Goal: Task Accomplishment & Management: Use online tool/utility

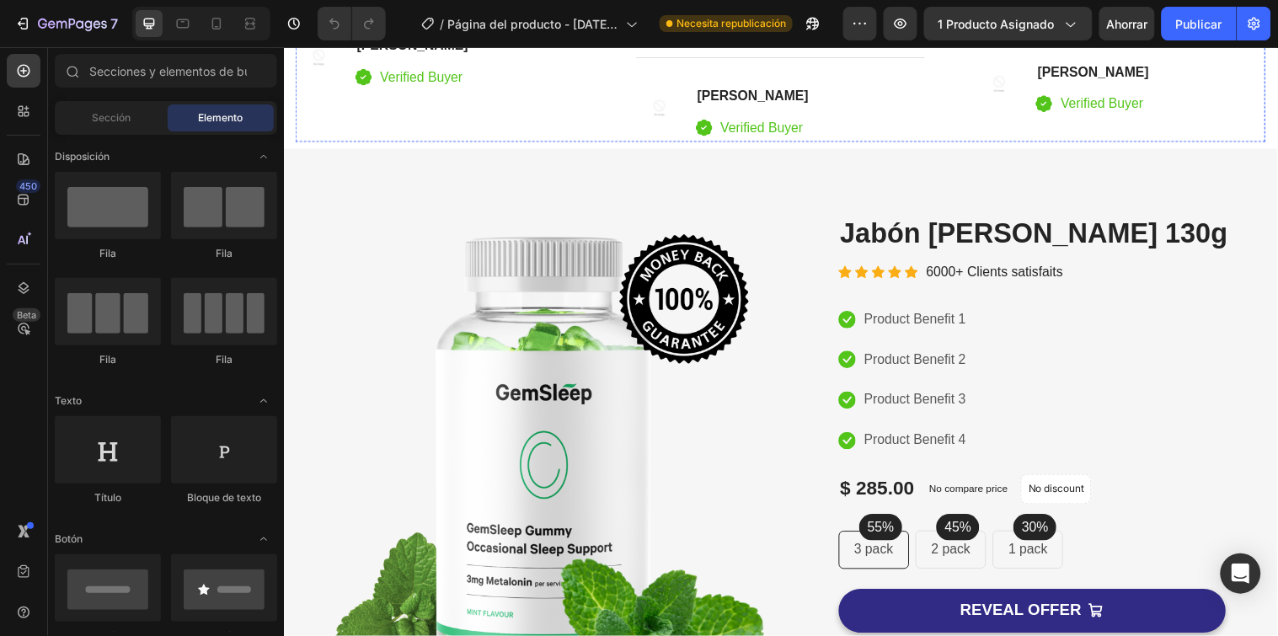
scroll to position [346, 0]
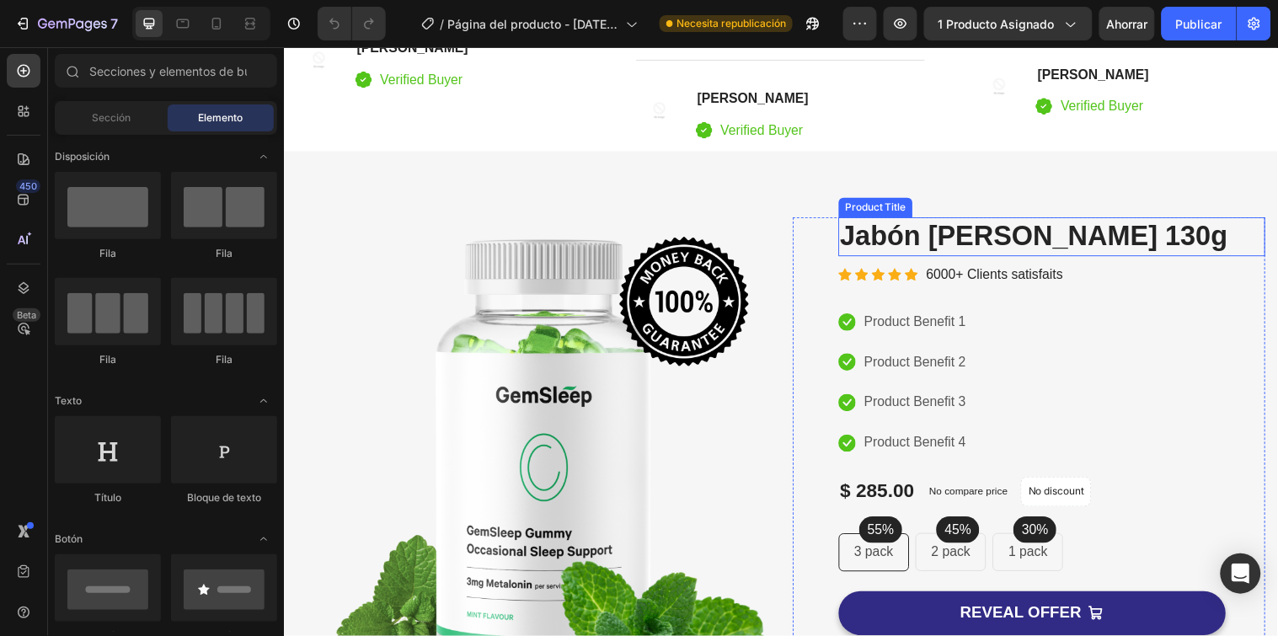
click at [949, 233] on h2 "Jabón [PERSON_NAME] 130g" at bounding box center [1064, 240] width 434 height 40
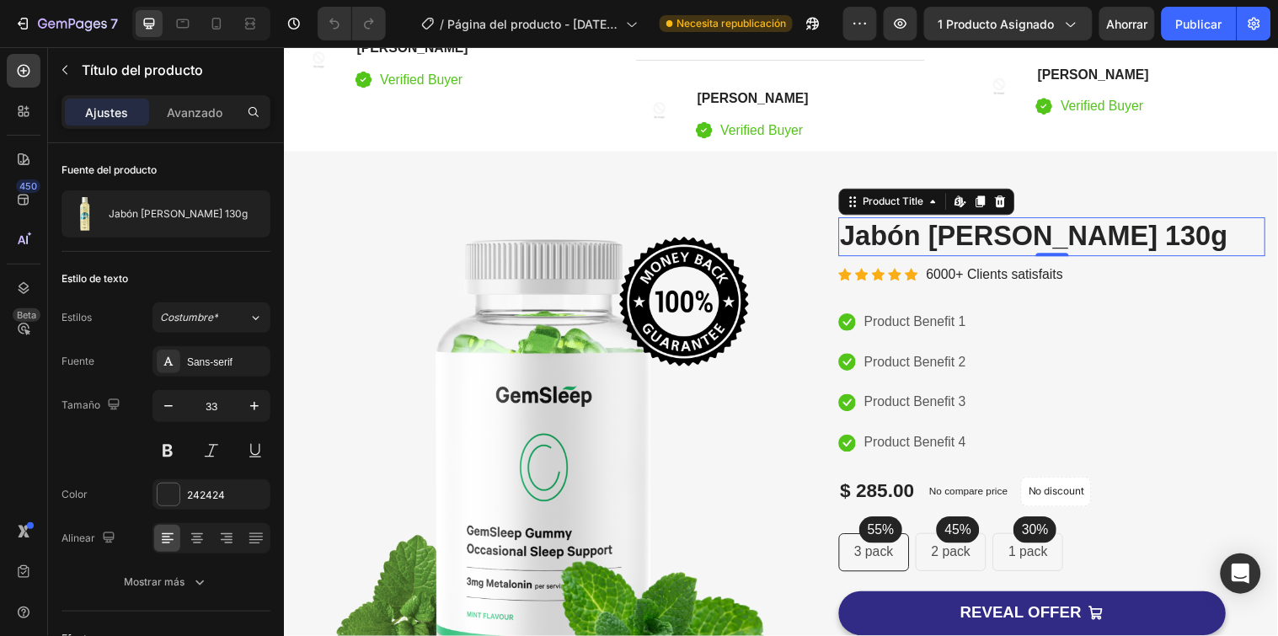
click at [1023, 243] on h2 "Jabón [PERSON_NAME] 130g" at bounding box center [1064, 240] width 434 height 40
click at [1085, 234] on h2 "Jabón [PERSON_NAME] 130g" at bounding box center [1064, 240] width 434 height 40
click at [920, 233] on h2 "Jabón [PERSON_NAME] 130g" at bounding box center [1064, 240] width 434 height 40
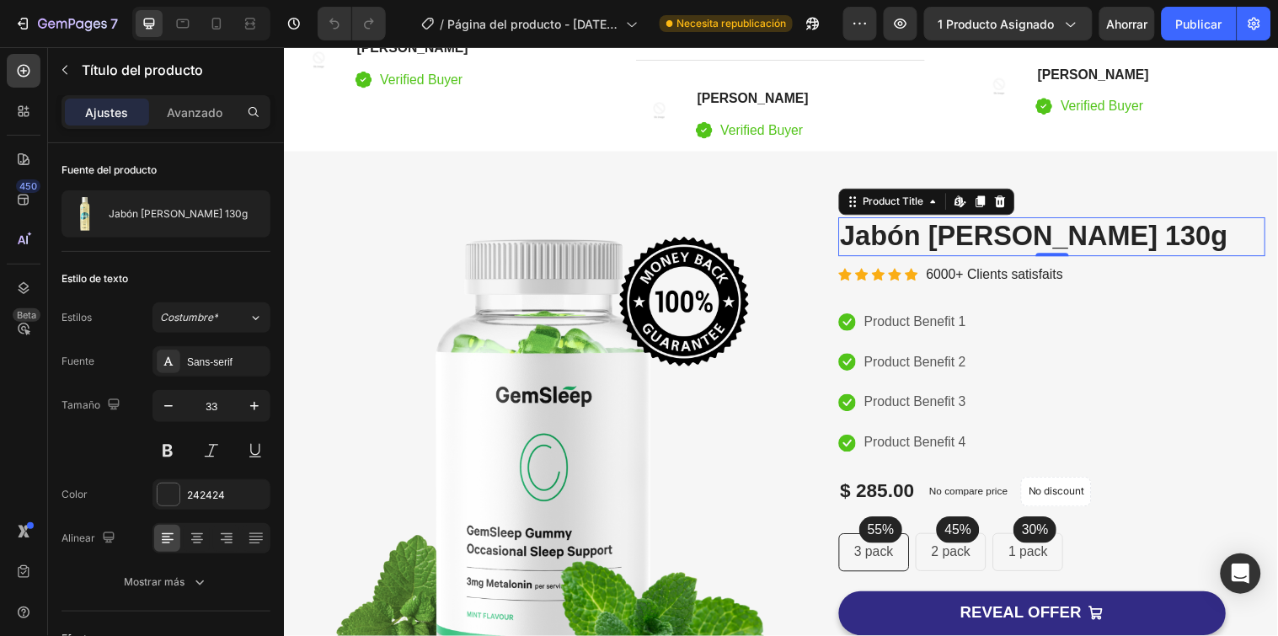
click at [920, 233] on h2 "Jabón [PERSON_NAME] 130g" at bounding box center [1064, 240] width 434 height 40
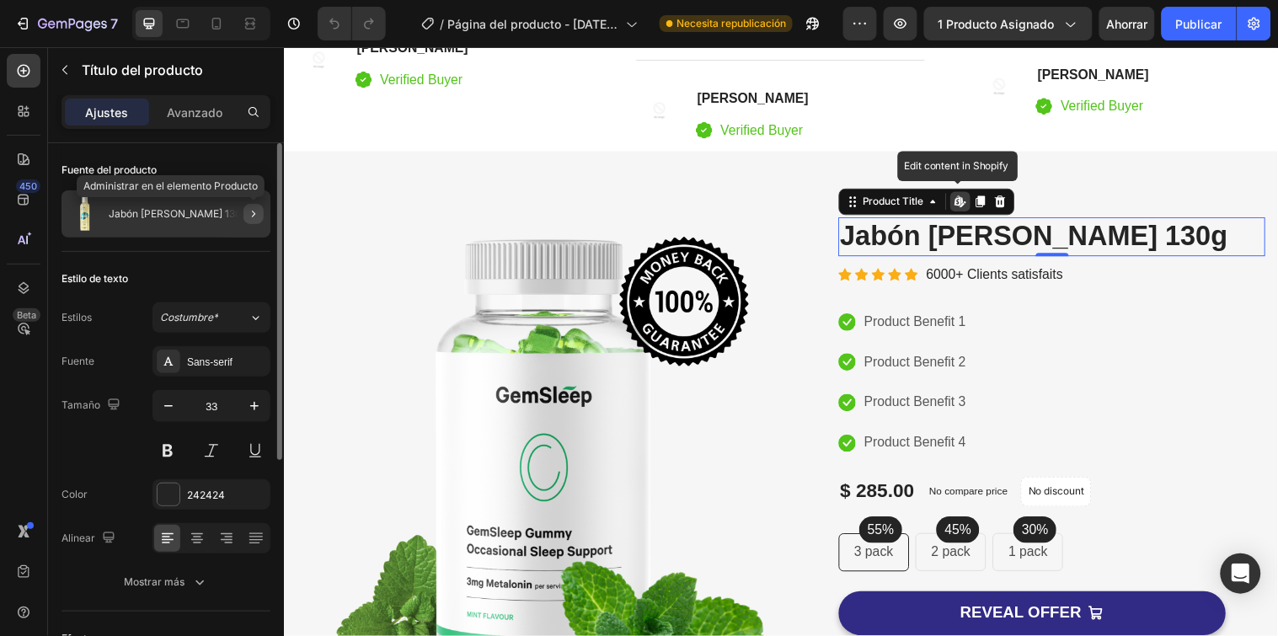
click at [253, 215] on icon "button" at bounding box center [253, 214] width 3 height 7
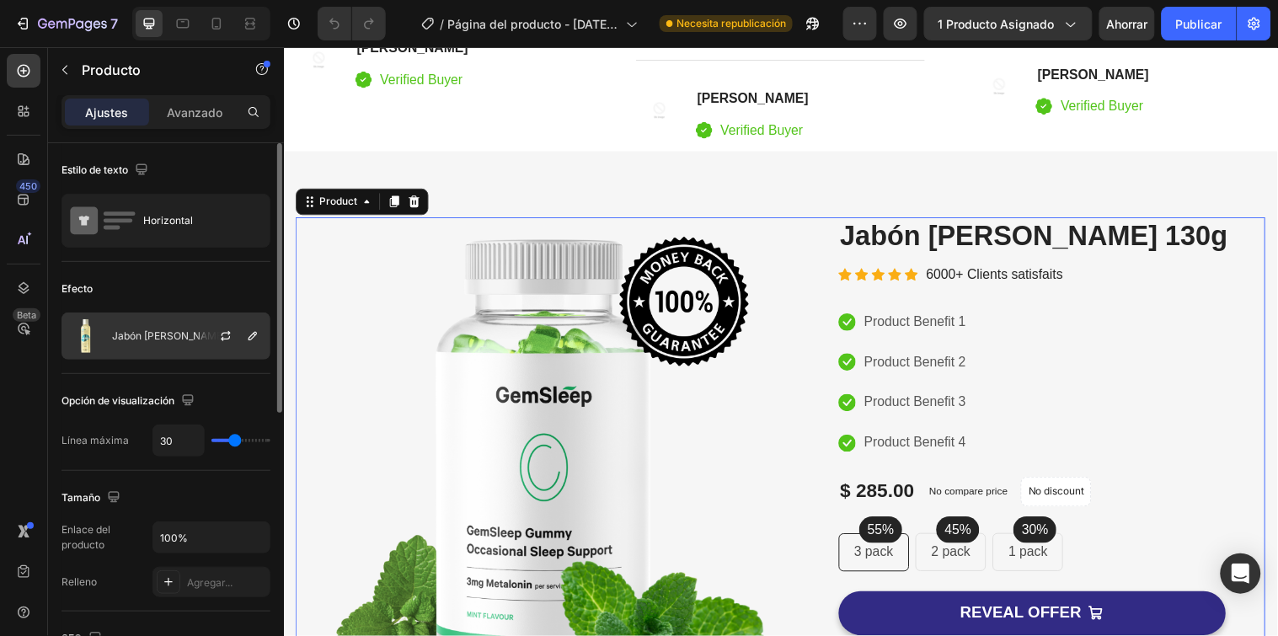
click at [146, 331] on font "Jabón [PERSON_NAME] 130g" at bounding box center [181, 335] width 139 height 13
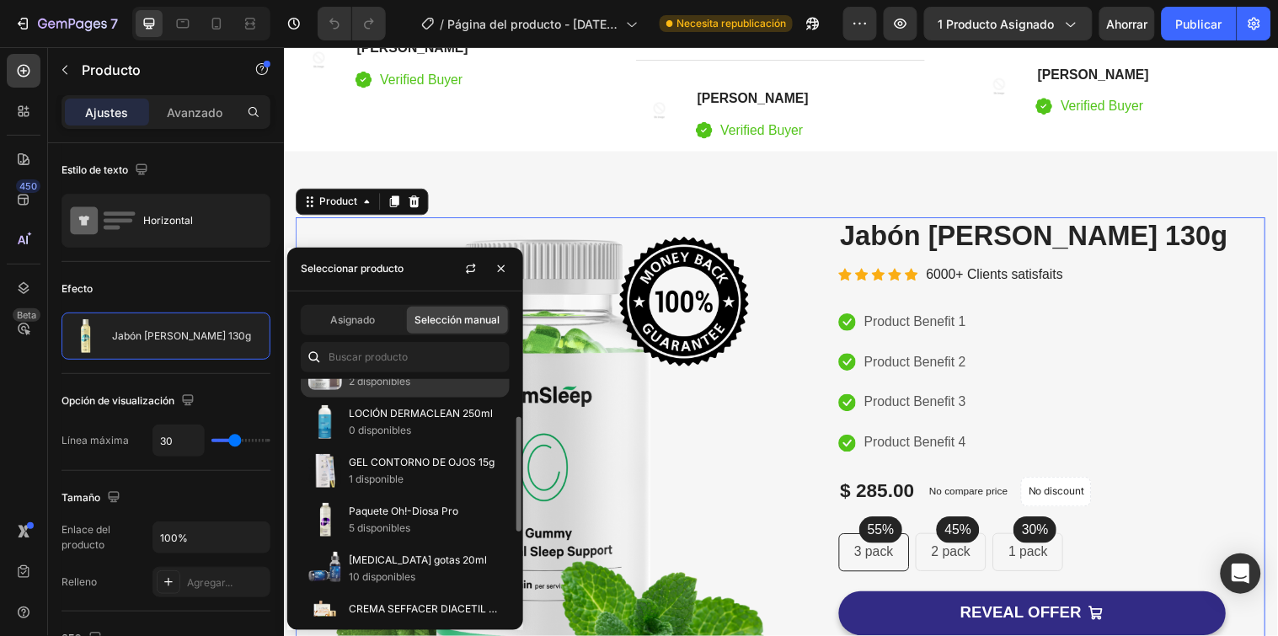
scroll to position [84, 0]
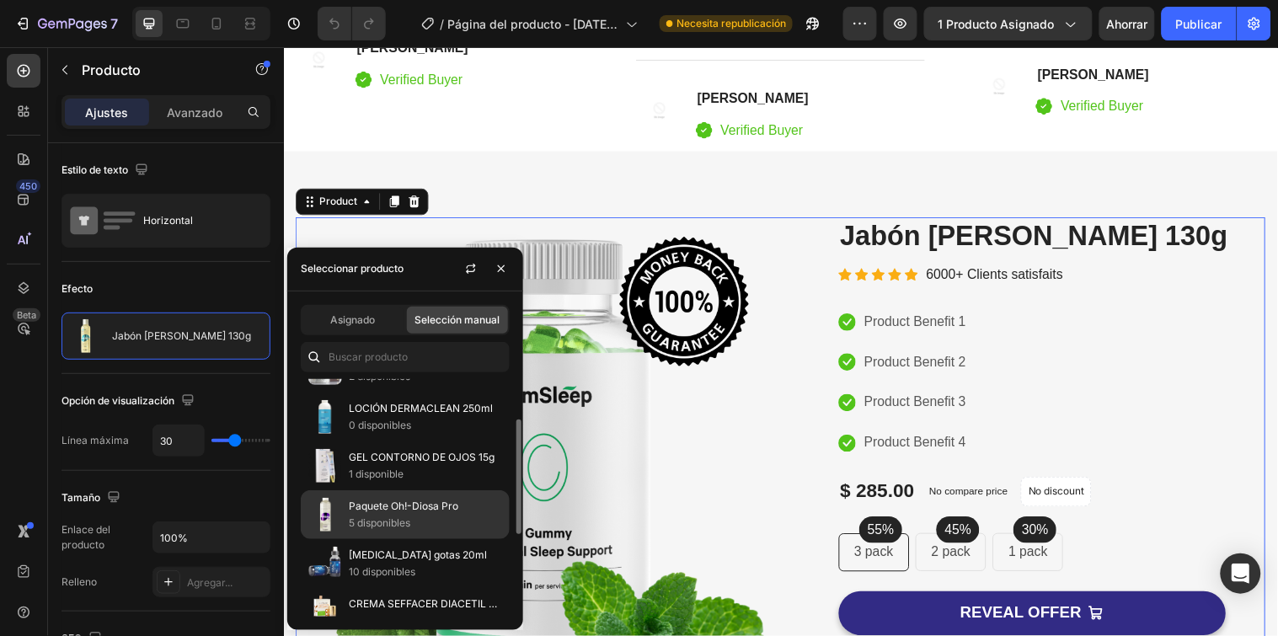
click at [397, 501] on font "Paquete Oh!-Diosa Pro" at bounding box center [403, 505] width 109 height 13
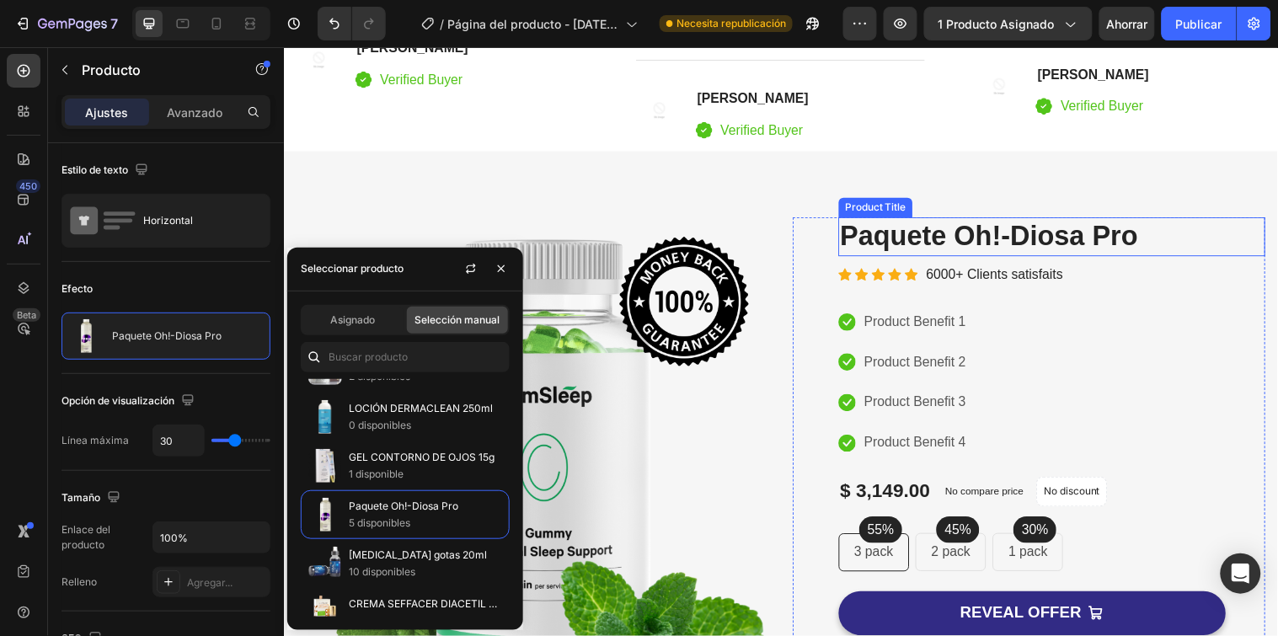
click at [971, 240] on h2 "Paquete Oh!-Diosa Pro" at bounding box center [1064, 240] width 434 height 40
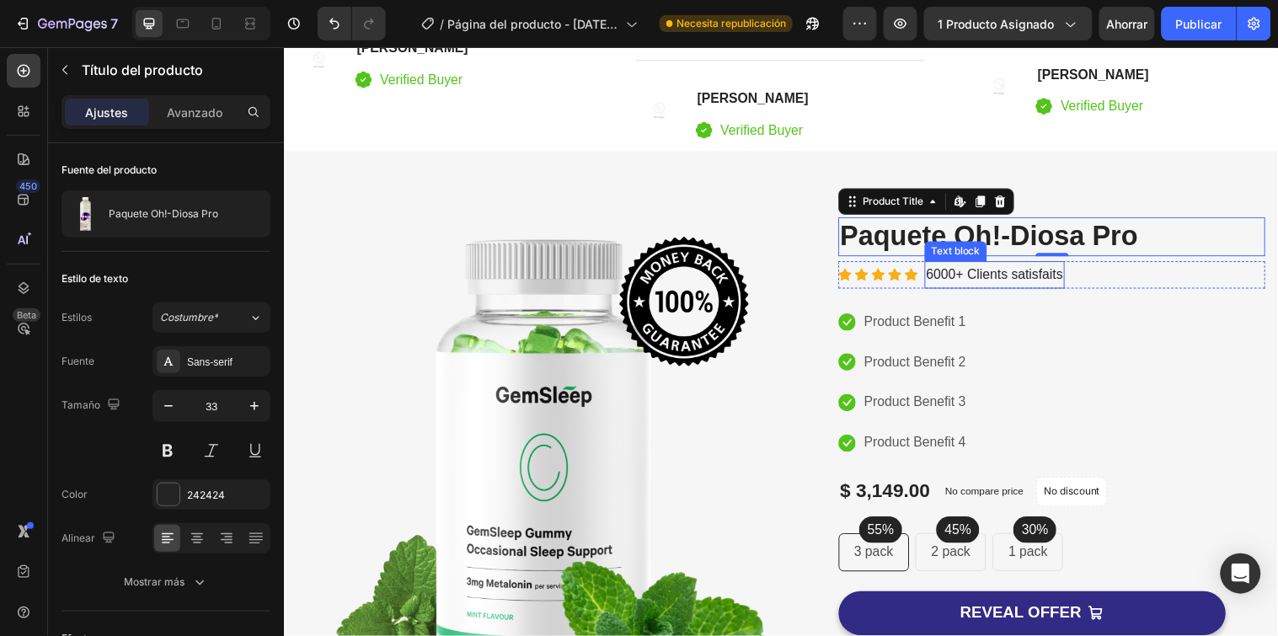
click at [1006, 275] on p "6000+ Clients satisfaits" at bounding box center [1006, 278] width 139 height 24
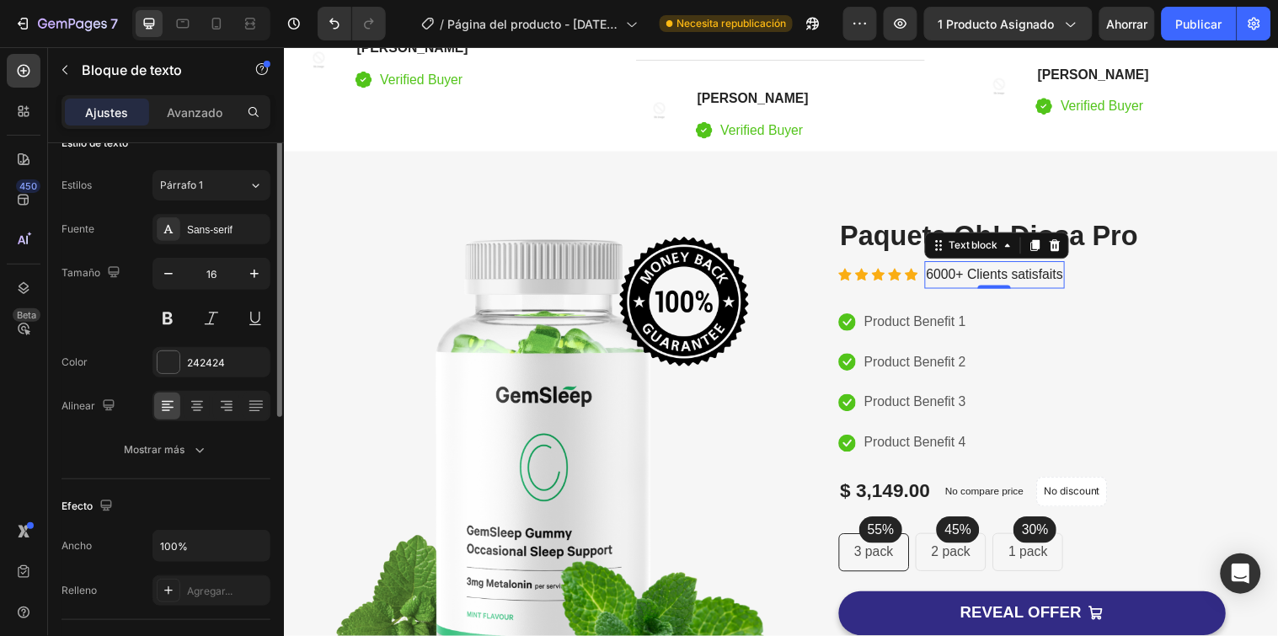
scroll to position [6, 0]
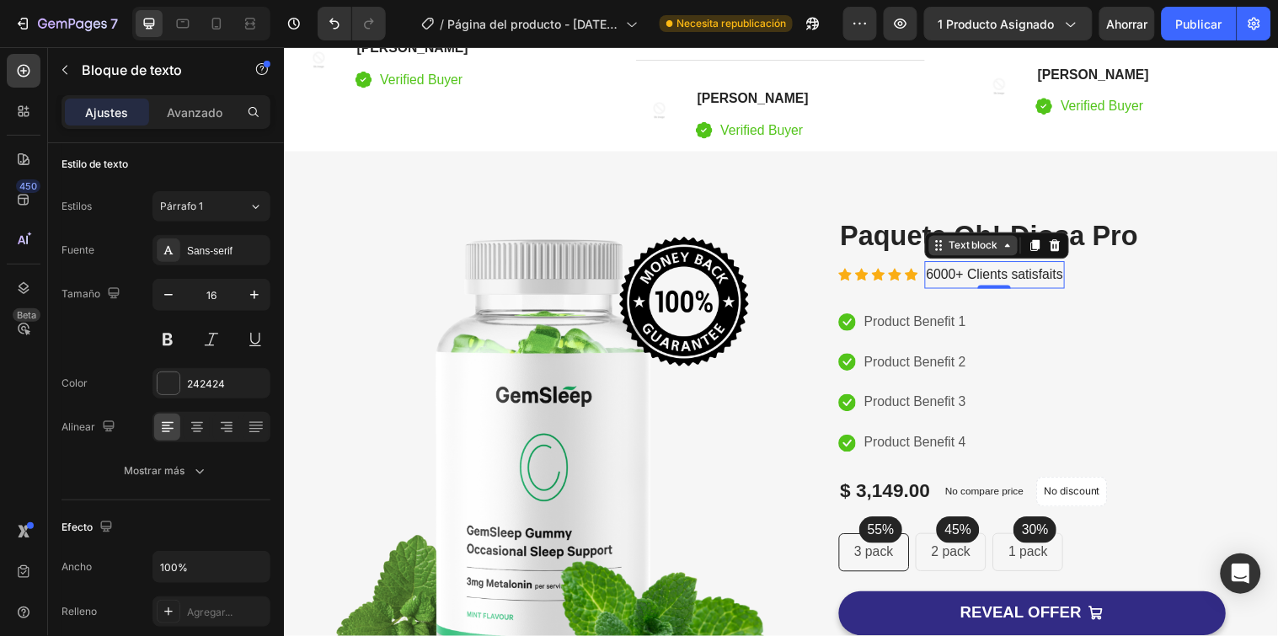
click at [1012, 254] on icon at bounding box center [1018, 248] width 13 height 13
click at [1012, 280] on p "6000+ Clients satisfaits" at bounding box center [1006, 278] width 139 height 24
click at [1062, 279] on p "6000+ Clients satisfaits" at bounding box center [1006, 278] width 139 height 24
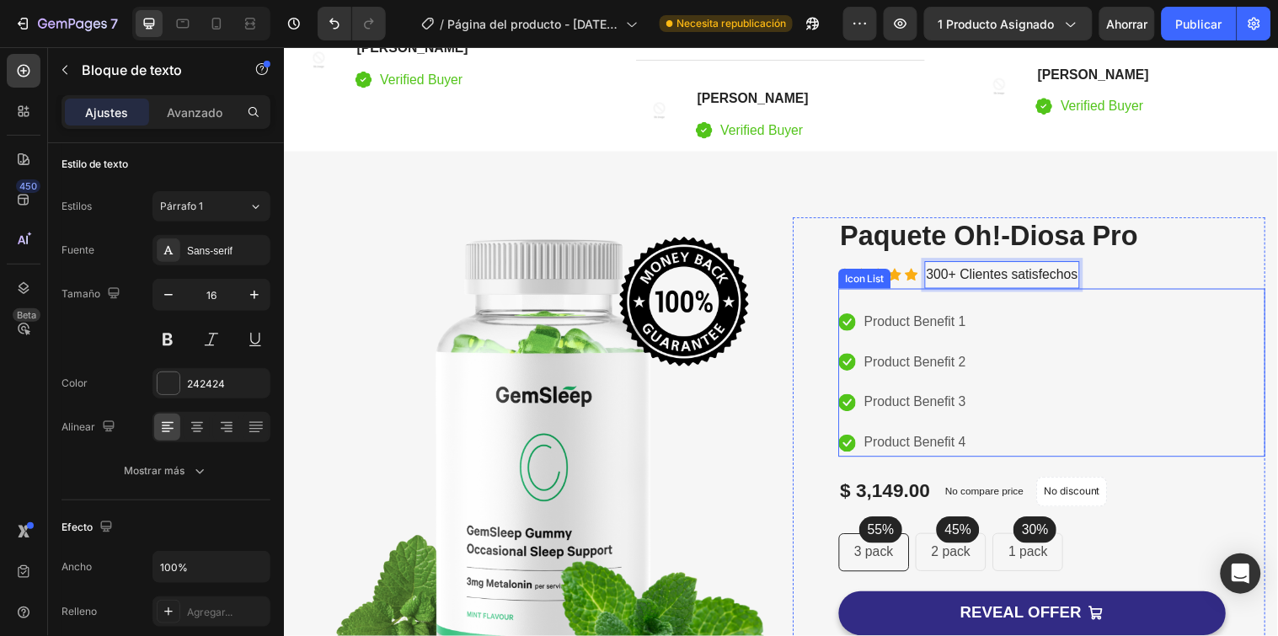
click at [980, 317] on div "Icon Product Benefit 1 Text block Icon Product Benefit 2 Text block Icon Produc…" at bounding box center [1064, 387] width 434 height 151
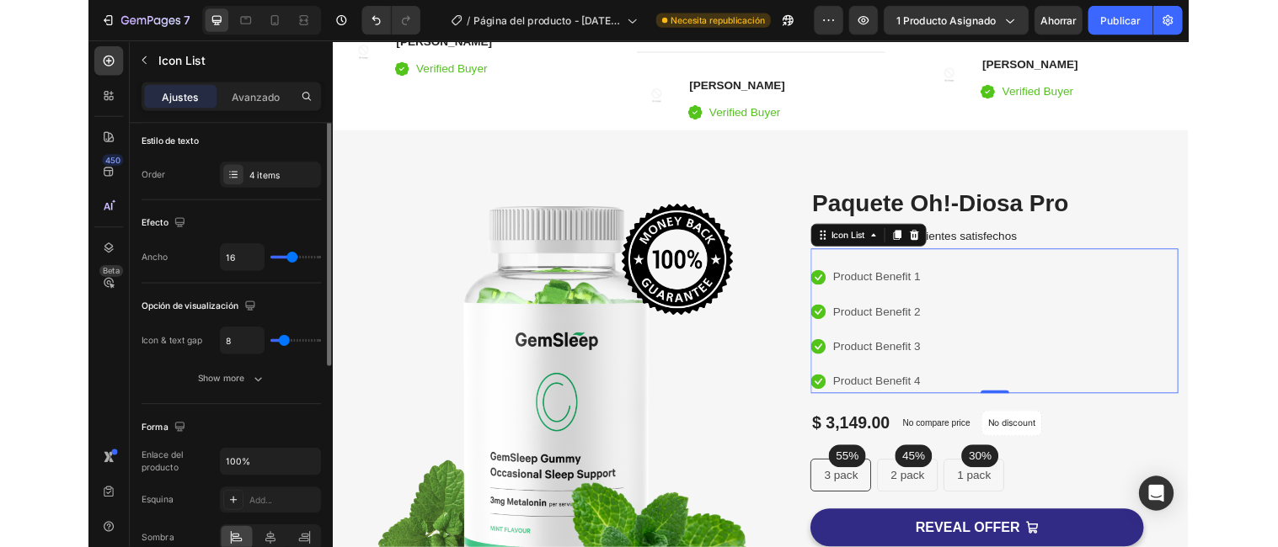
scroll to position [0, 0]
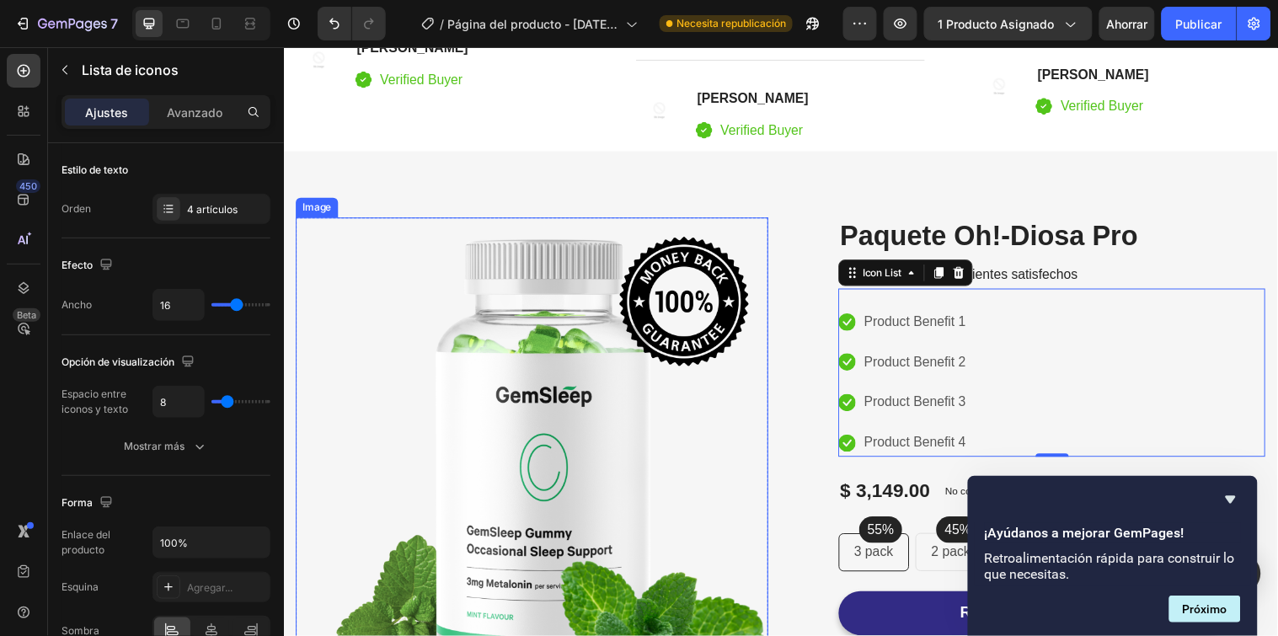
click at [542, 381] on img at bounding box center [536, 471] width 480 height 503
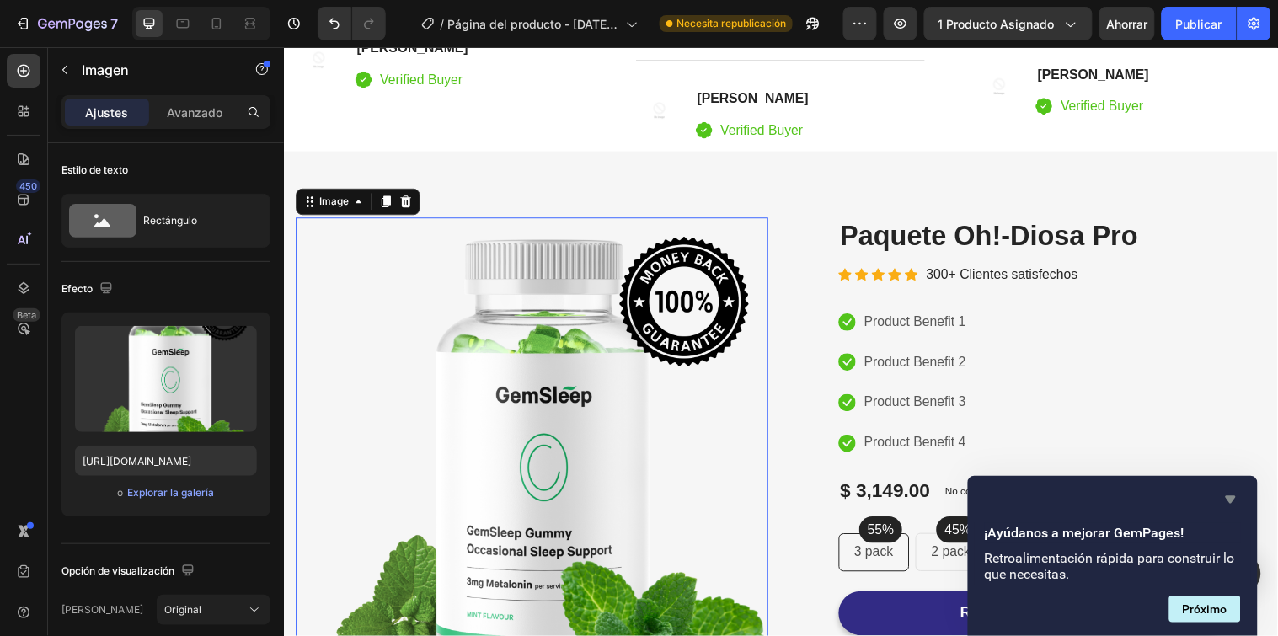
click at [1231, 501] on icon "Ocultar encuesta" at bounding box center [1231, 500] width 10 height 8
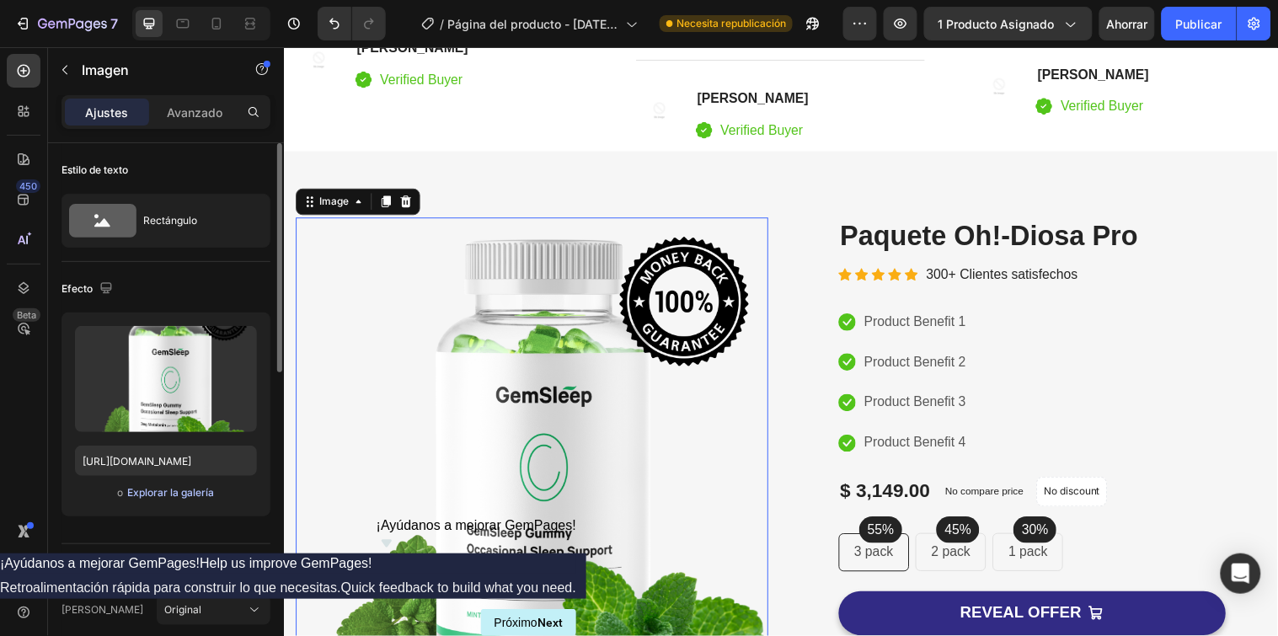
click at [163, 487] on font "Explorar la galería" at bounding box center [170, 492] width 87 height 13
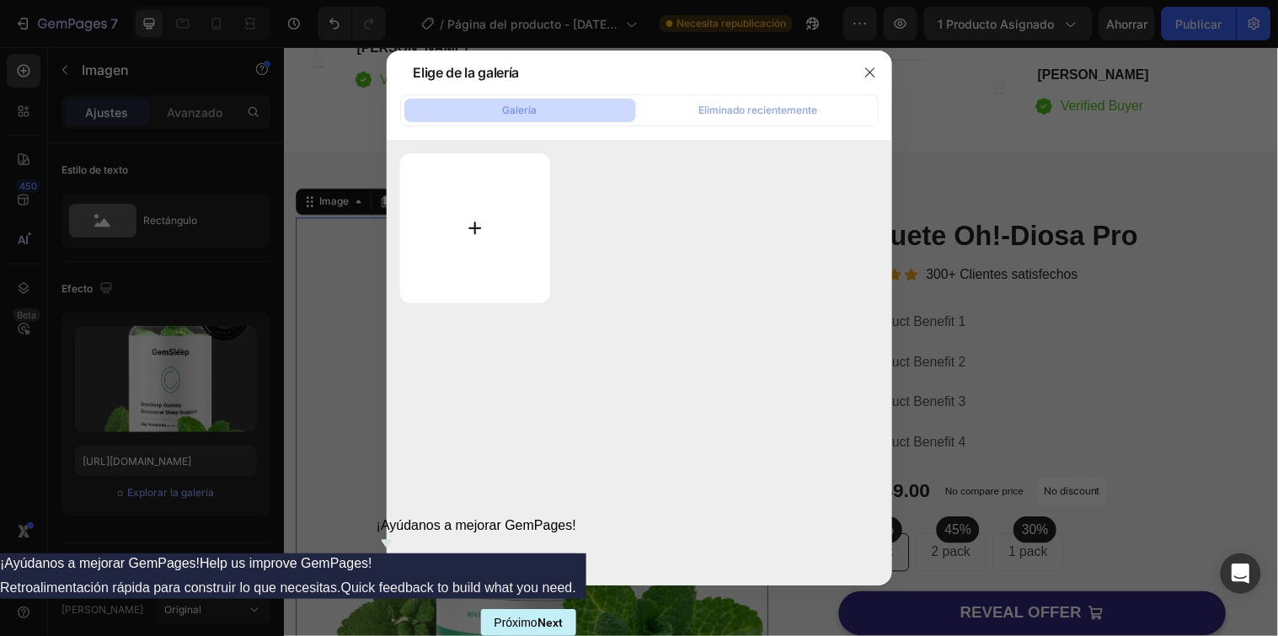
click at [481, 225] on input "file" at bounding box center [475, 228] width 151 height 150
click at [872, 67] on icon "button" at bounding box center [869, 72] width 13 height 13
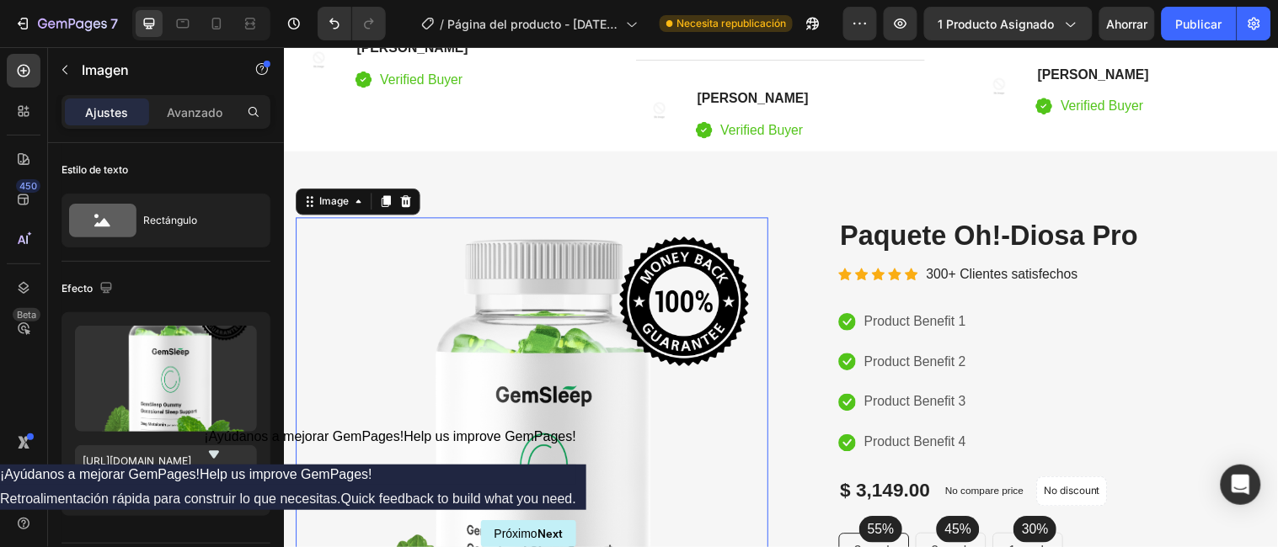
click at [514, 403] on img at bounding box center [536, 471] width 480 height 503
click at [342, 205] on div "Image" at bounding box center [335, 203] width 36 height 15
click at [401, 339] on img at bounding box center [536, 471] width 480 height 503
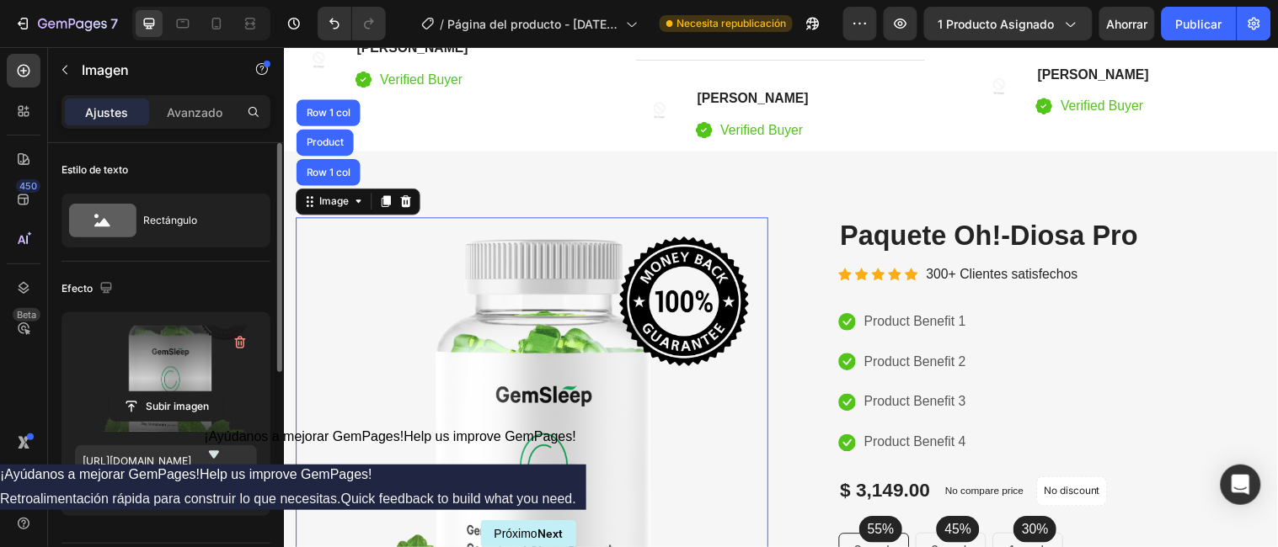
click at [176, 371] on label at bounding box center [166, 379] width 182 height 106
click at [176, 393] on input "file" at bounding box center [166, 407] width 114 height 29
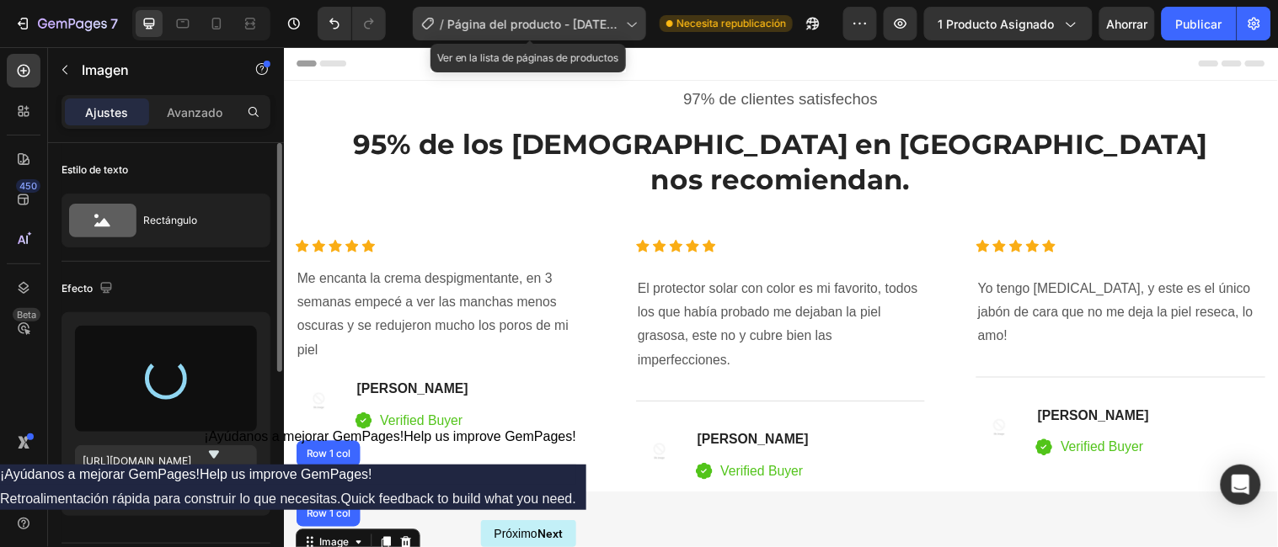
click at [632, 26] on icon at bounding box center [631, 25] width 9 height 5
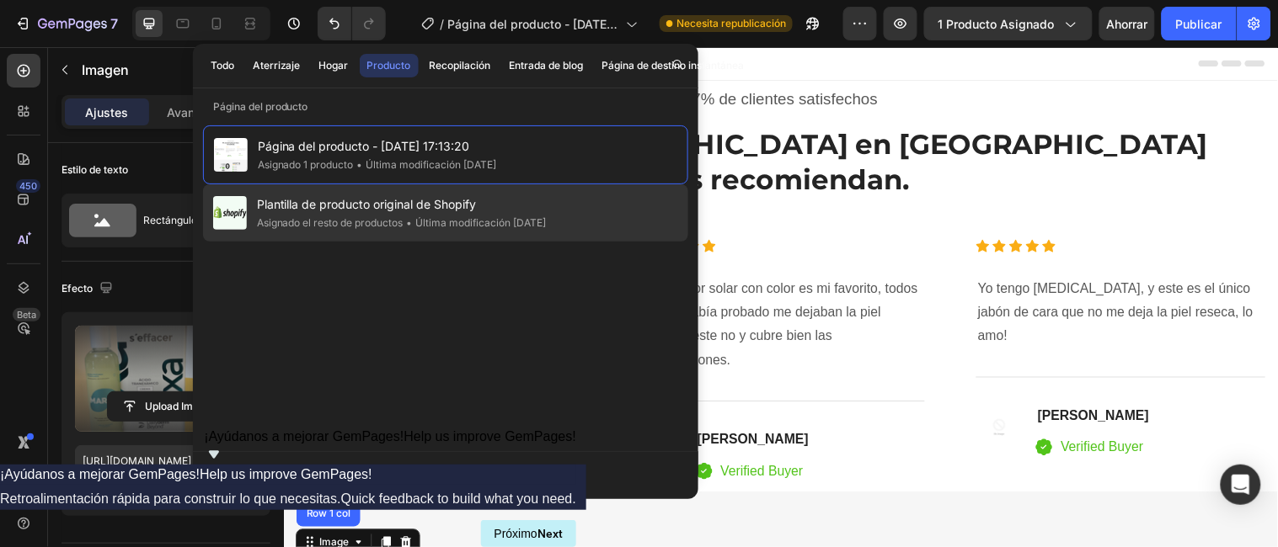
type input "[URL][DOMAIN_NAME]"
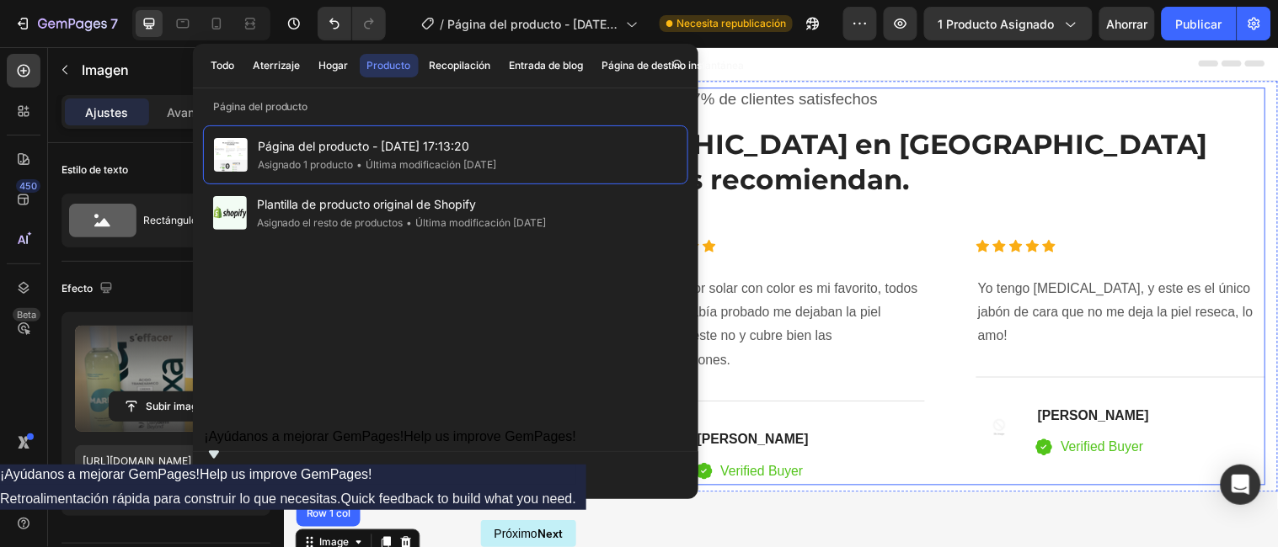
click at [978, 115] on div "97% de clientes satisfechos Text block 95% de los Dermatólogos en [GEOGRAPHIC_D…" at bounding box center [788, 290] width 985 height 404
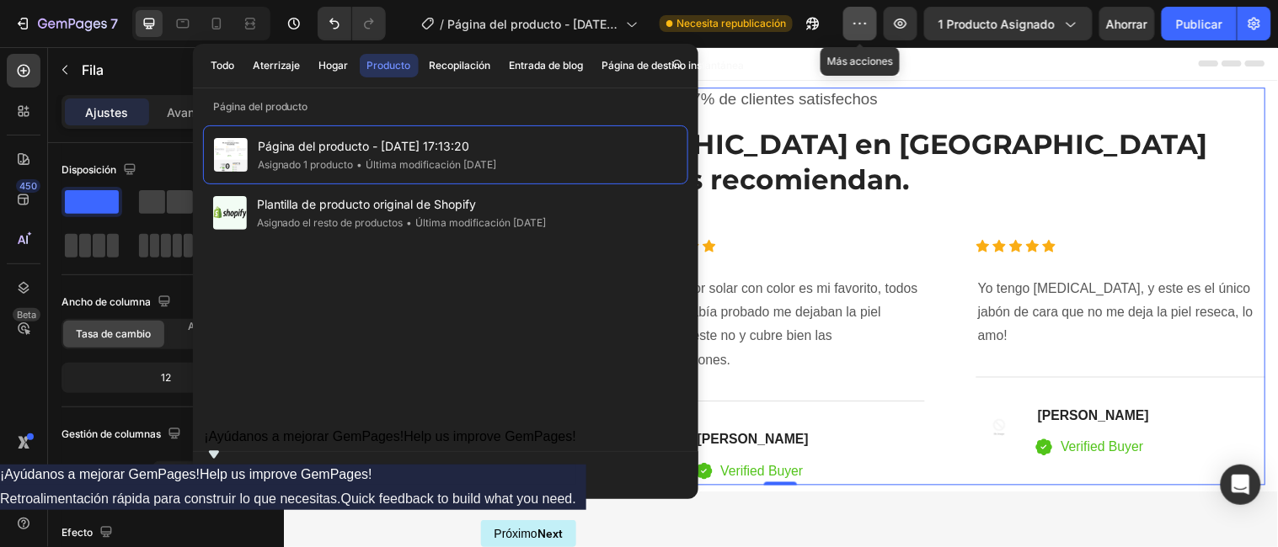
click at [868, 29] on icon "button" at bounding box center [860, 23] width 17 height 17
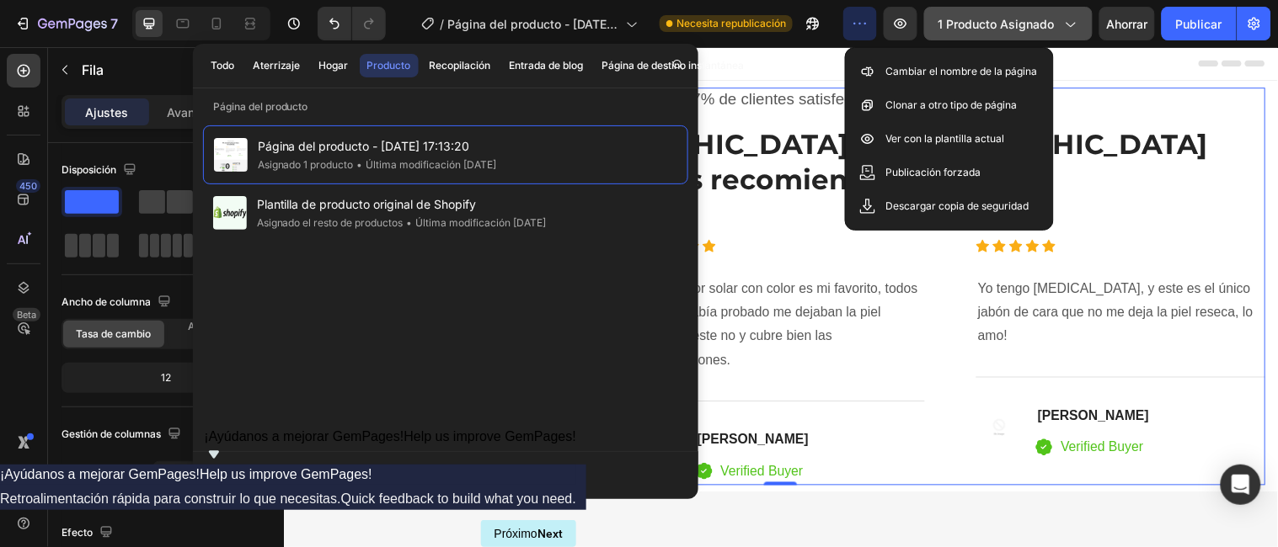
click at [1065, 24] on icon "button" at bounding box center [1069, 23] width 17 height 17
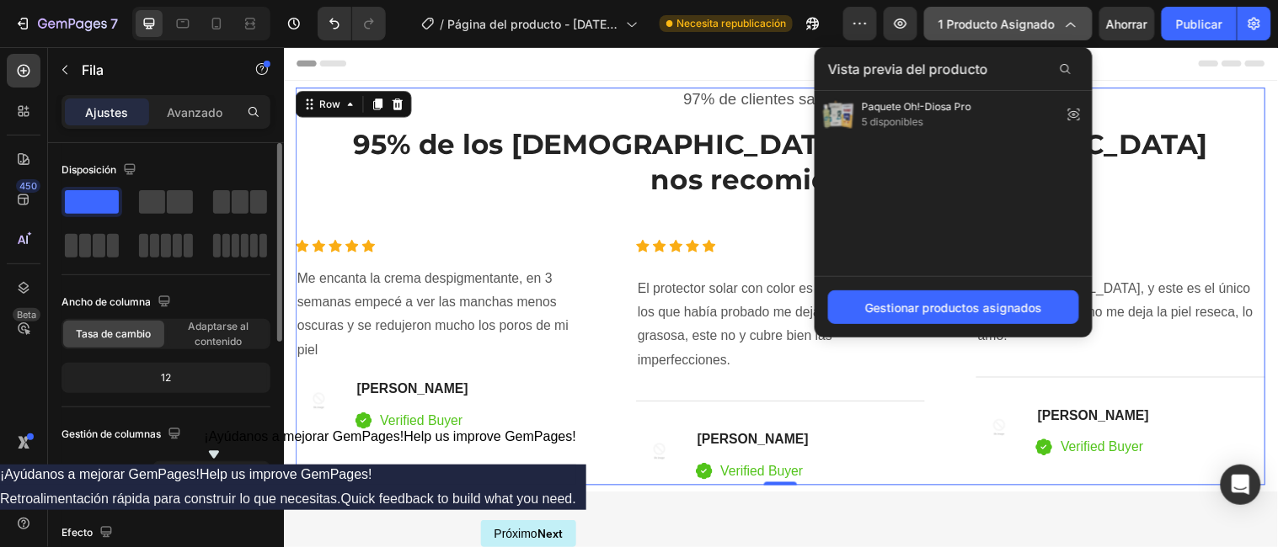
click at [1081, 22] on button "1 producto asignado" at bounding box center [1008, 24] width 168 height 34
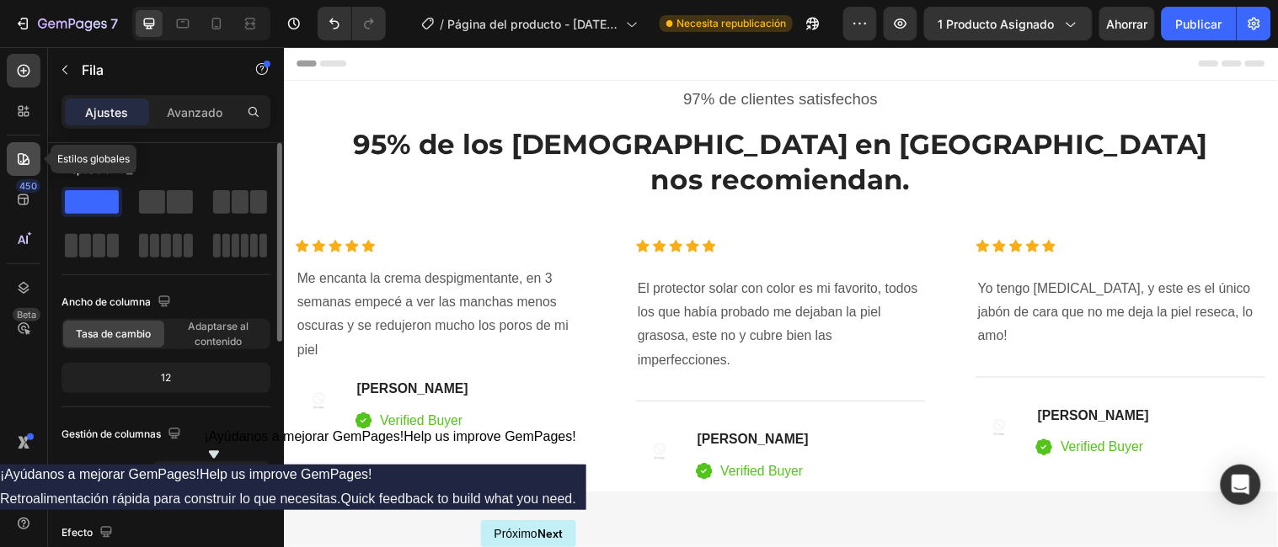
click at [23, 162] on icon at bounding box center [24, 159] width 12 height 12
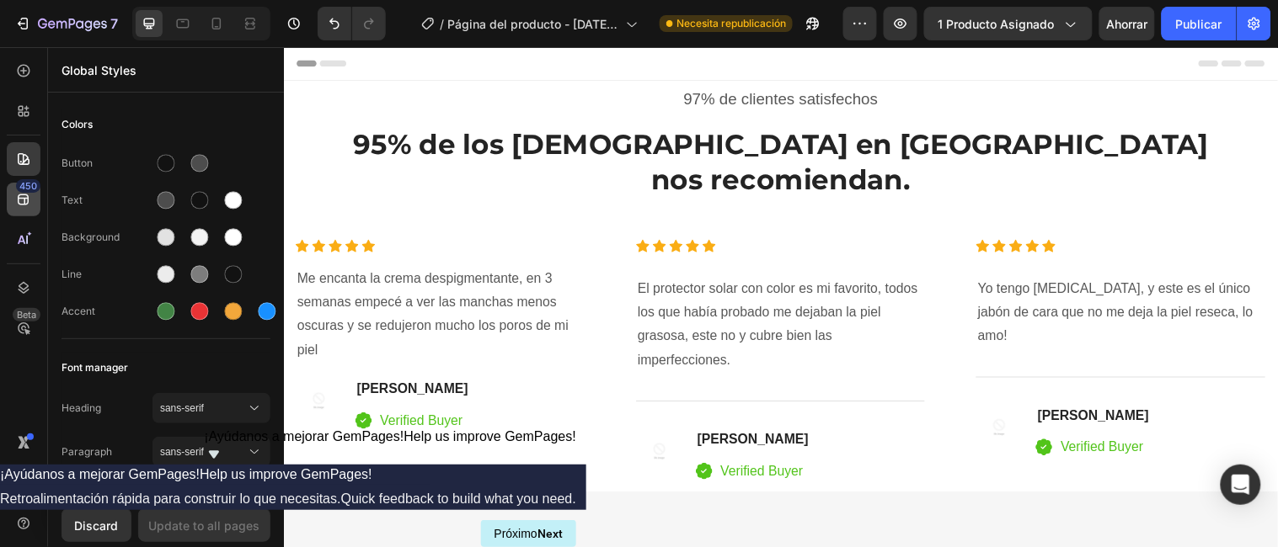
click at [24, 198] on icon at bounding box center [23, 200] width 11 height 11
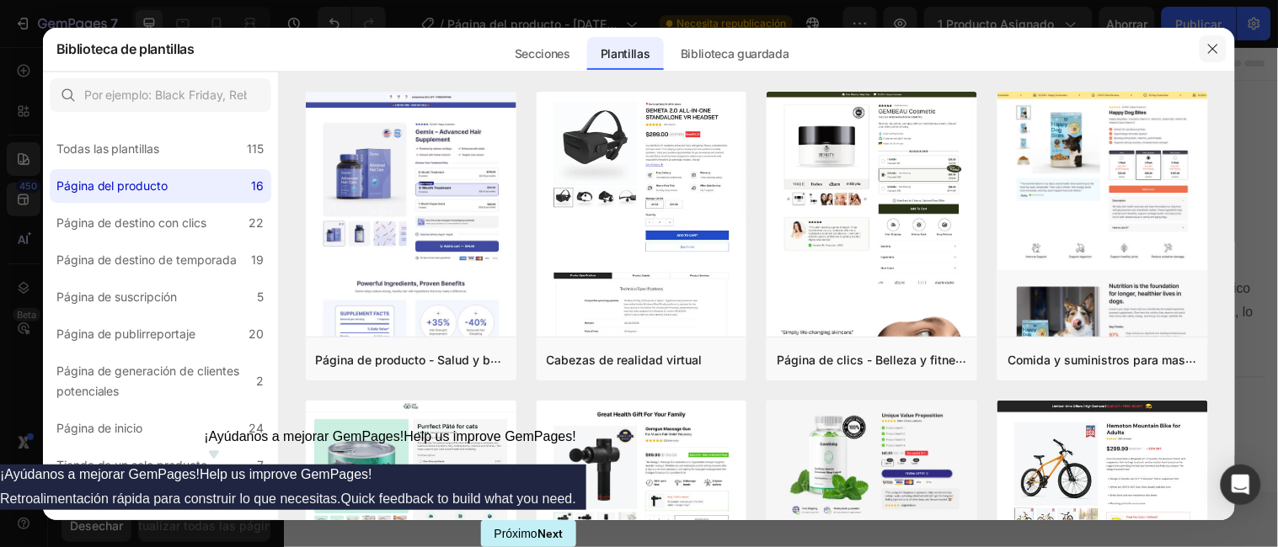
click at [1217, 47] on icon "button" at bounding box center [1212, 48] width 13 height 13
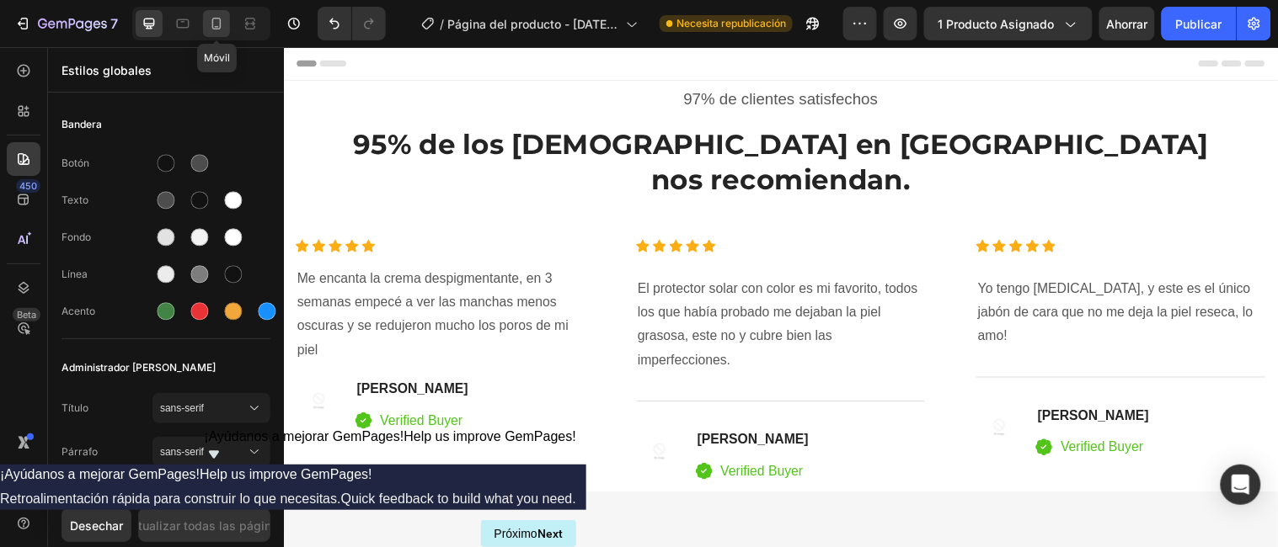
click at [219, 20] on icon at bounding box center [216, 23] width 17 height 17
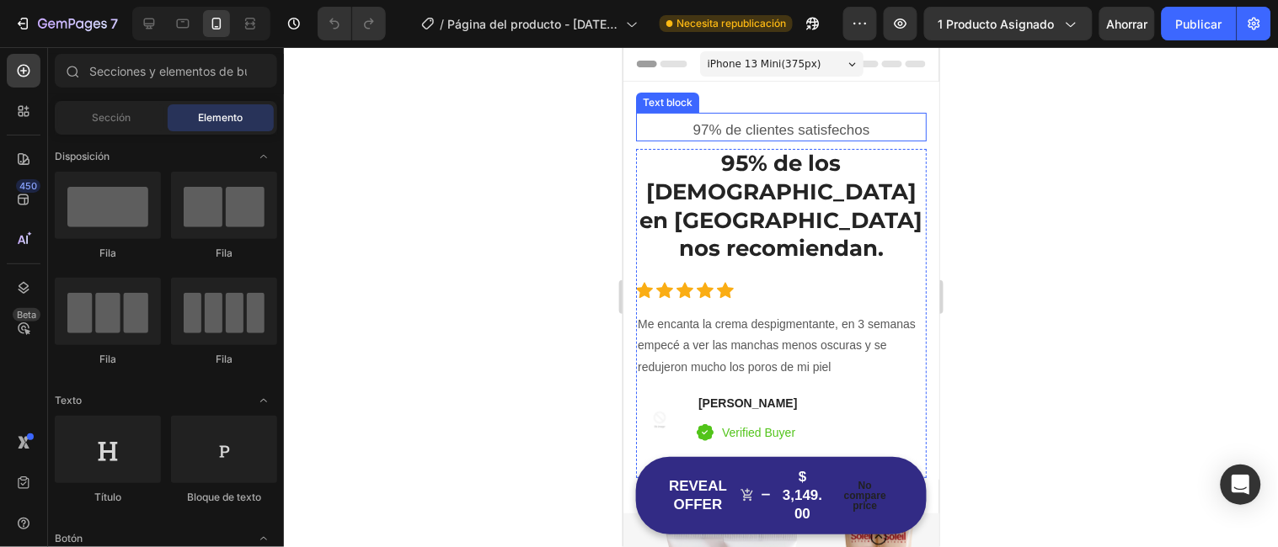
click at [706, 125] on p "97% de clientes satisfechos" at bounding box center [780, 129] width 287 height 19
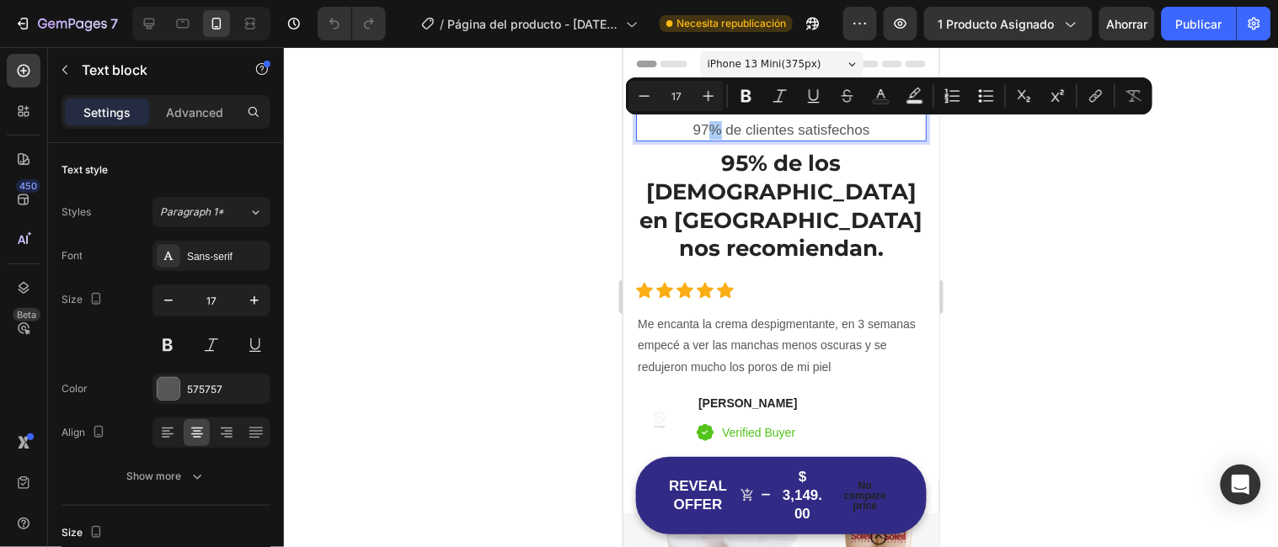
click at [579, 212] on div at bounding box center [781, 297] width 994 height 500
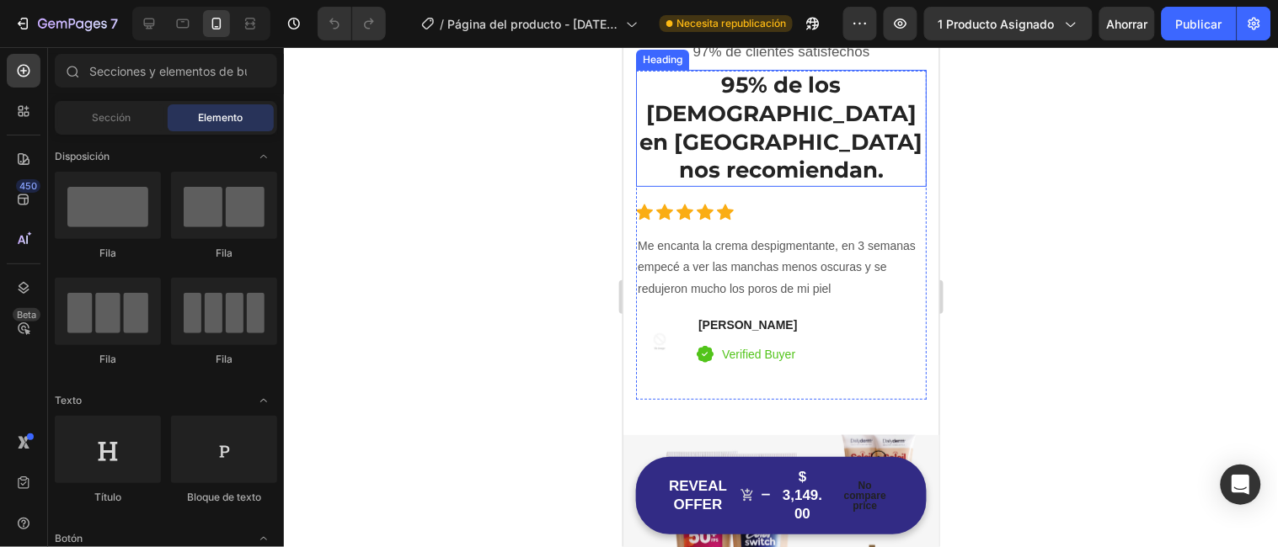
scroll to position [86, 0]
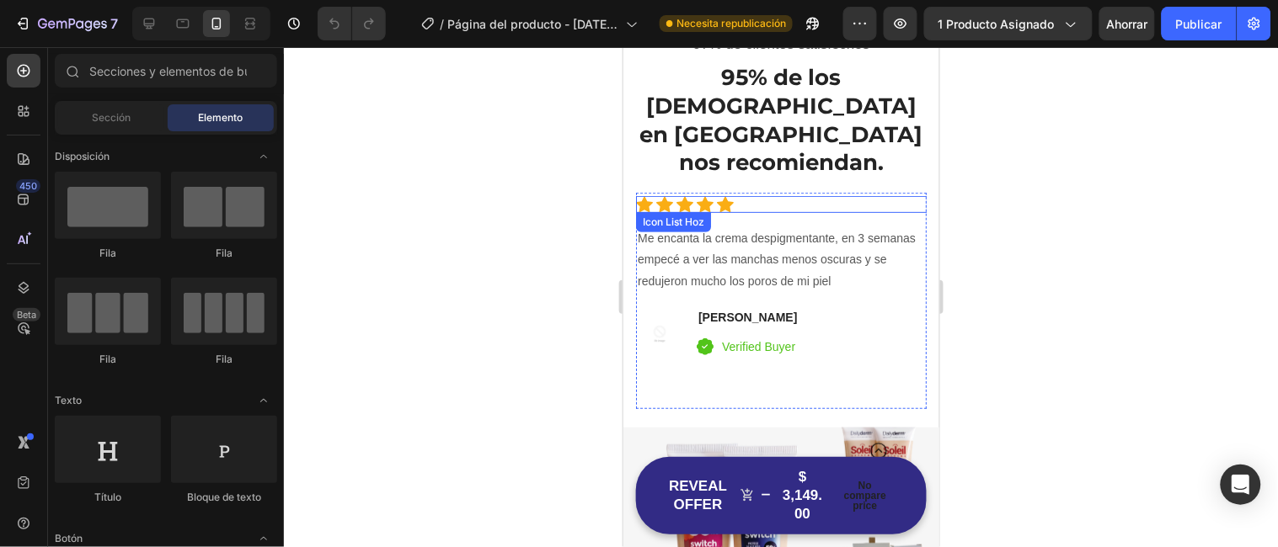
click at [772, 195] on div "Icon Icon Icon Icon Icon" at bounding box center [780, 203] width 291 height 17
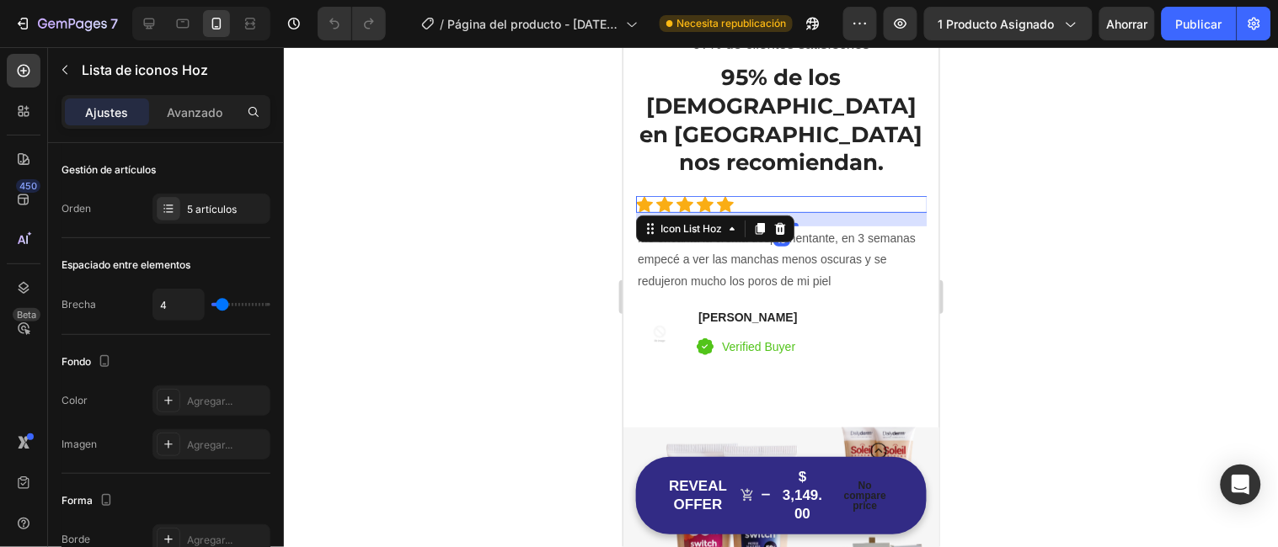
click at [772, 195] on div "Icon Icon Icon Icon Icon" at bounding box center [780, 203] width 291 height 17
click at [740, 195] on div "Icon Icon Icon Icon Icon" at bounding box center [780, 203] width 291 height 17
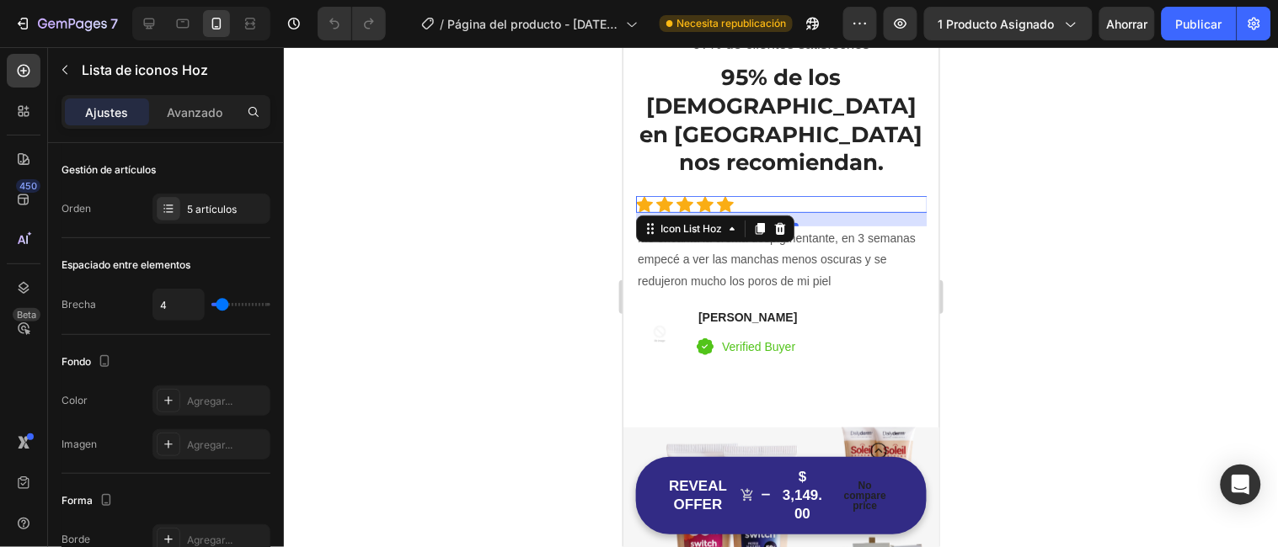
click at [788, 195] on div "Icon Icon Icon Icon Icon" at bounding box center [780, 203] width 291 height 17
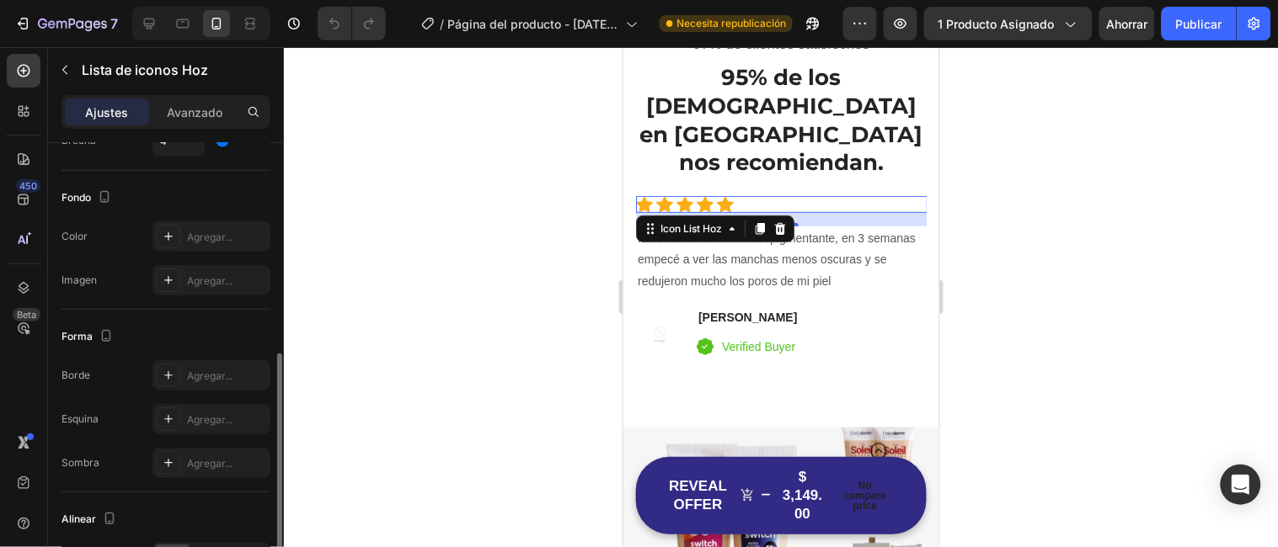
scroll to position [253, 0]
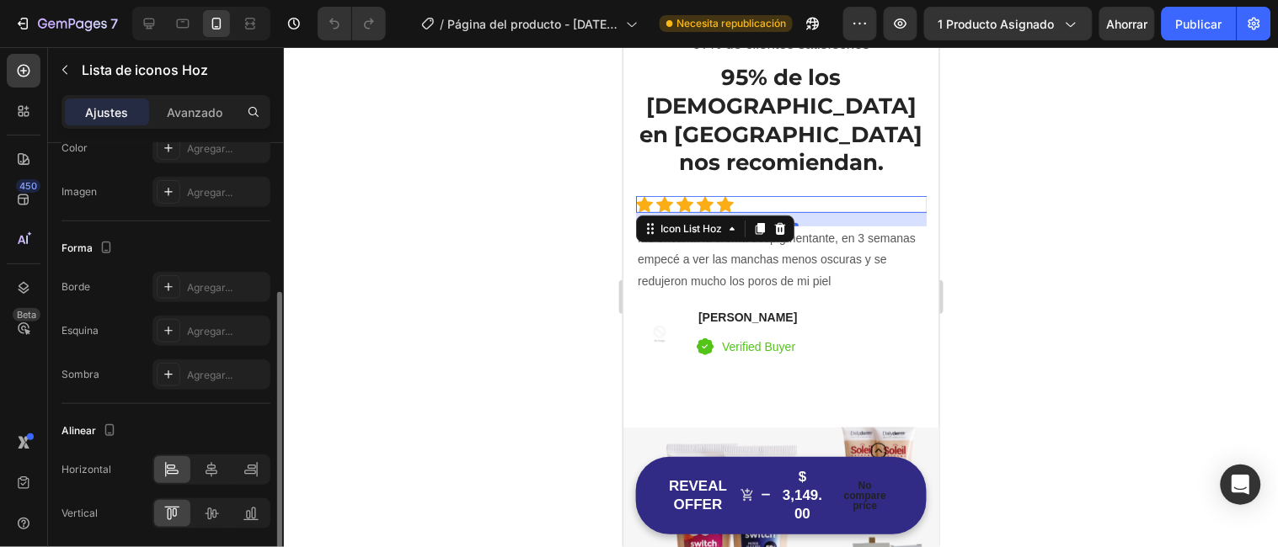
click at [525, 318] on div at bounding box center [781, 297] width 994 height 500
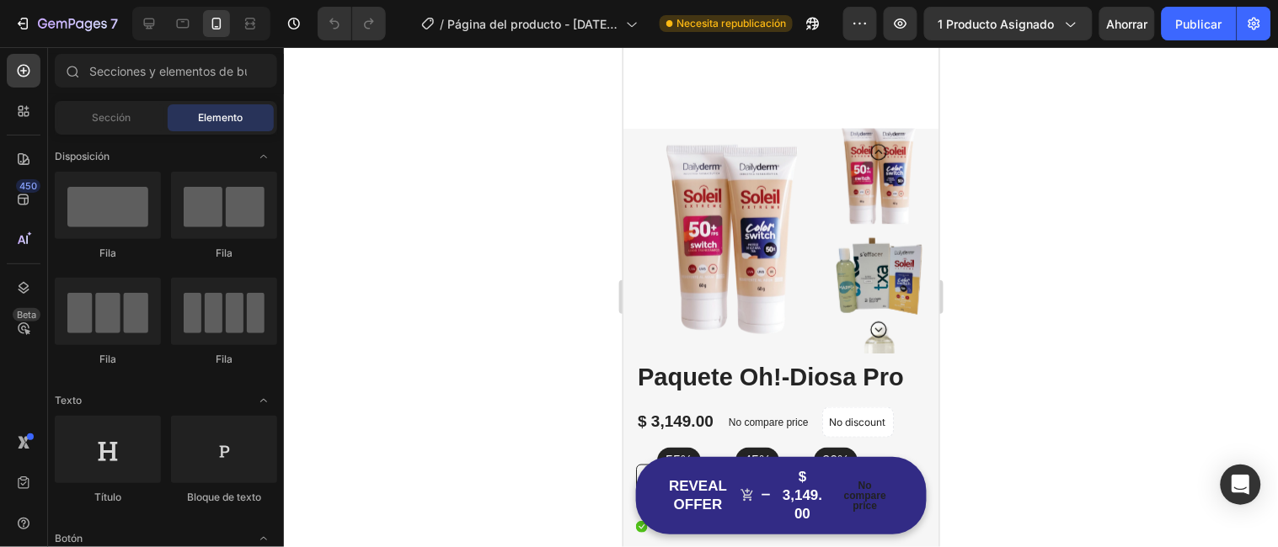
scroll to position [367, 0]
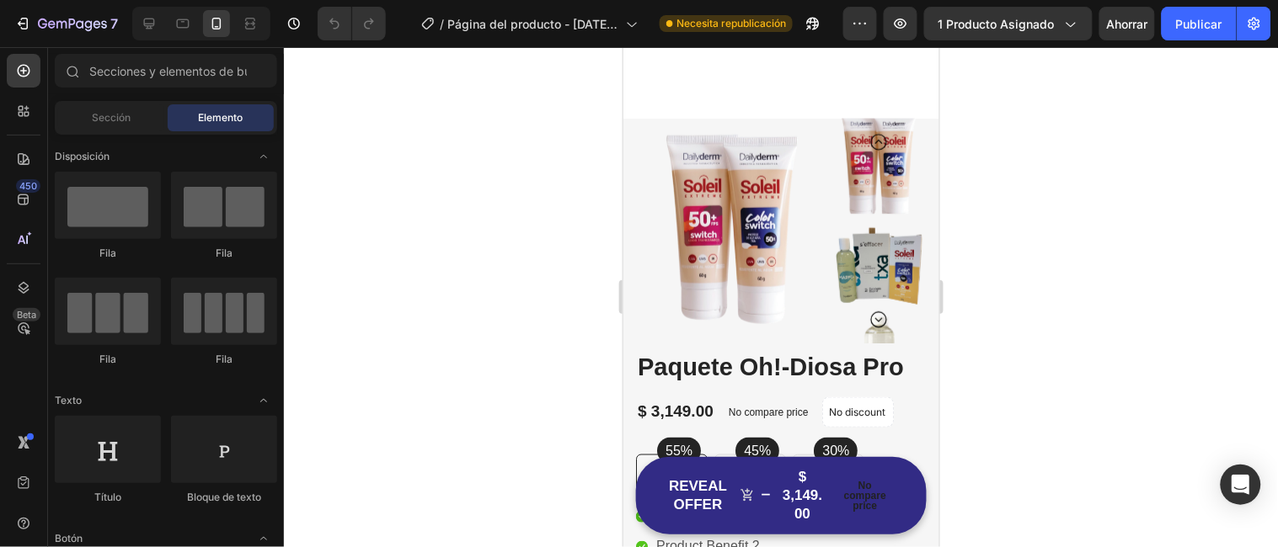
click at [819, 248] on div at bounding box center [730, 230] width 191 height 225
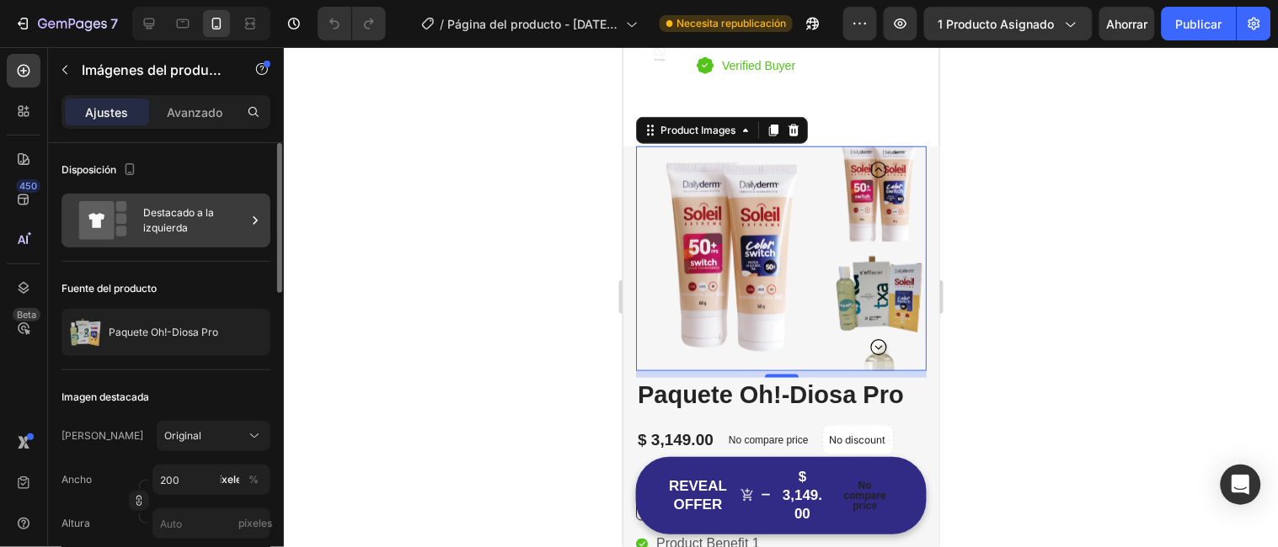
click at [168, 207] on font "Destacado a la izquierda" at bounding box center [178, 220] width 71 height 28
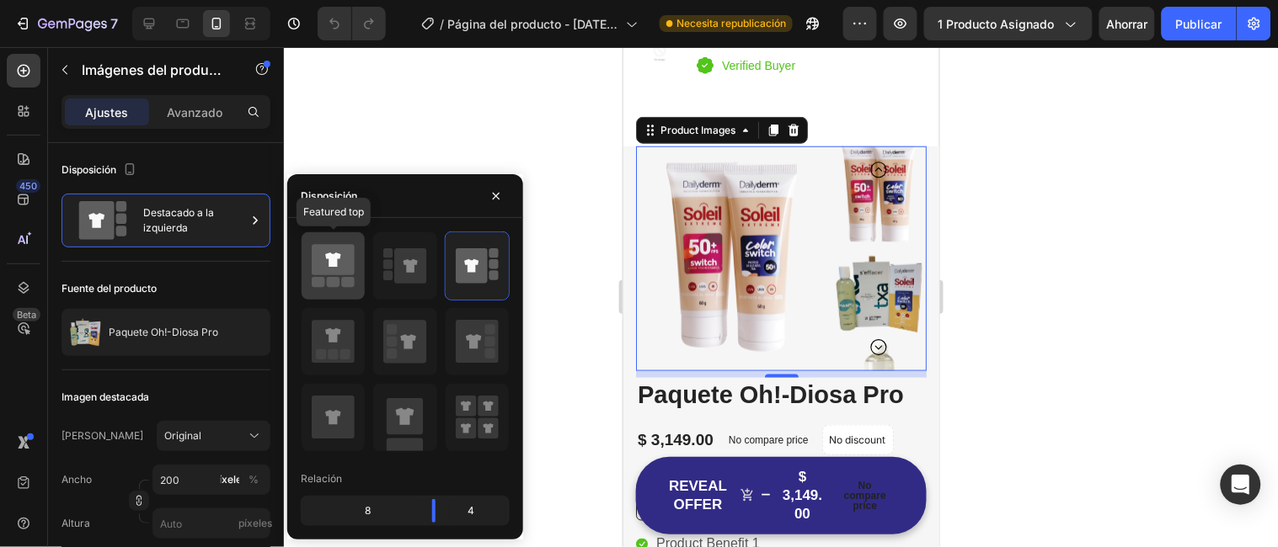
click at [326, 254] on icon at bounding box center [333, 260] width 43 height 31
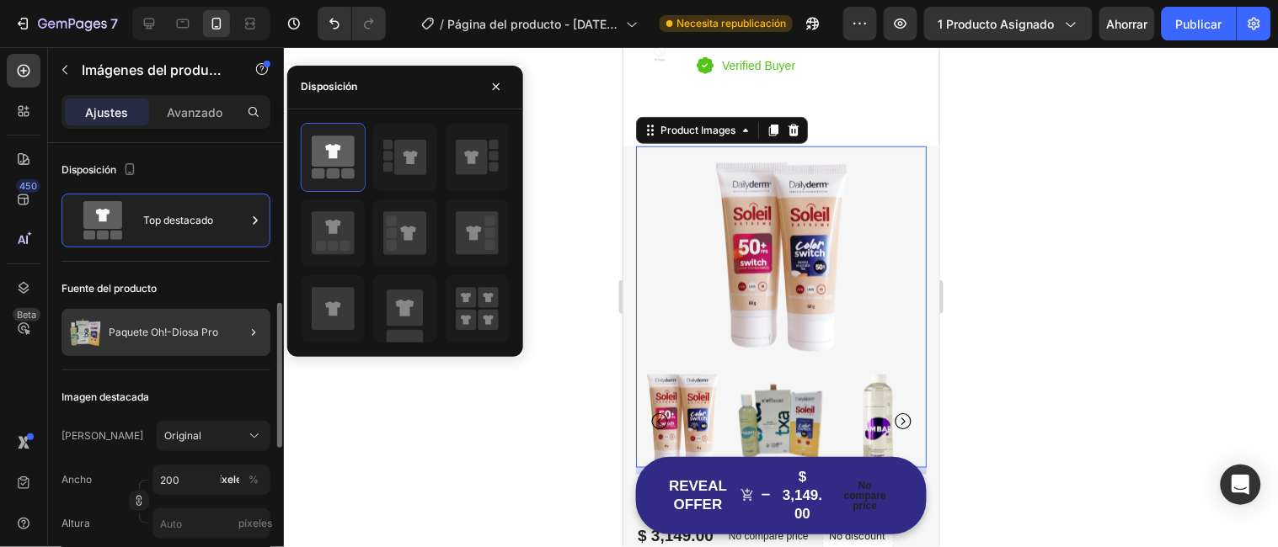
scroll to position [121, 0]
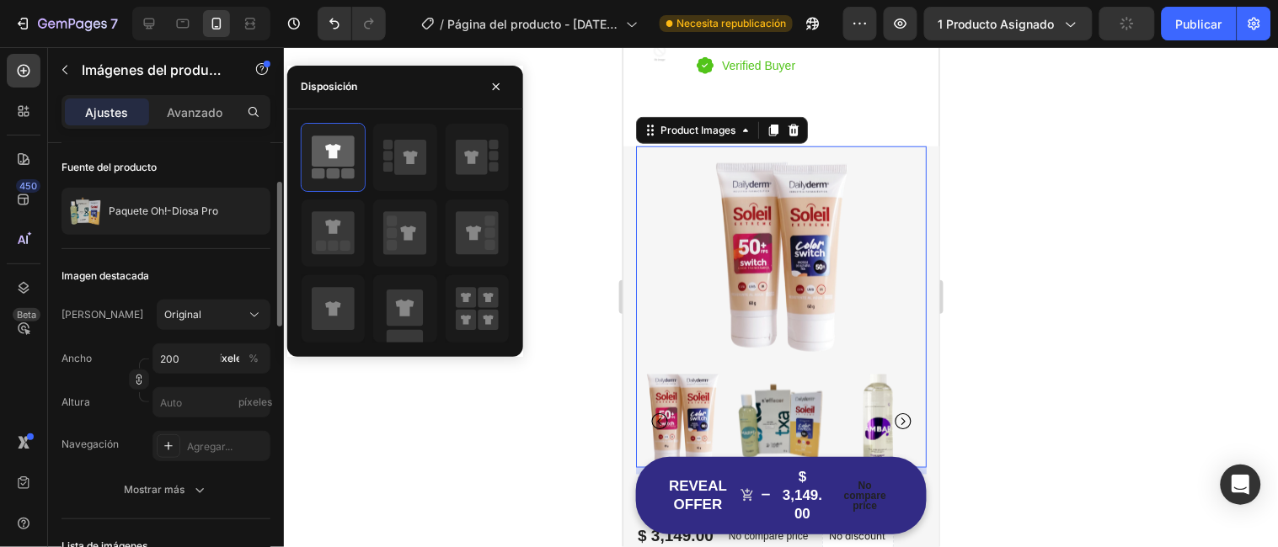
click at [109, 279] on font "Imagen destacada" at bounding box center [105, 276] width 88 height 13
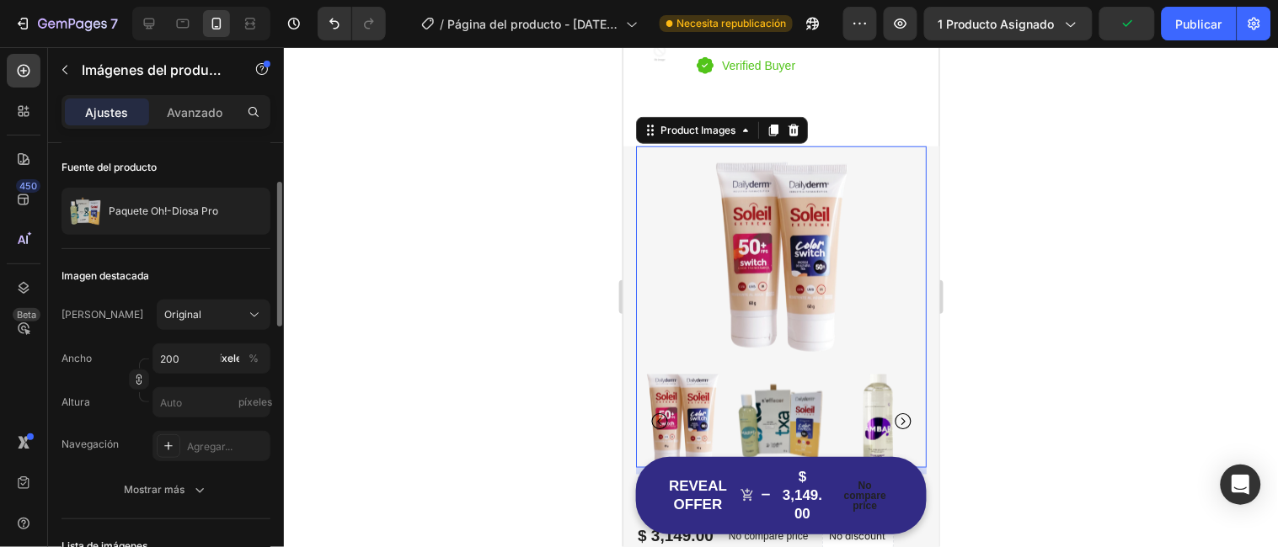
click at [105, 328] on div "Marco Original" at bounding box center [165, 315] width 209 height 30
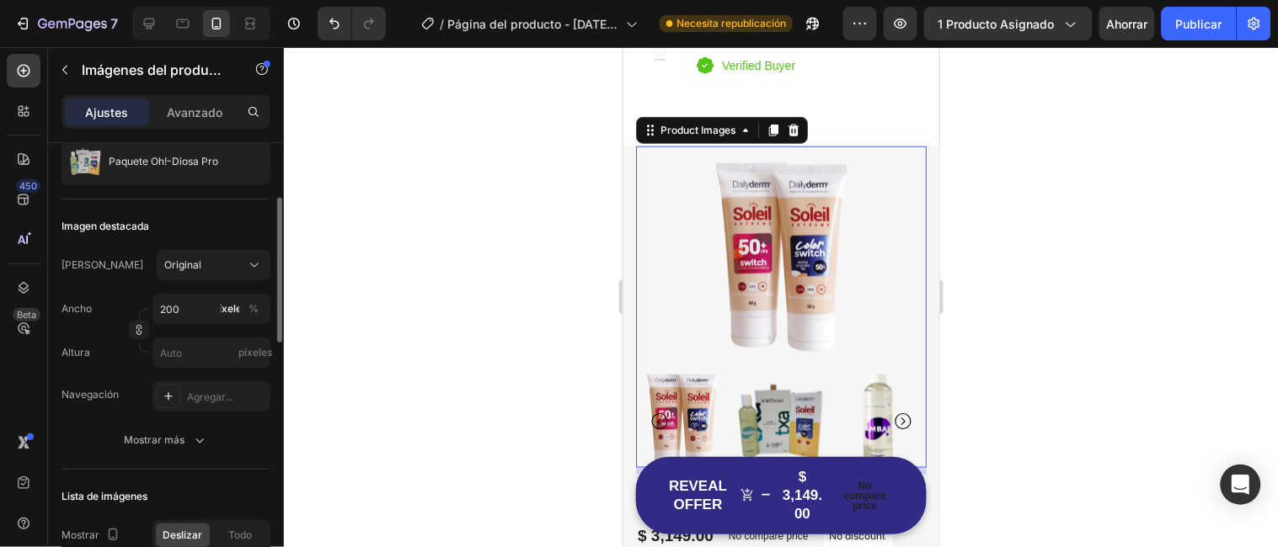
scroll to position [170, 0]
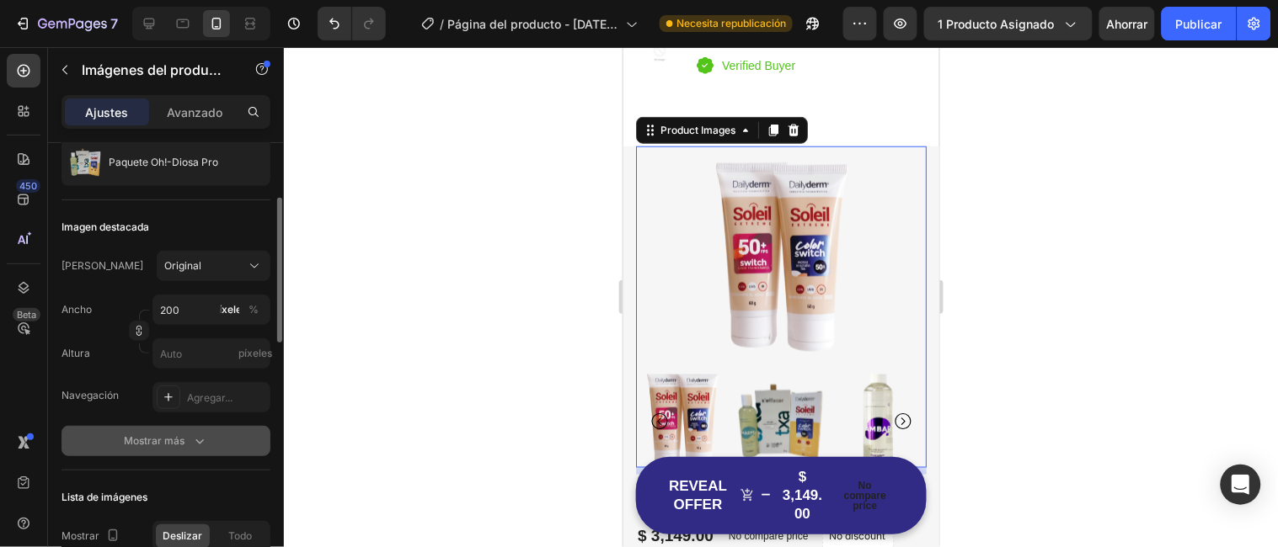
click at [178, 441] on font "Mostrar más" at bounding box center [154, 441] width 61 height 13
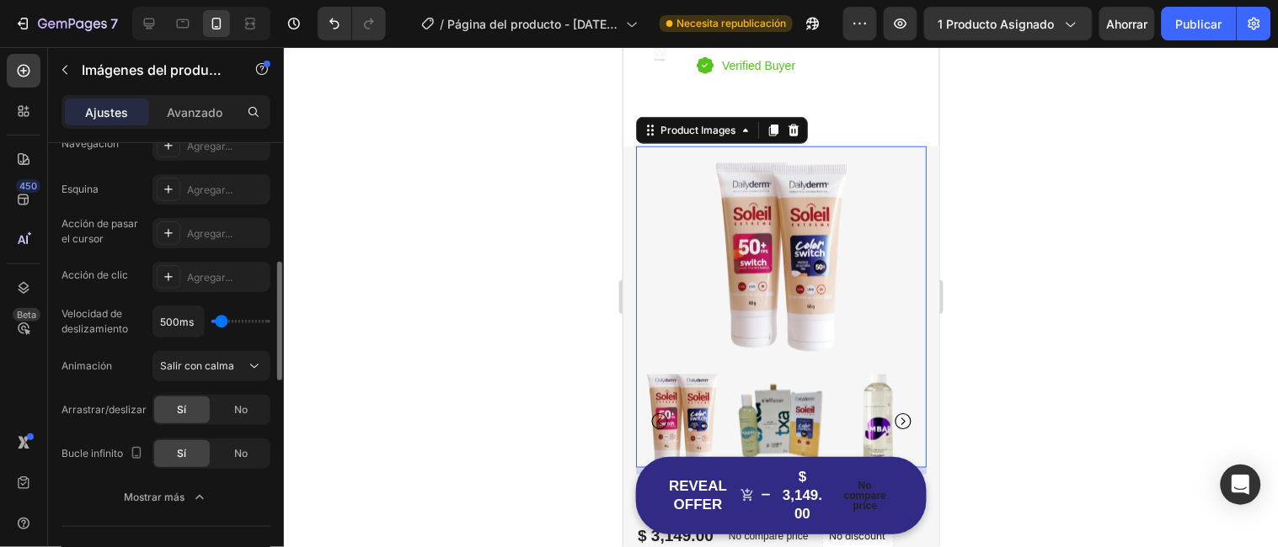
scroll to position [432, 0]
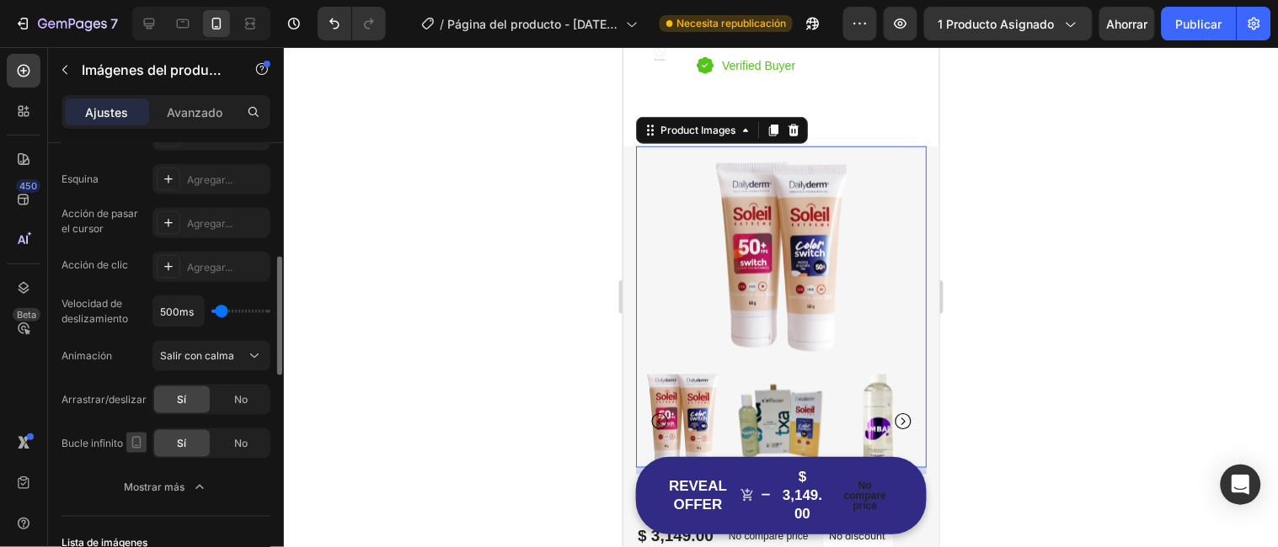
click at [136, 441] on icon "button" at bounding box center [136, 443] width 17 height 17
click at [104, 441] on font "Bucle infinito" at bounding box center [91, 443] width 61 height 13
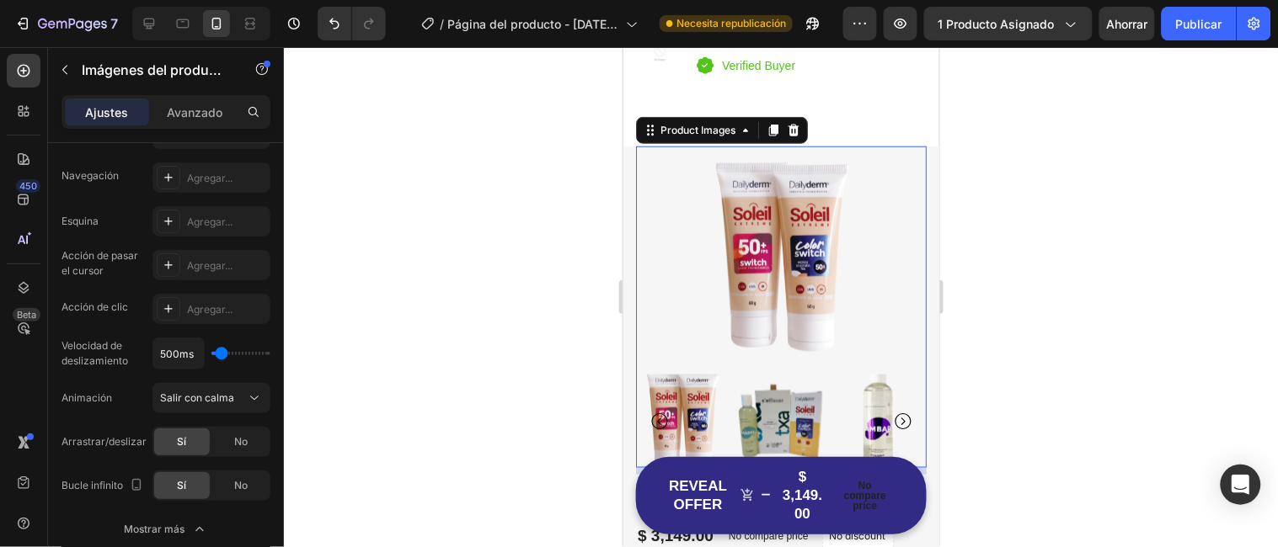
click at [804, 383] on img at bounding box center [778, 420] width 93 height 93
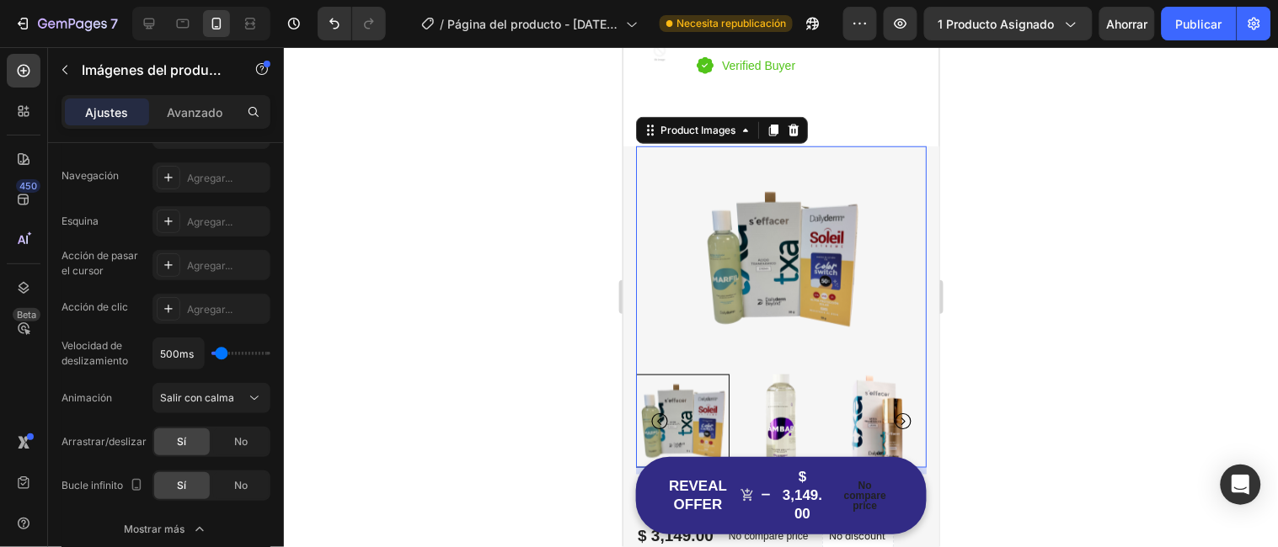
click at [772, 379] on img at bounding box center [778, 420] width 93 height 93
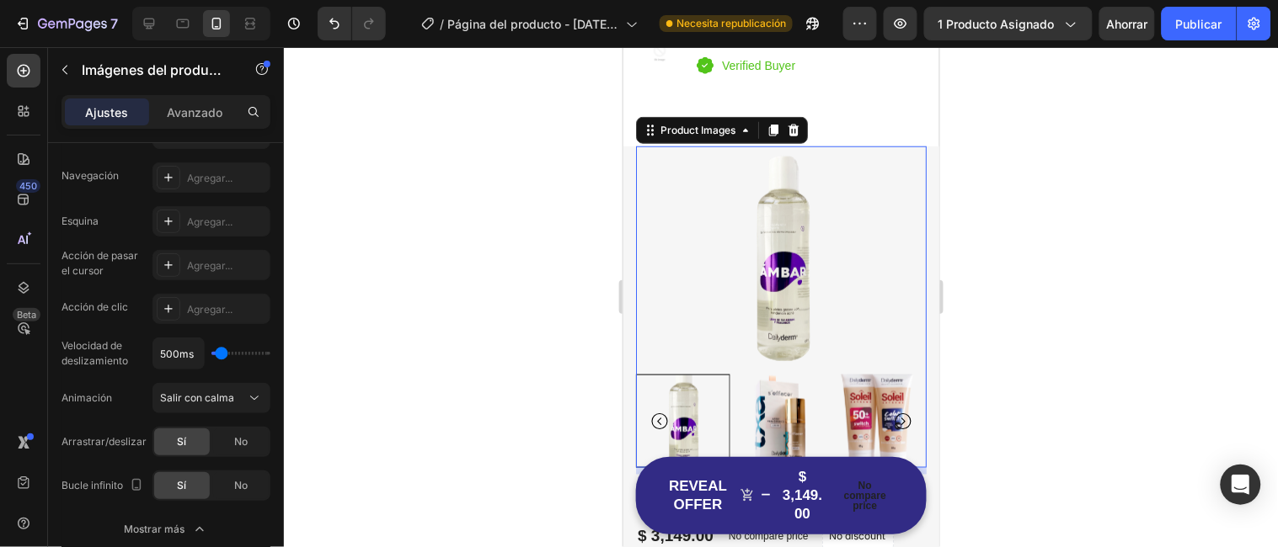
click at [815, 393] on img at bounding box center [778, 420] width 93 height 93
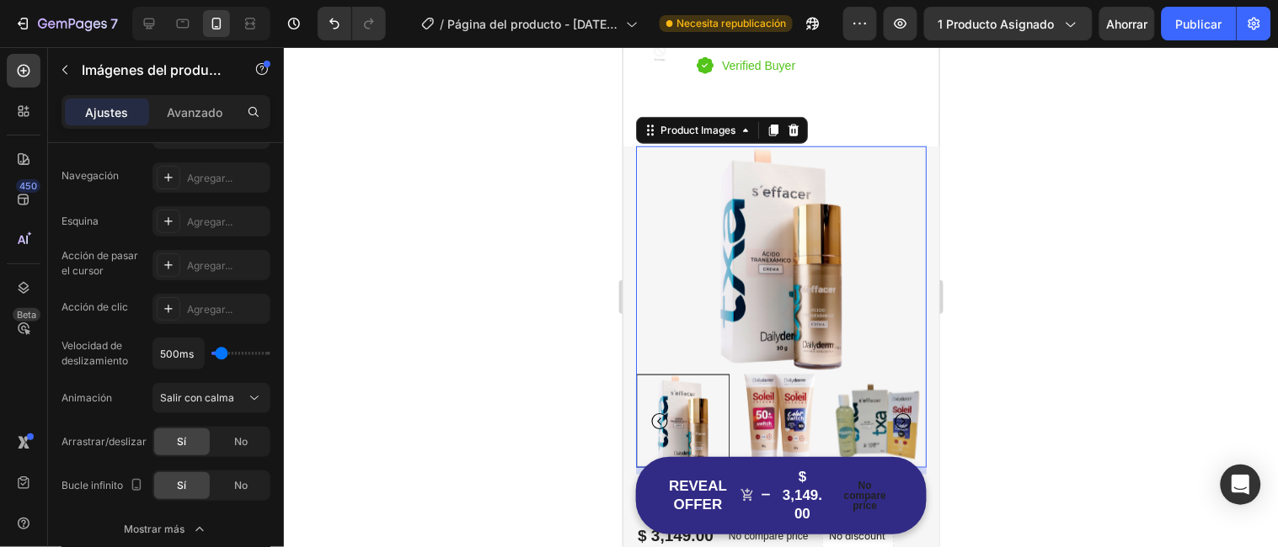
click at [820, 392] on img at bounding box center [778, 420] width 93 height 93
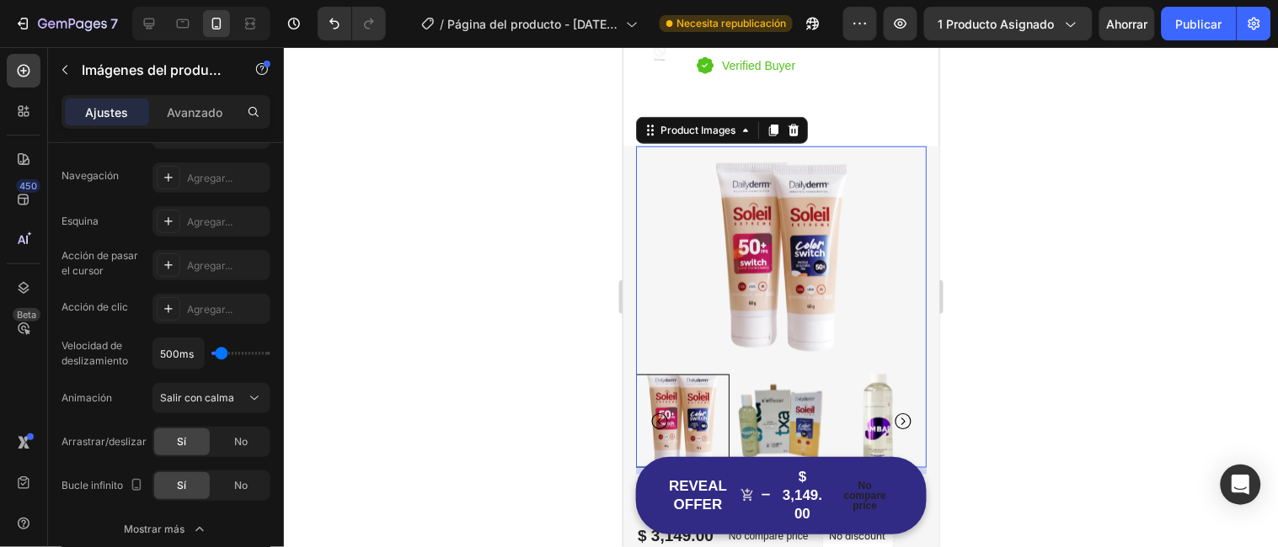
click at [865, 392] on img at bounding box center [876, 420] width 93 height 93
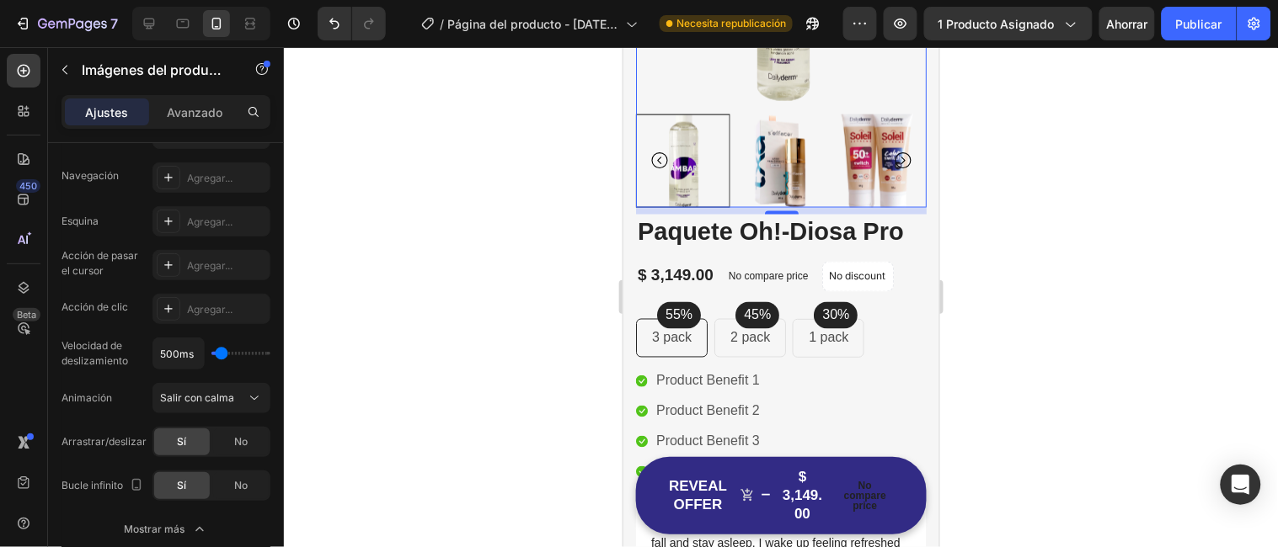
scroll to position [612, 0]
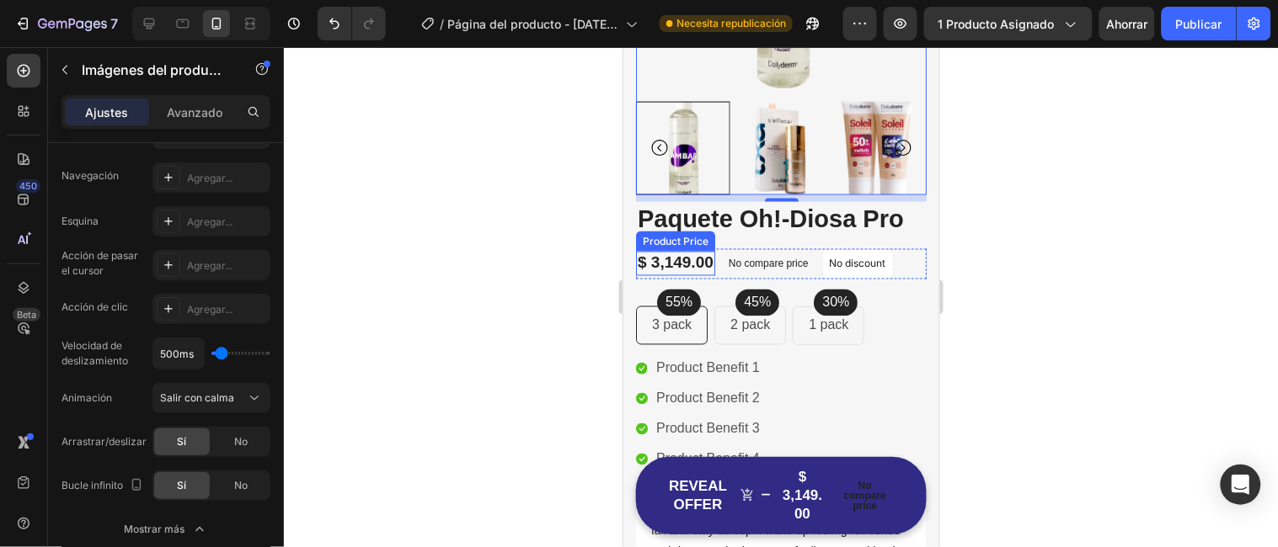
click at [694, 262] on div "$ 3,149.00" at bounding box center [674, 263] width 79 height 24
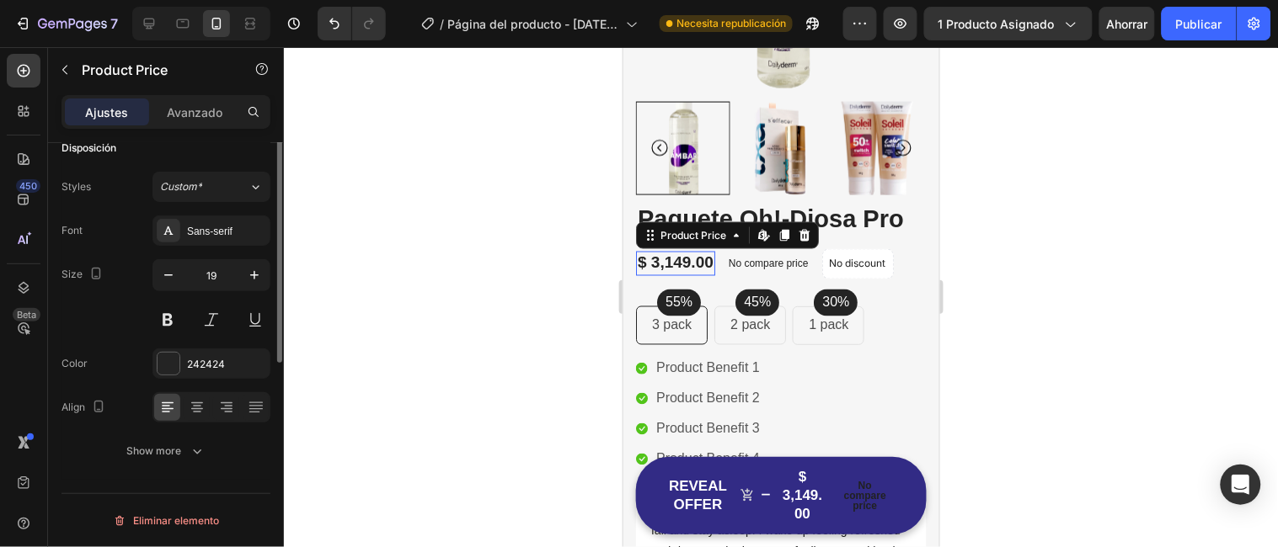
scroll to position [0, 0]
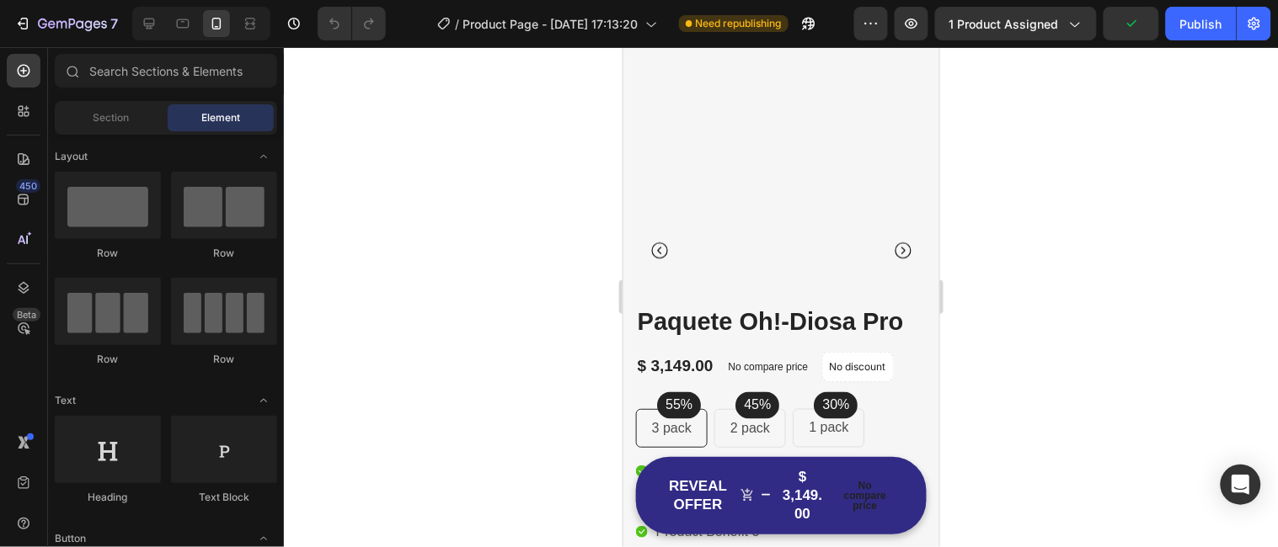
scroll to position [697, 0]
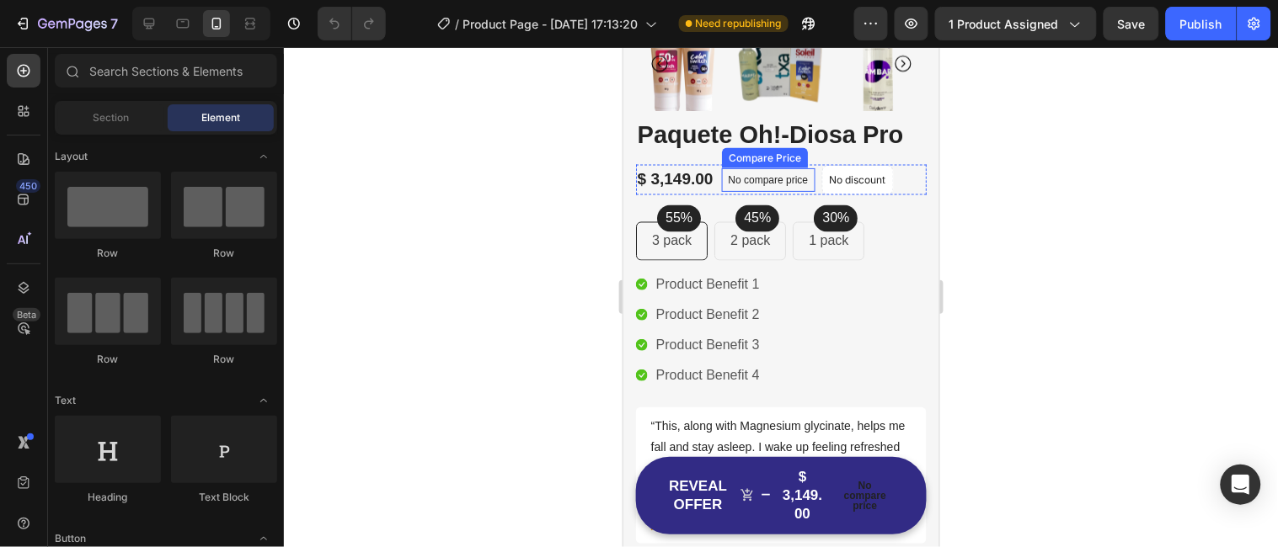
click at [783, 175] on p "No compare price" at bounding box center [768, 179] width 80 height 10
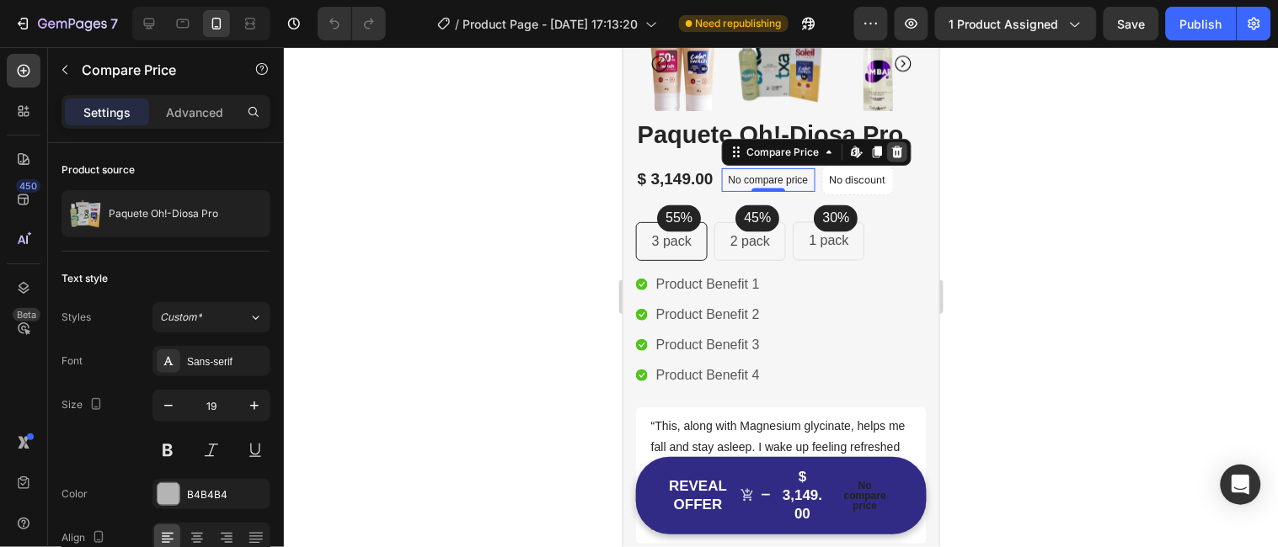
click at [895, 149] on icon at bounding box center [895, 152] width 11 height 12
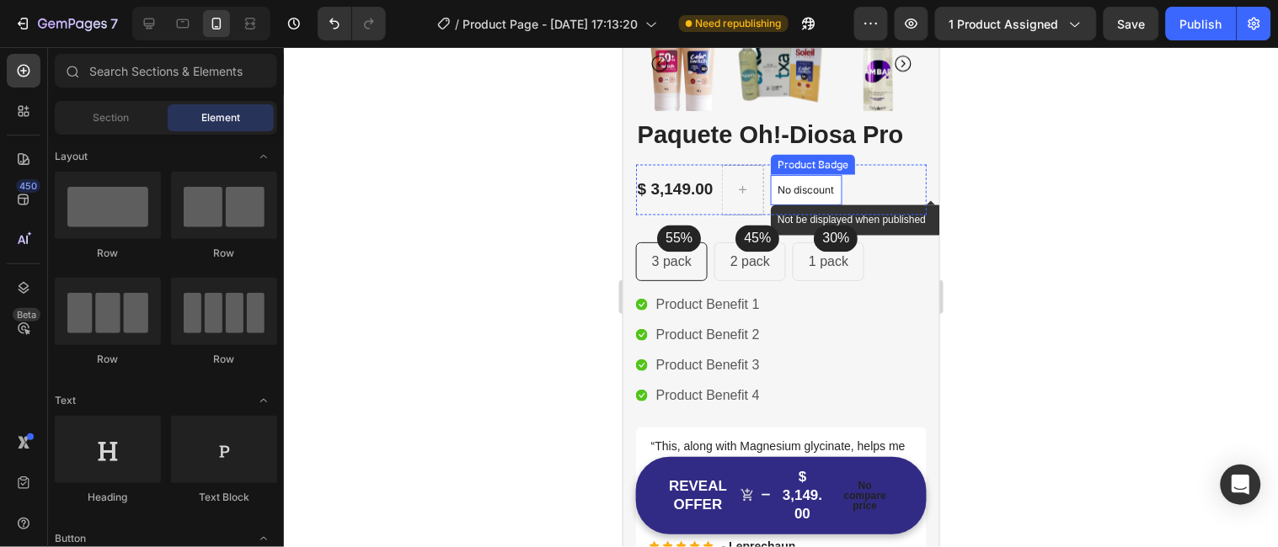
click at [794, 189] on p "No discount" at bounding box center [805, 189] width 56 height 15
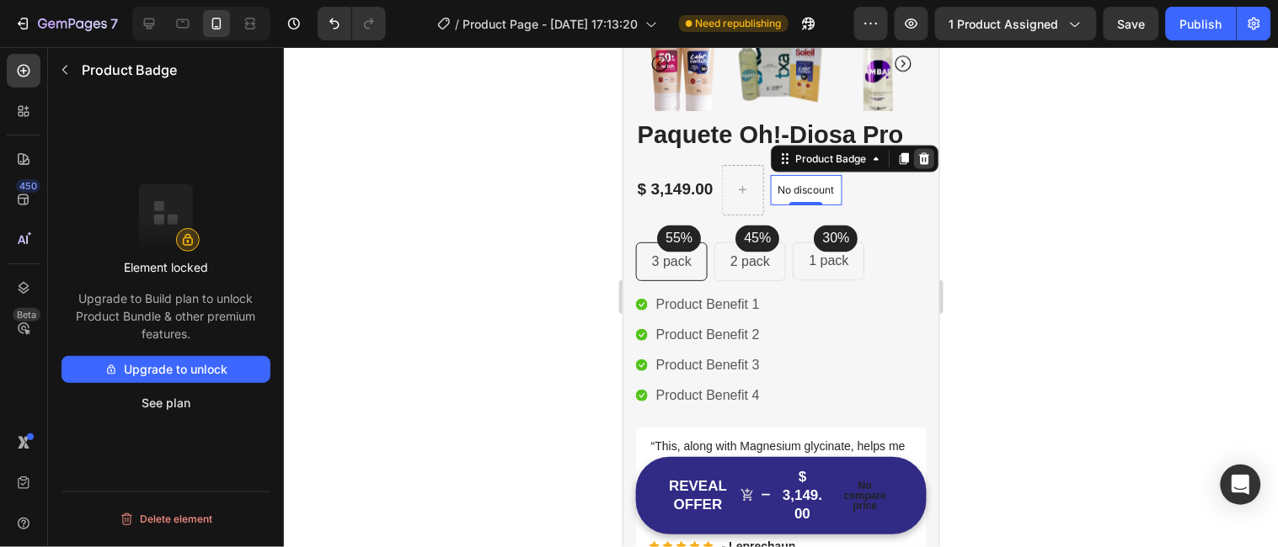
click at [927, 152] on icon at bounding box center [922, 158] width 13 height 13
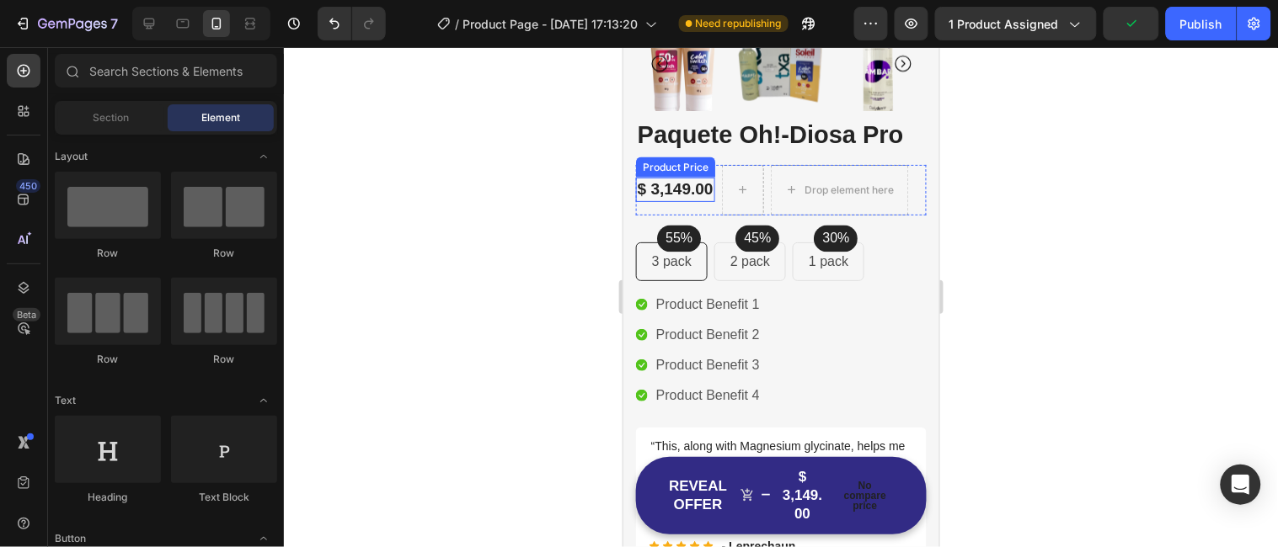
click at [687, 200] on div "$ 3,149.00" at bounding box center [674, 189] width 79 height 24
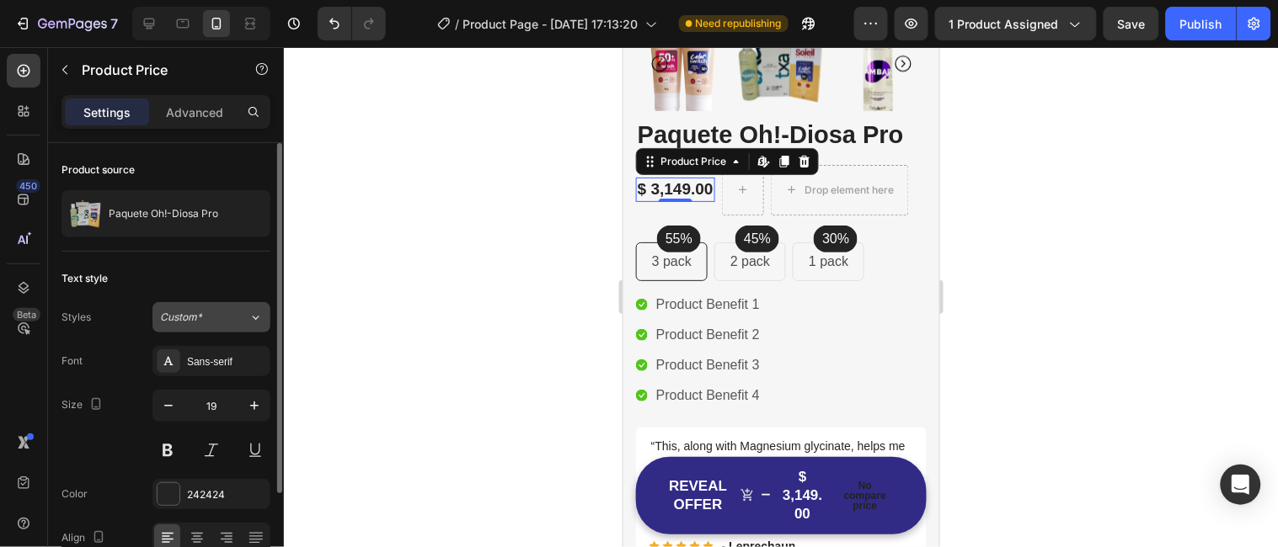
click at [258, 312] on icon at bounding box center [255, 317] width 14 height 17
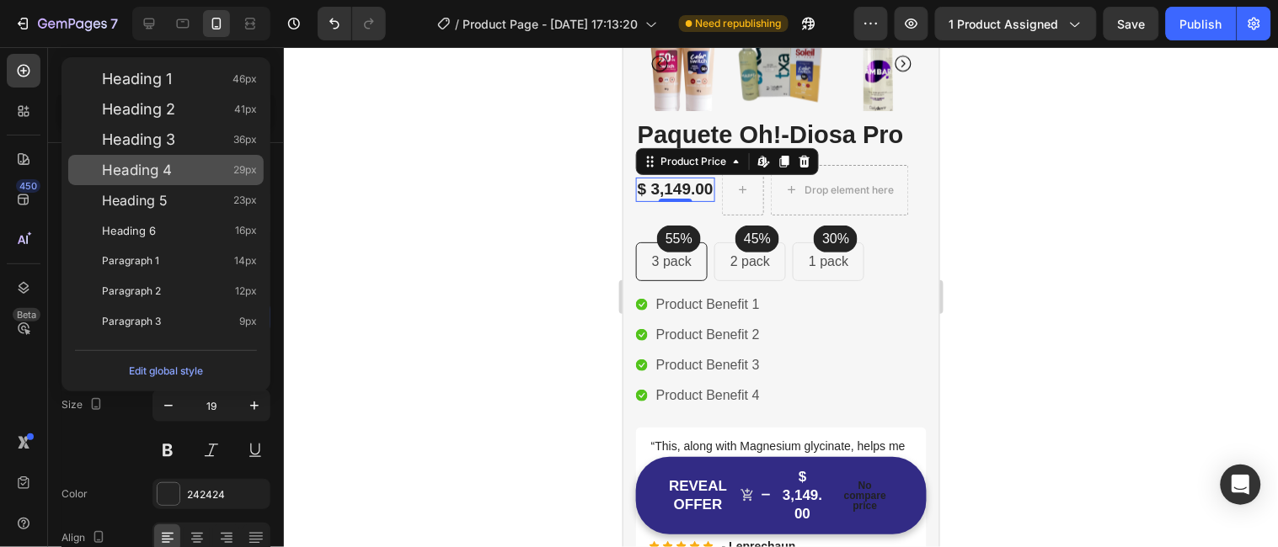
click at [190, 167] on div "Heading 4 29px" at bounding box center [179, 170] width 155 height 17
type input "29"
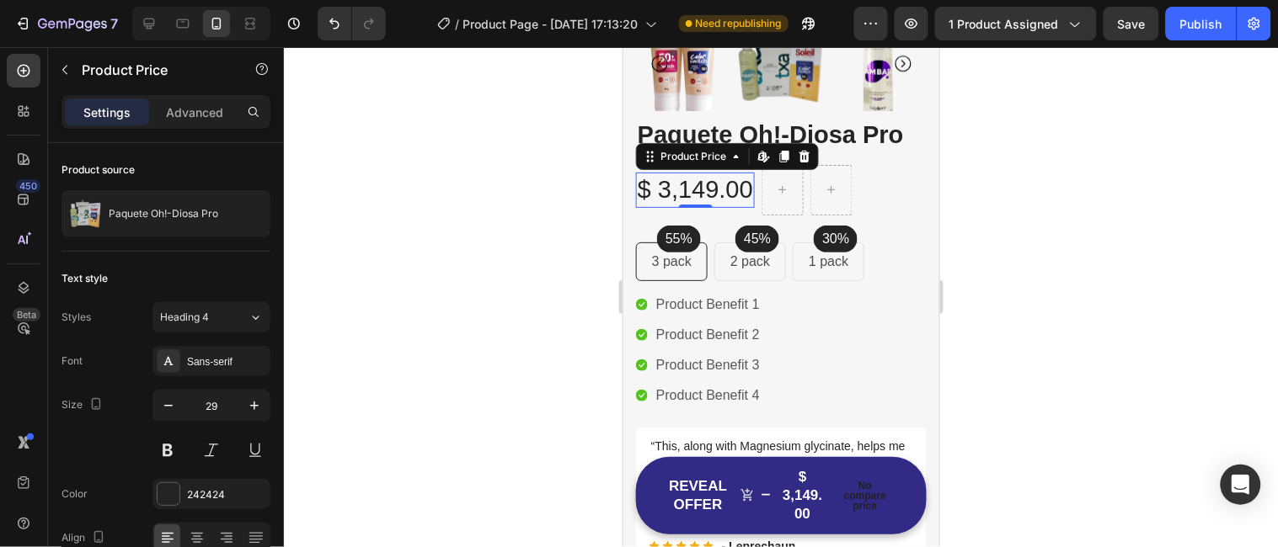
click at [404, 234] on div at bounding box center [781, 297] width 994 height 500
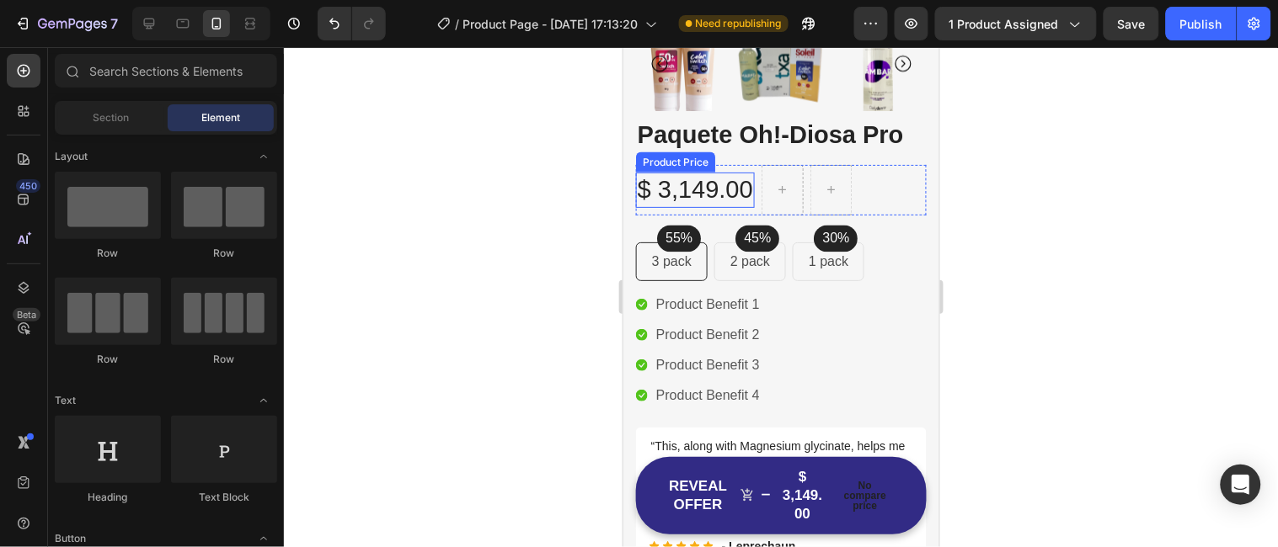
click at [692, 188] on div "$ 3,149.00" at bounding box center [694, 189] width 119 height 35
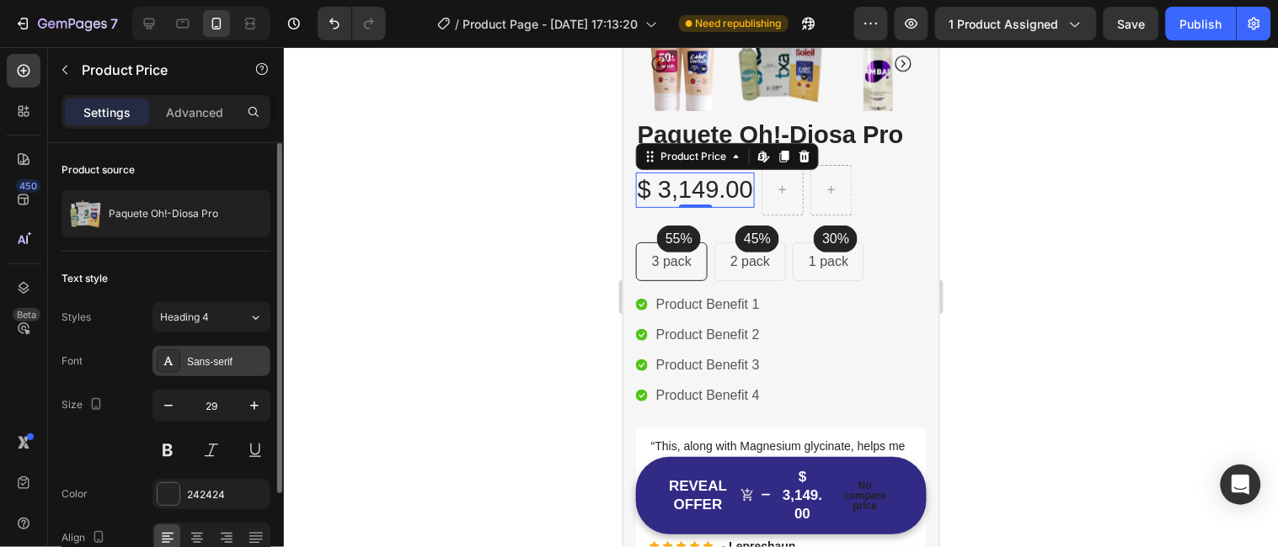
click at [238, 355] on div "Sans-serif" at bounding box center [226, 362] width 79 height 15
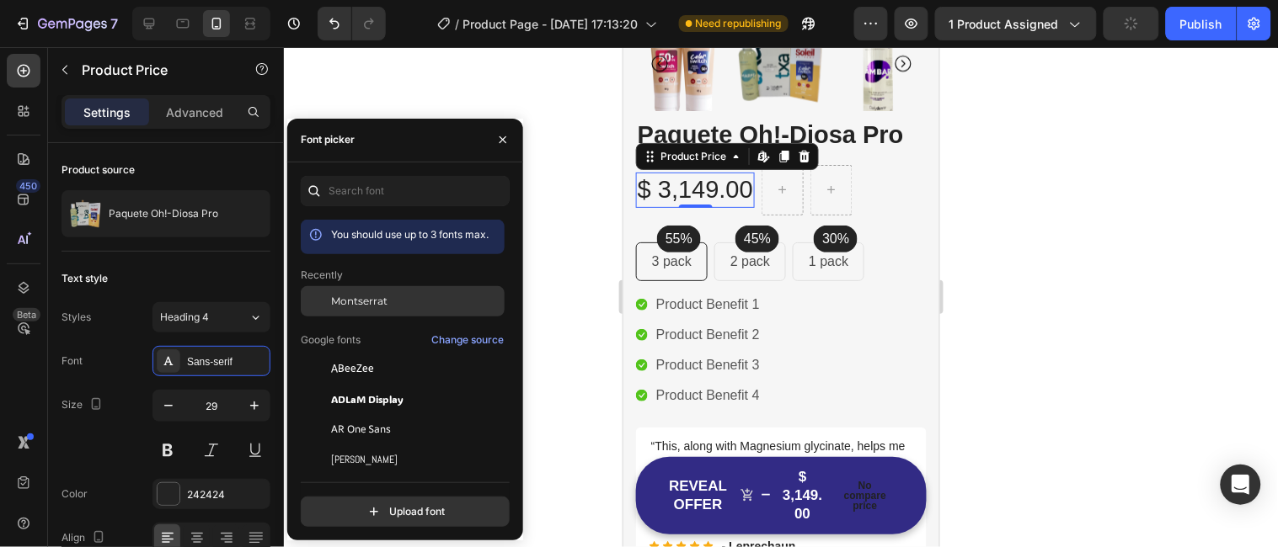
click at [356, 297] on span "Montserrat" at bounding box center [359, 301] width 56 height 15
click at [554, 251] on div at bounding box center [781, 297] width 994 height 500
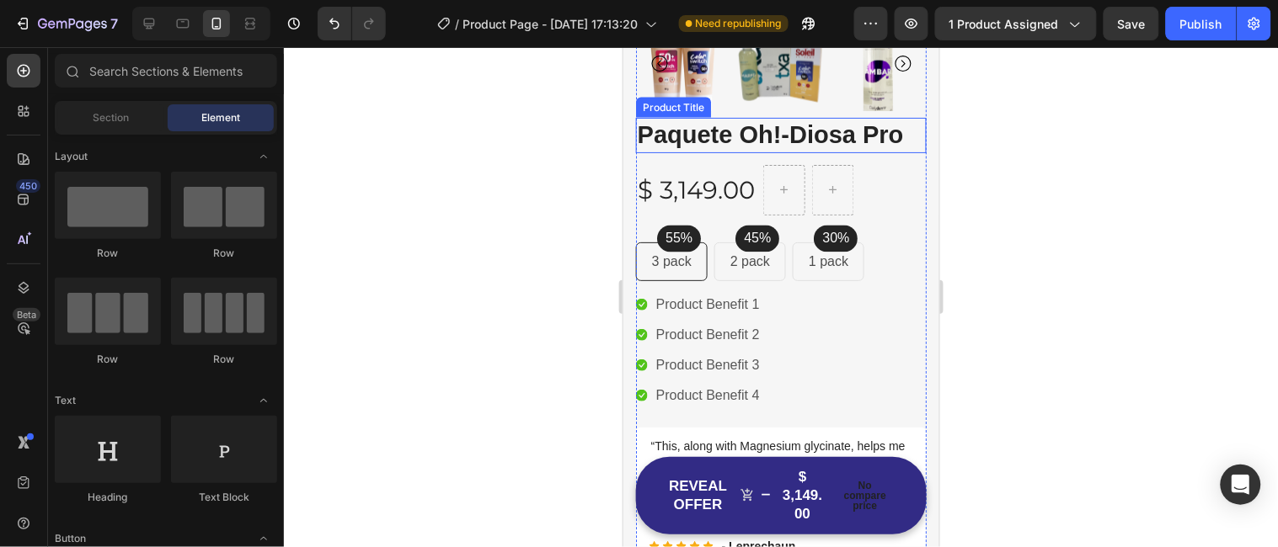
click at [708, 125] on h2 "Paquete Oh!-Diosa Pro" at bounding box center [780, 134] width 291 height 35
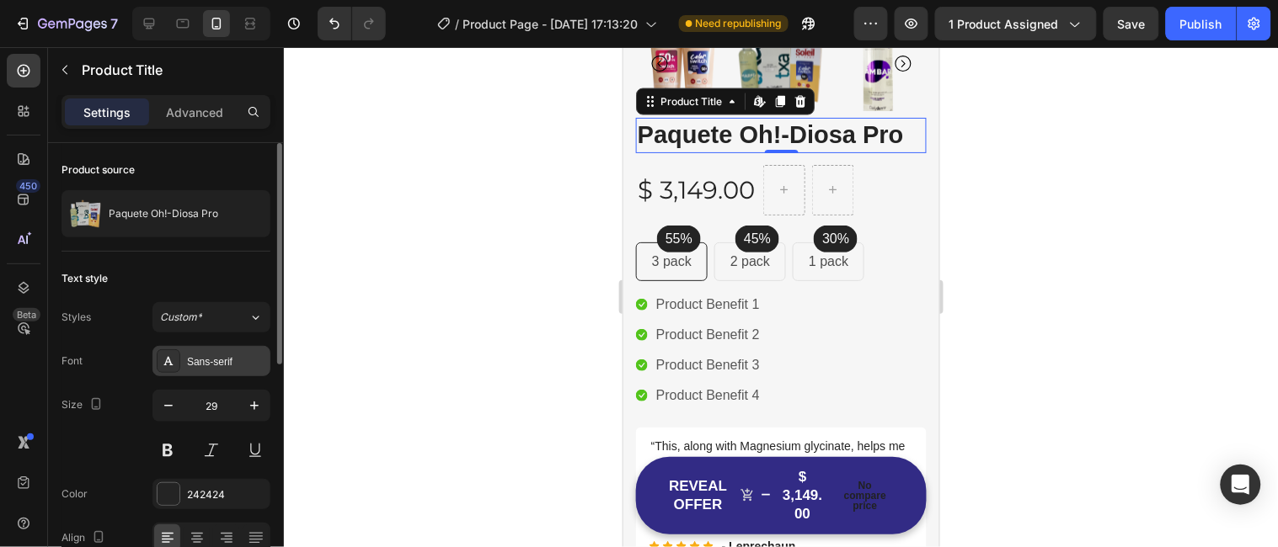
click at [232, 363] on div "Sans-serif" at bounding box center [226, 362] width 79 height 15
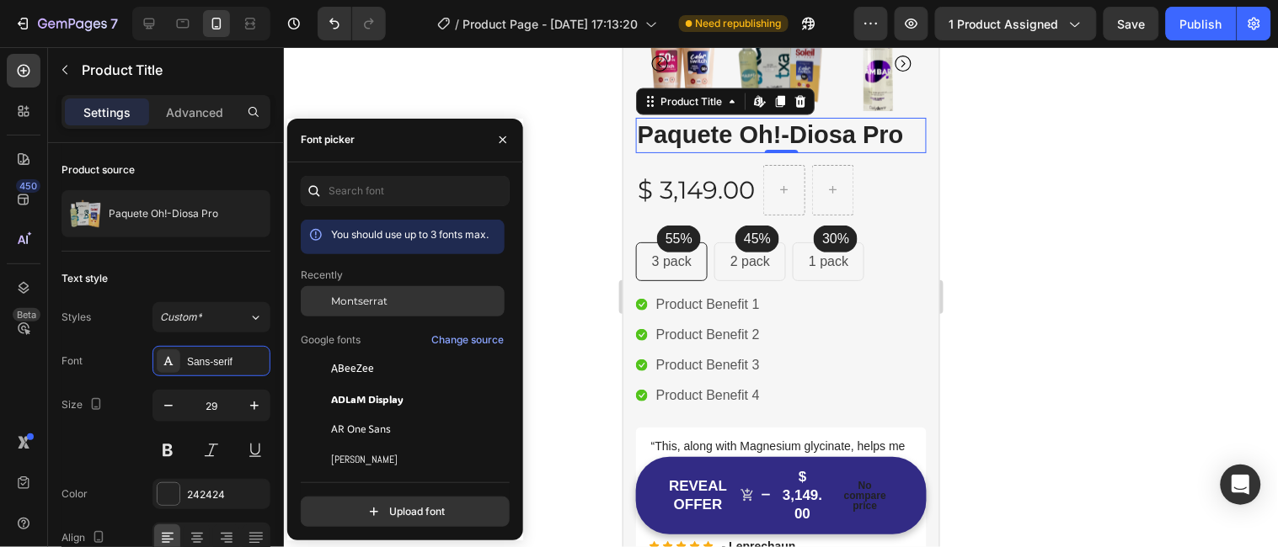
click at [344, 300] on span "Montserrat" at bounding box center [359, 301] width 56 height 15
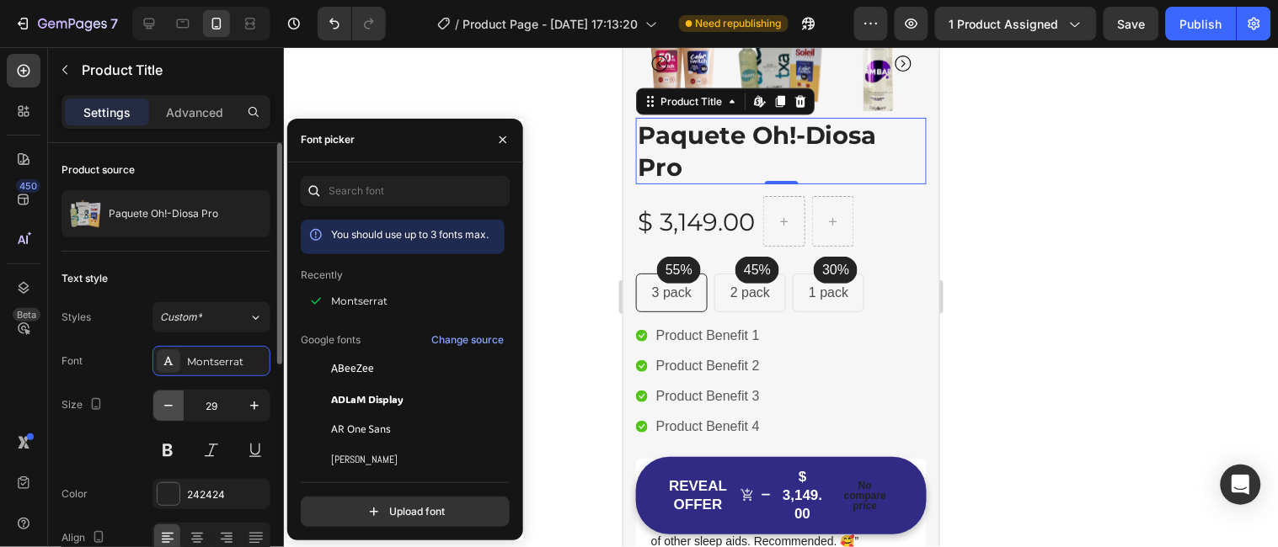
click at [171, 406] on icon "button" at bounding box center [168, 406] width 8 height 2
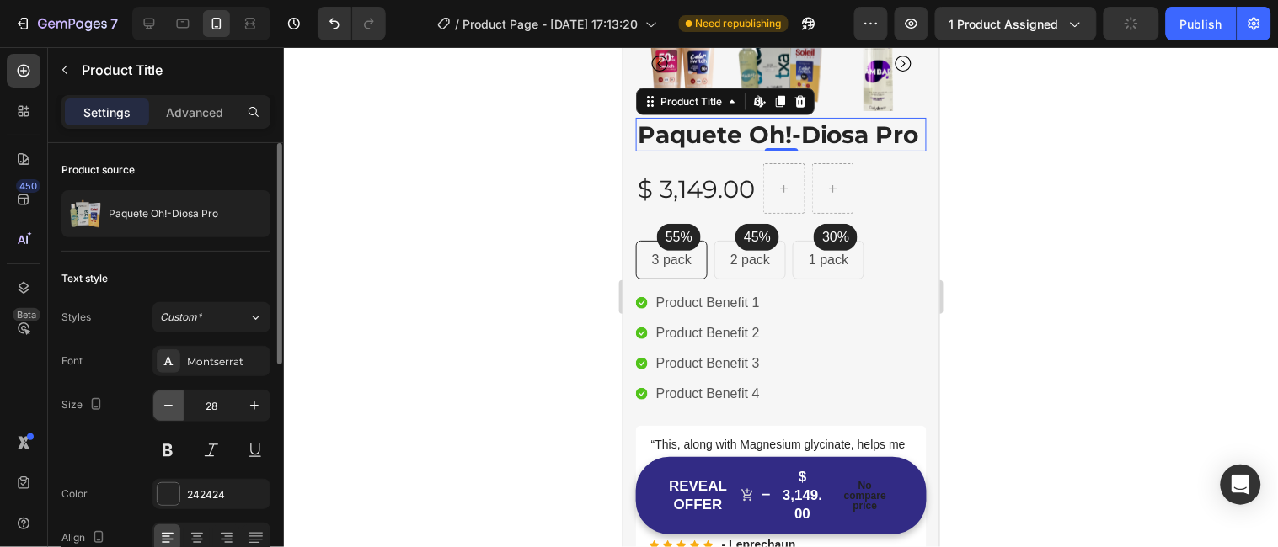
click at [171, 406] on icon "button" at bounding box center [168, 406] width 8 height 2
type input "27"
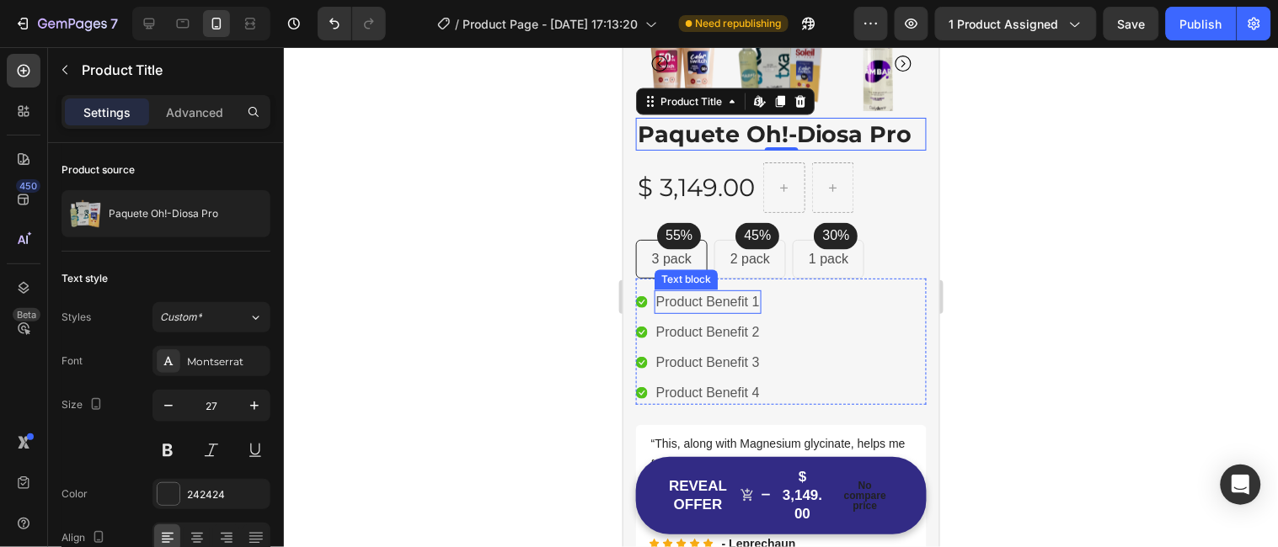
click at [705, 300] on p "Product Benefit 1" at bounding box center [707, 301] width 104 height 20
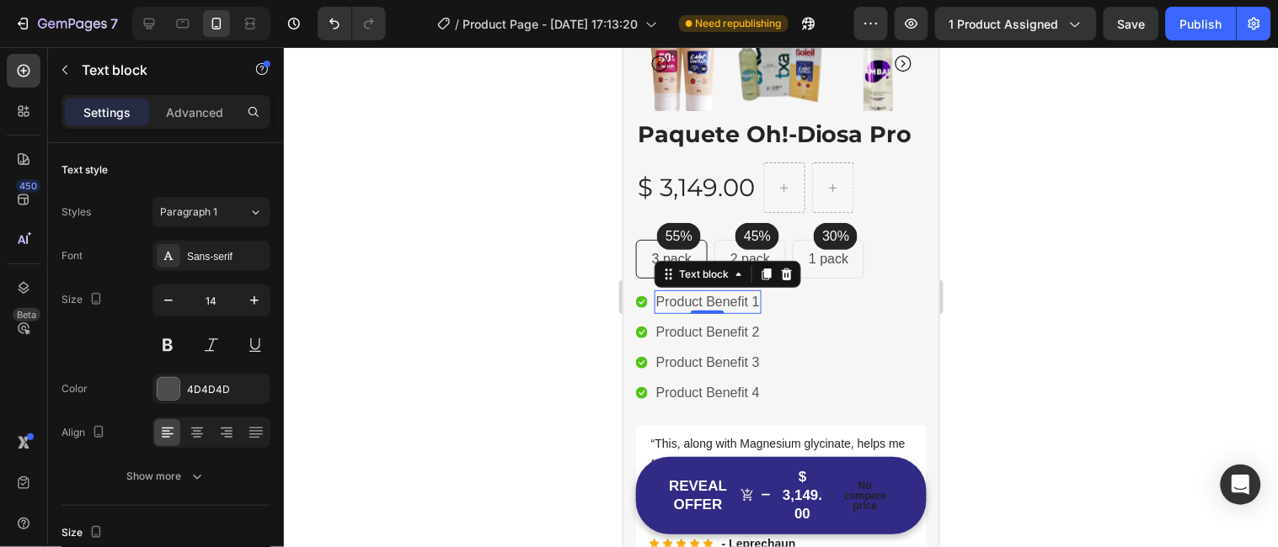
click at [727, 302] on p "Product Benefit 1" at bounding box center [707, 301] width 104 height 20
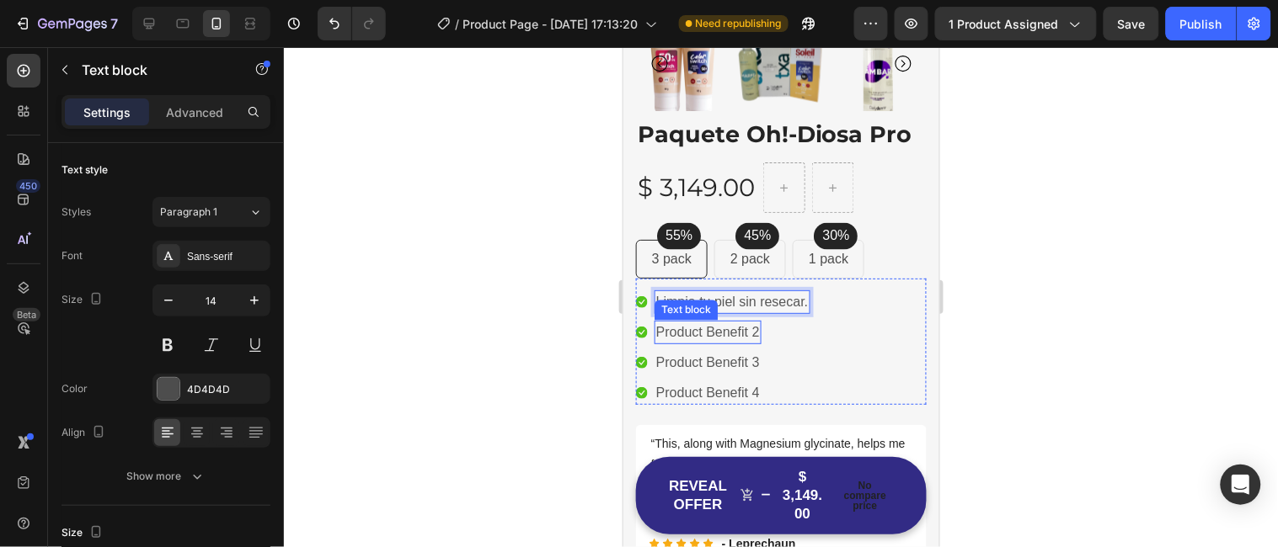
click at [688, 324] on p "Product Benefit 2" at bounding box center [707, 332] width 104 height 20
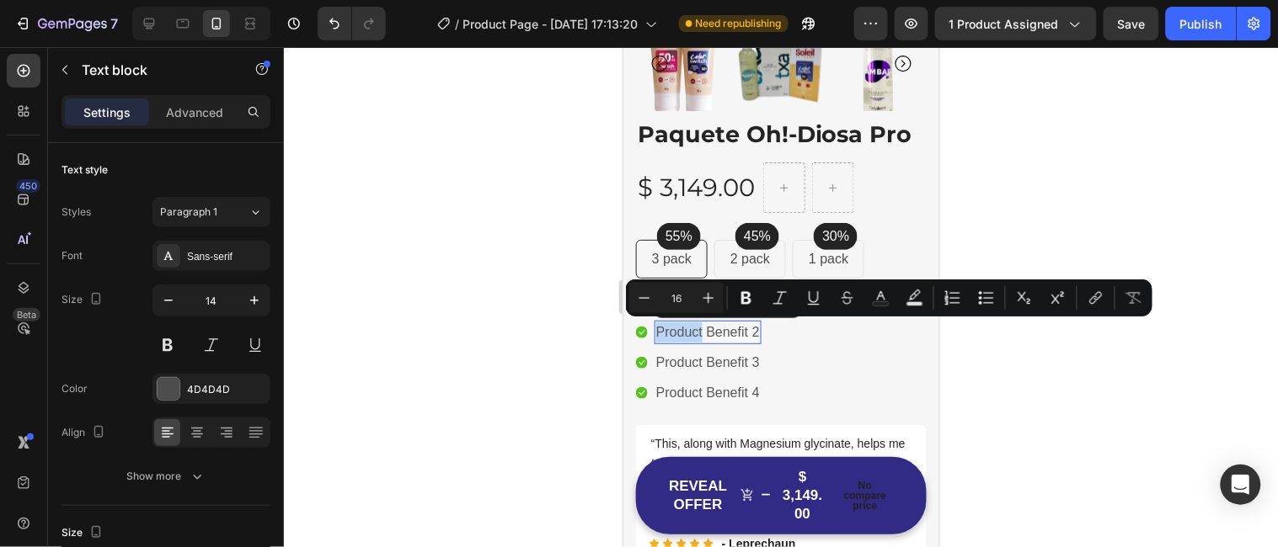
click at [706, 329] on p "Product Benefit 2" at bounding box center [707, 332] width 104 height 20
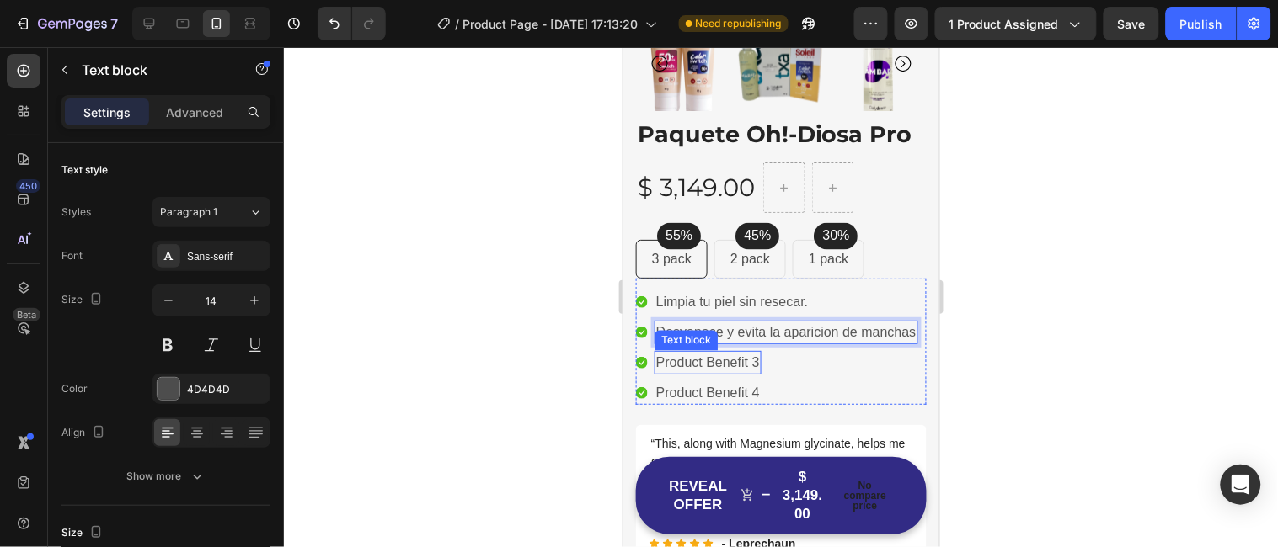
click at [734, 365] on p "Product Benefit 3" at bounding box center [707, 362] width 104 height 20
click at [781, 335] on p "Desvanece y evita la aparicion de manchas" at bounding box center [785, 332] width 260 height 20
click at [835, 327] on p "Desvanece y evita la aparicion de manchas" at bounding box center [785, 332] width 260 height 20
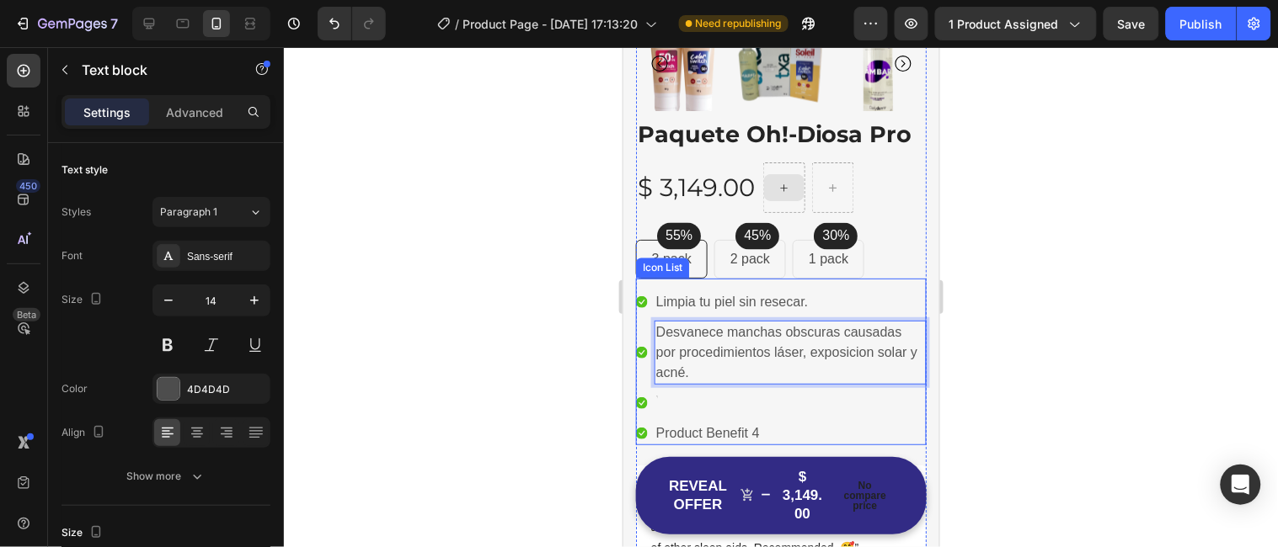
click at [761, 404] on li "Icon Text block" at bounding box center [780, 403] width 291 height 24
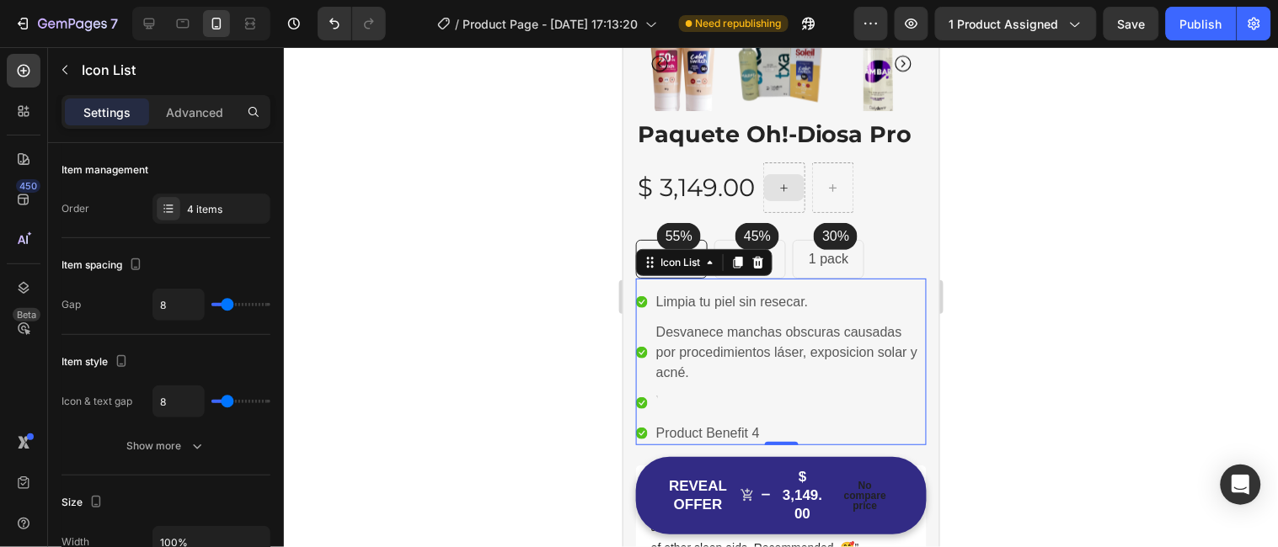
click at [672, 398] on li "Icon Text block" at bounding box center [780, 403] width 291 height 24
click at [656, 400] on div "Rich Text Editor. Editing area: main" at bounding box center [655, 403] width 3 height 24
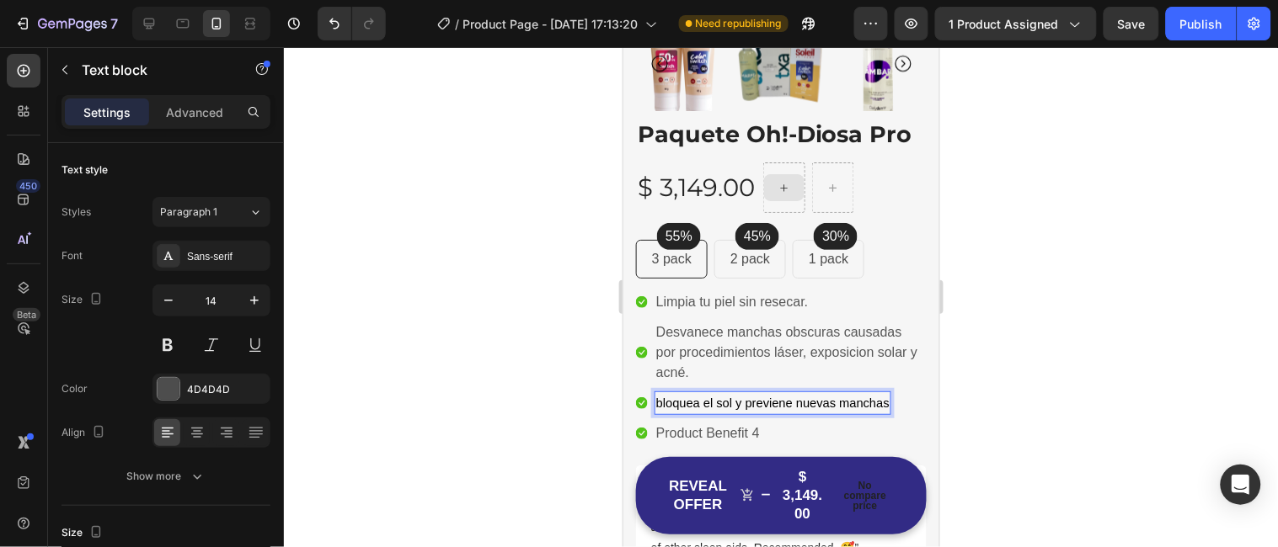
click at [663, 399] on span "bloquea el sol y previene nuevas manchas" at bounding box center [771, 402] width 233 height 13
click at [714, 430] on p "Product Benefit 4" at bounding box center [707, 433] width 104 height 20
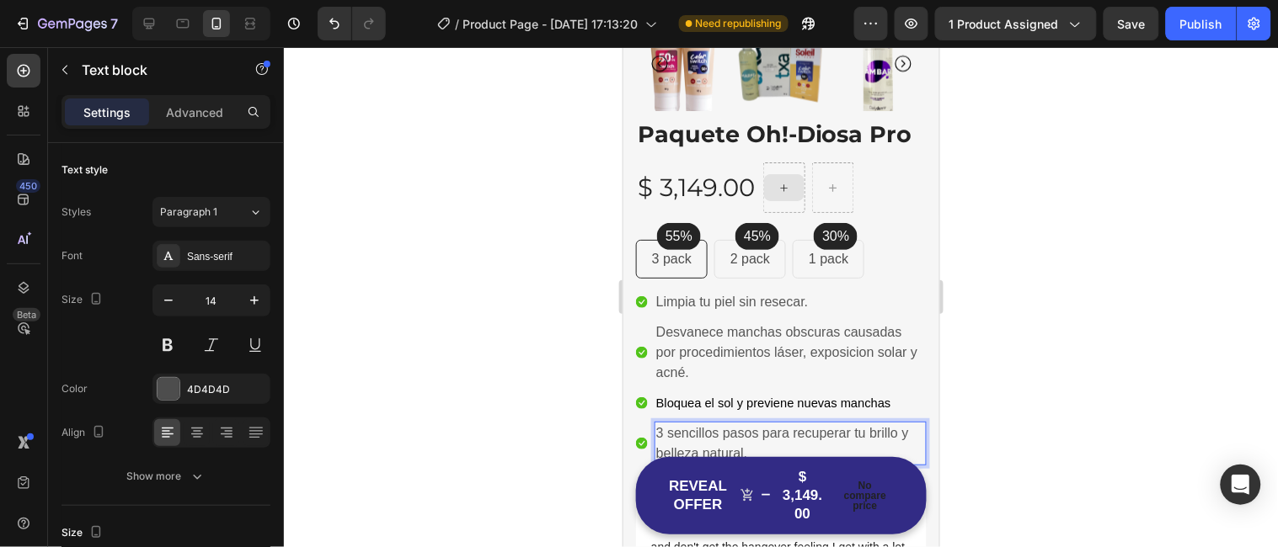
click at [990, 394] on div at bounding box center [781, 297] width 994 height 500
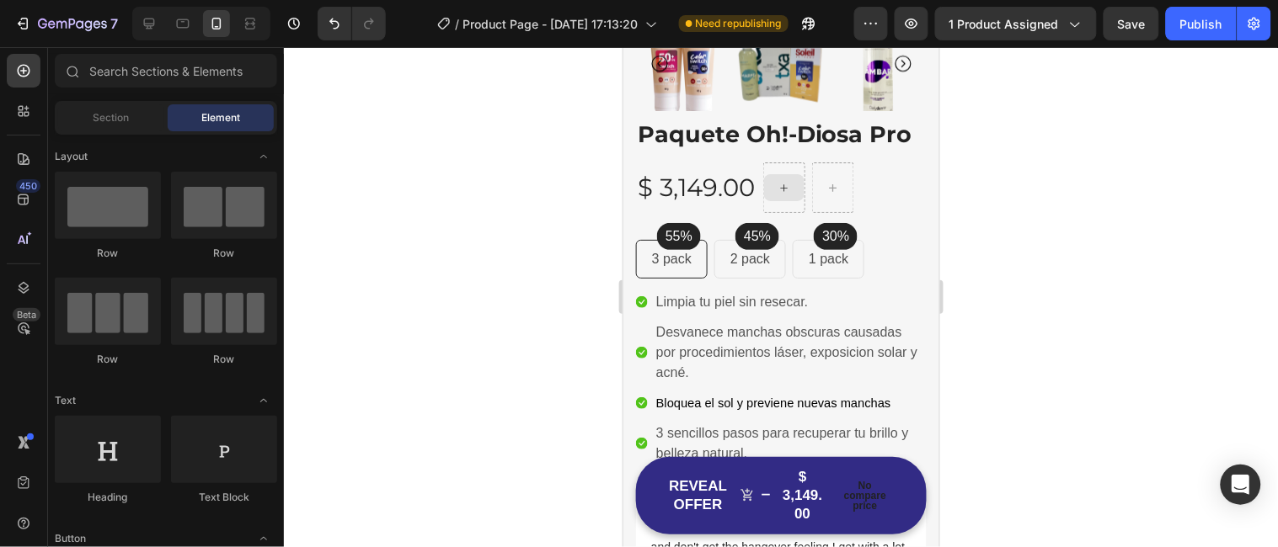
click at [1081, 260] on div at bounding box center [781, 297] width 994 height 500
click at [897, 255] on div "55% Text block Row 3 pack Text block Row 45% Text block Row 2 pack Text block R…" at bounding box center [780, 258] width 291 height 39
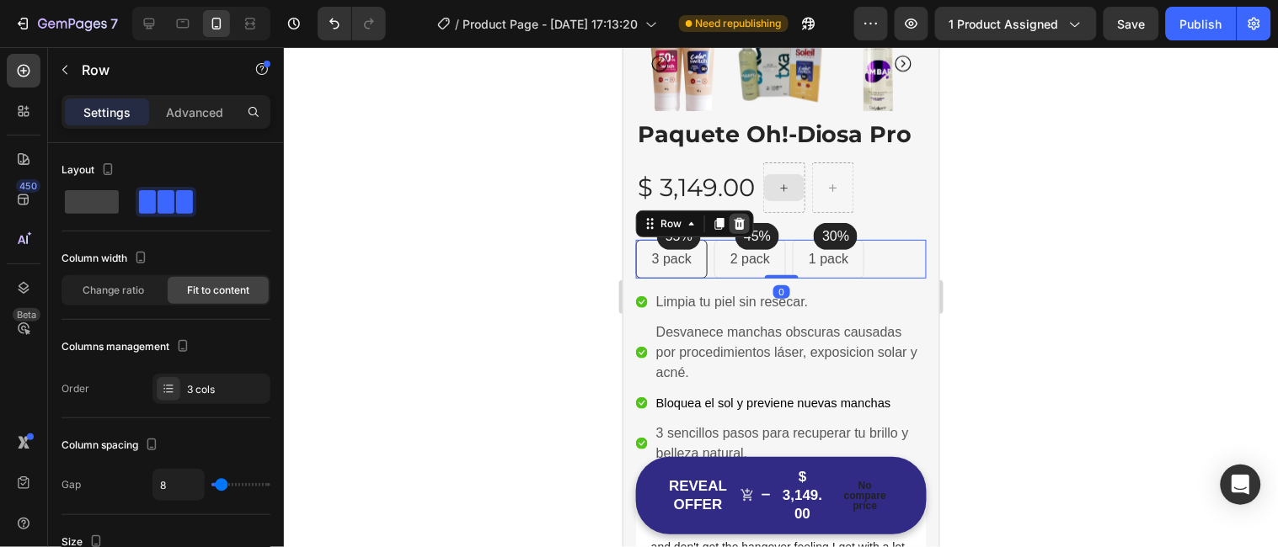
click at [735, 218] on icon at bounding box center [739, 223] width 11 height 12
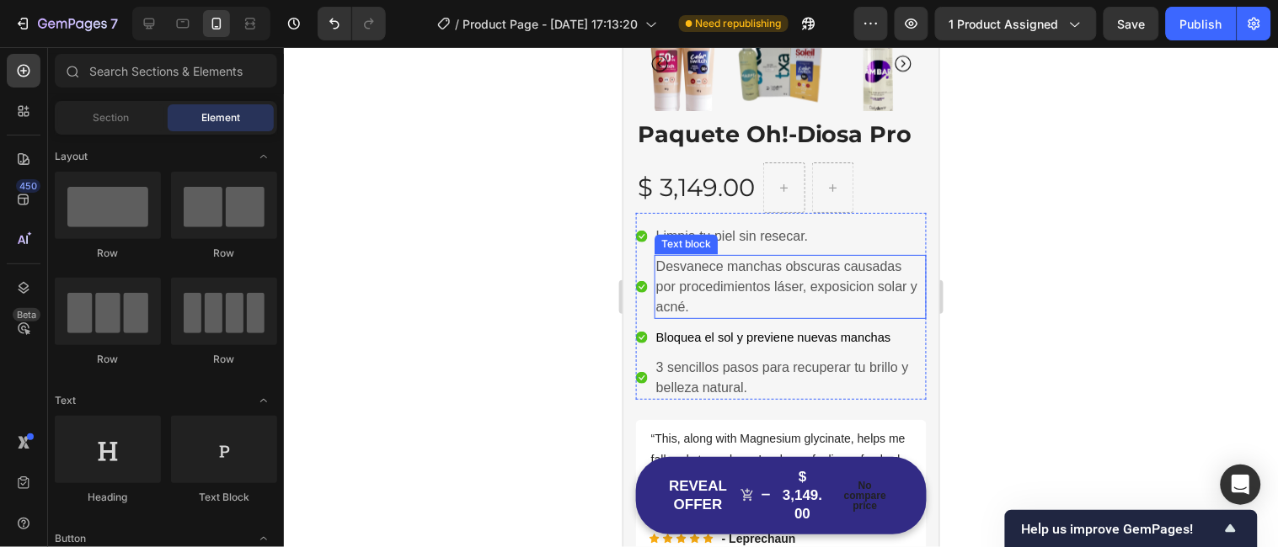
click at [843, 278] on p "Desvanece manchas obscuras causadas por procedimientos láser, exposicion solar …" at bounding box center [789, 286] width 269 height 61
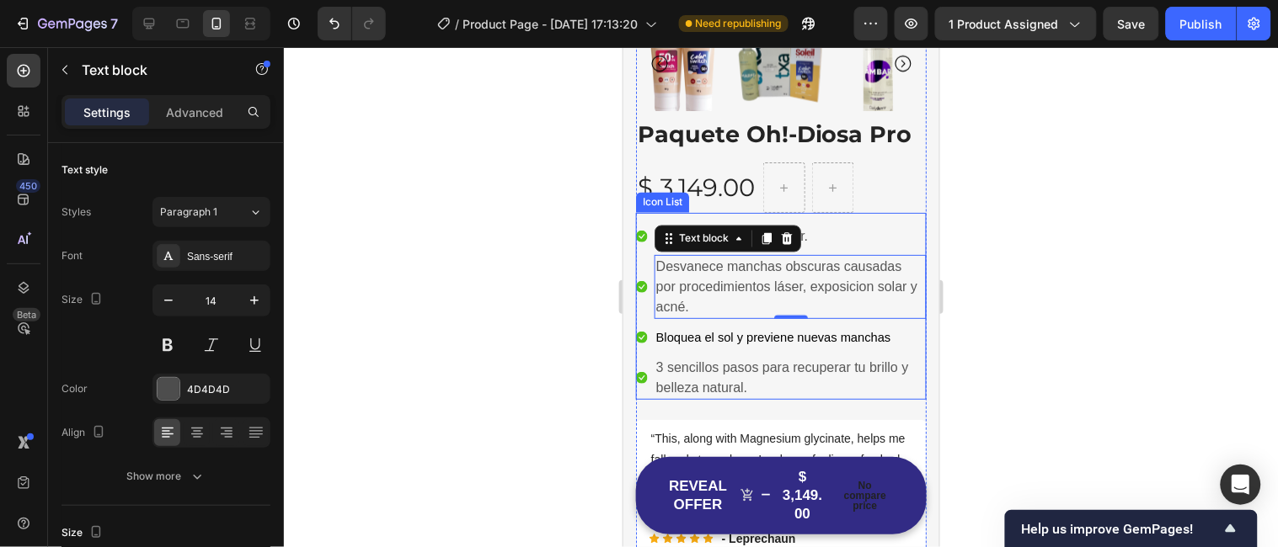
click at [828, 241] on li "Icon Limpia tu piel sin resecar. Text block" at bounding box center [780, 236] width 291 height 24
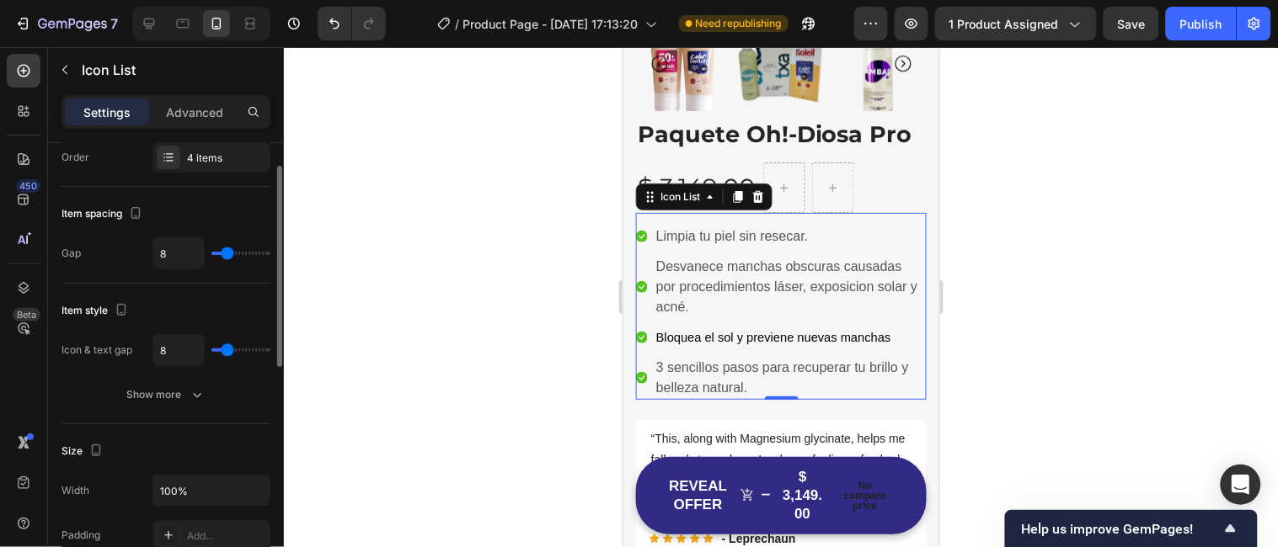
scroll to position [57, 0]
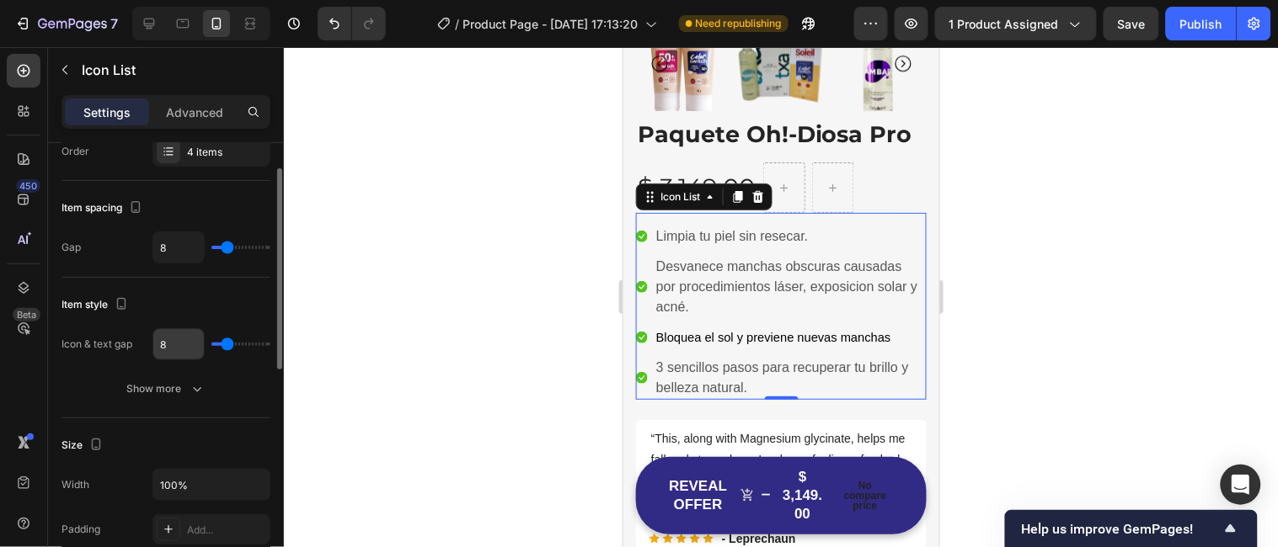
click at [182, 347] on input "8" at bounding box center [178, 344] width 51 height 30
type input "0"
type input "6"
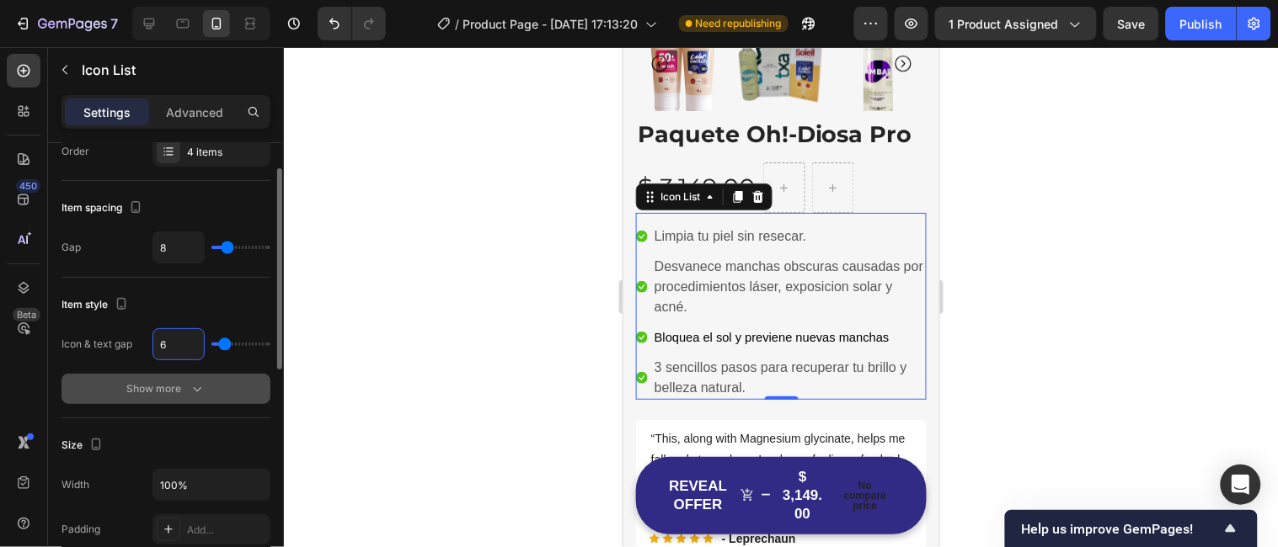
type input "6"
click at [190, 387] on icon "button" at bounding box center [197, 389] width 17 height 17
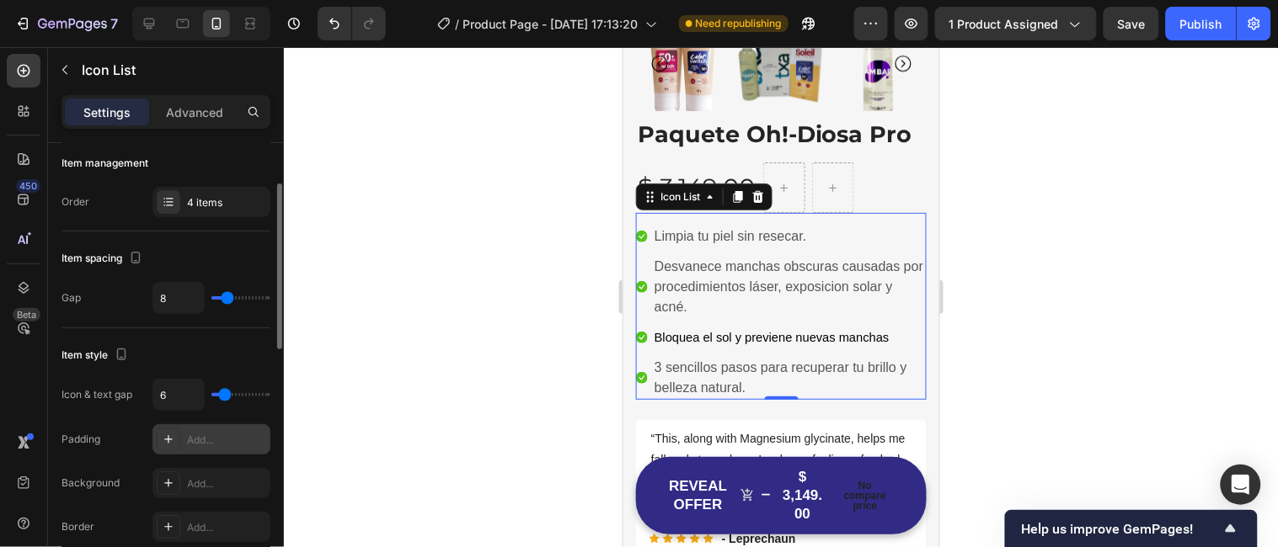
scroll to position [0, 0]
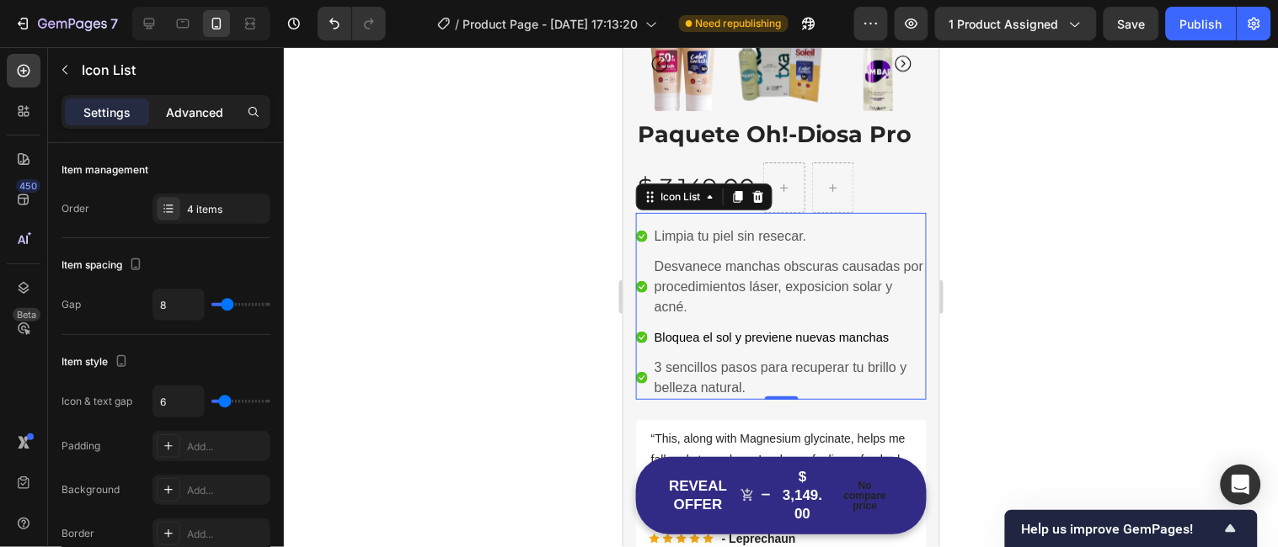
click at [195, 104] on p "Advanced" at bounding box center [194, 113] width 57 height 18
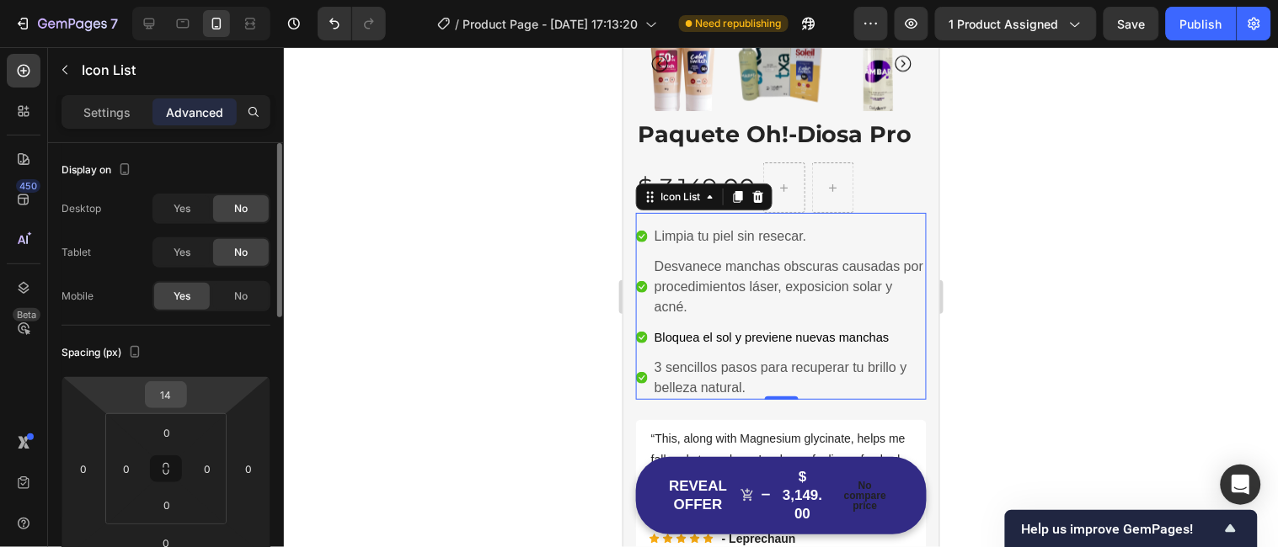
click at [167, 392] on input "14" at bounding box center [166, 394] width 34 height 25
click at [218, 340] on div "Spacing (px)" at bounding box center [165, 352] width 209 height 27
click at [179, 429] on input "0" at bounding box center [167, 432] width 34 height 25
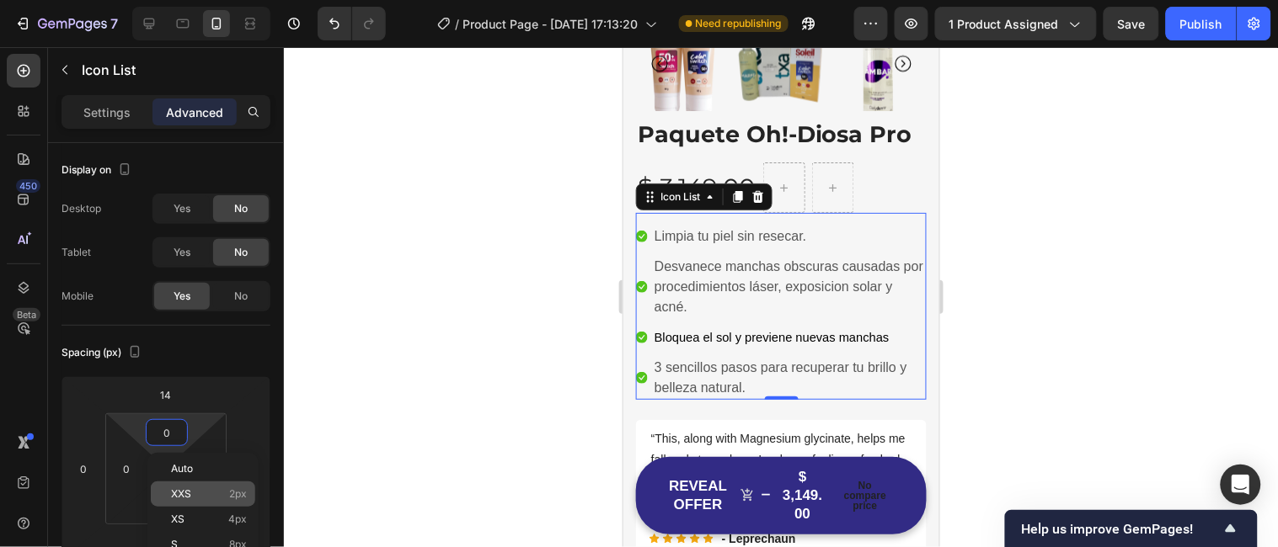
click at [188, 492] on span "XXS" at bounding box center [181, 495] width 20 height 12
type input "2"
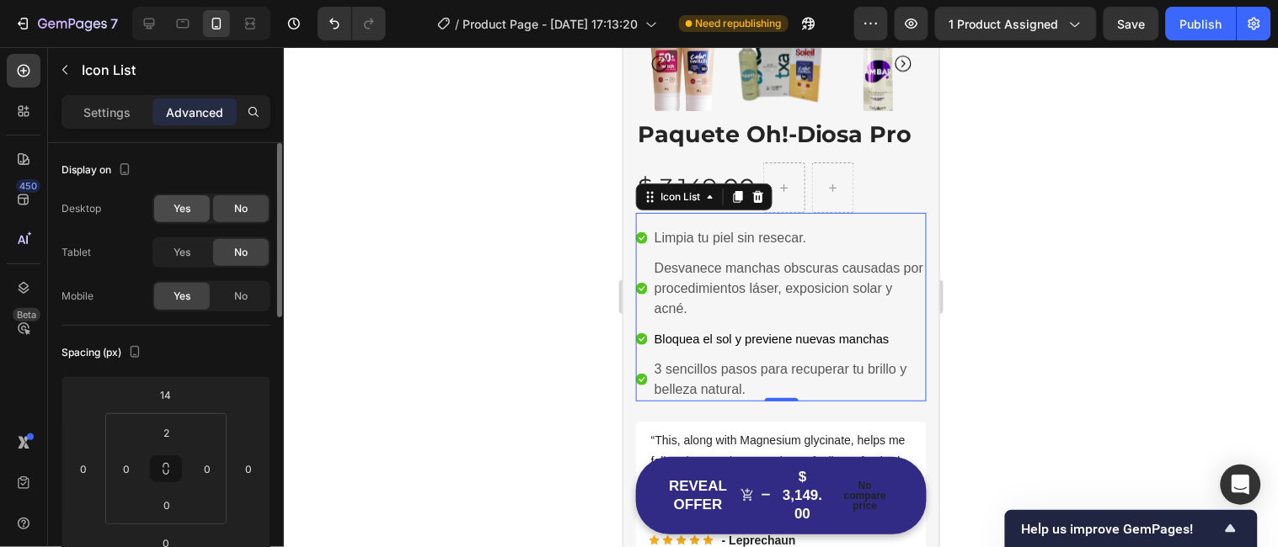
click at [174, 212] on span "Yes" at bounding box center [182, 208] width 17 height 15
click at [177, 255] on span "Yes" at bounding box center [182, 252] width 17 height 15
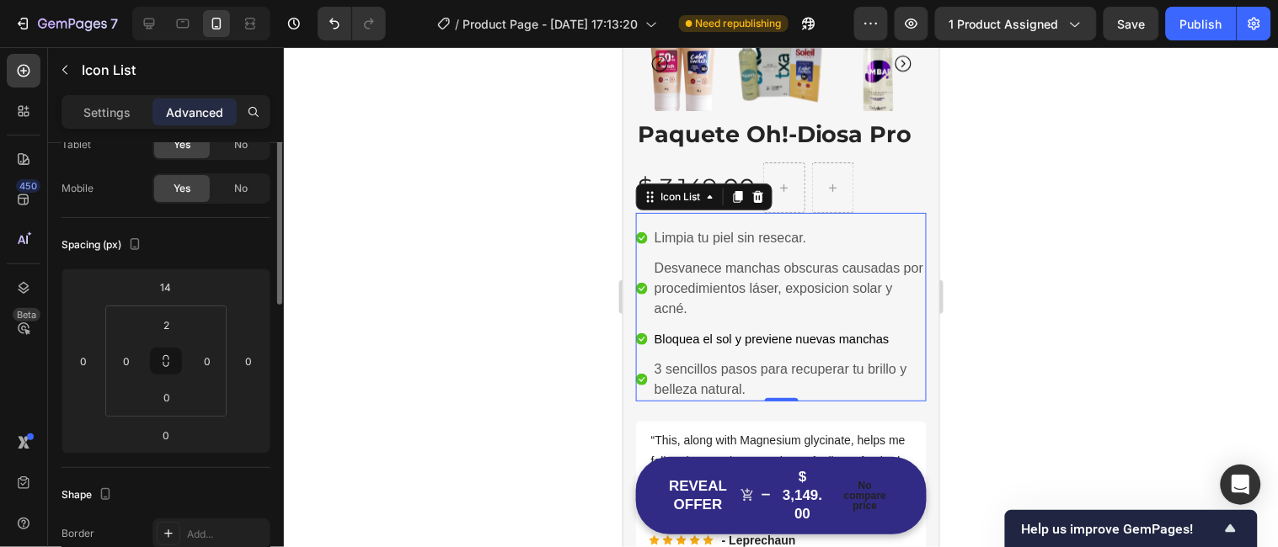
scroll to position [44, 0]
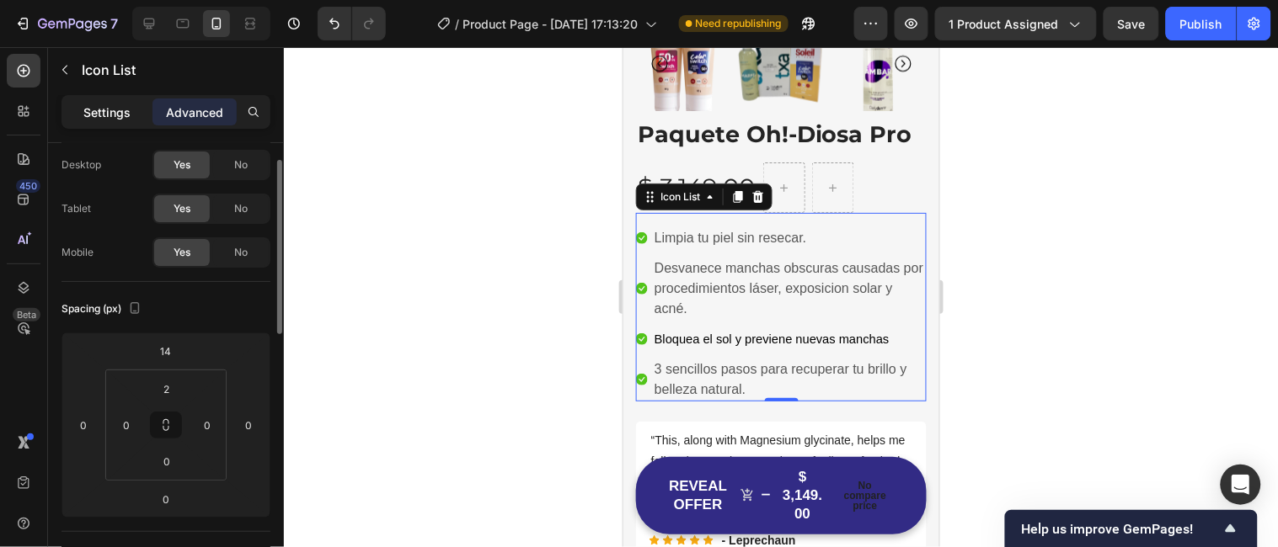
click at [97, 113] on p "Settings" at bounding box center [106, 113] width 47 height 18
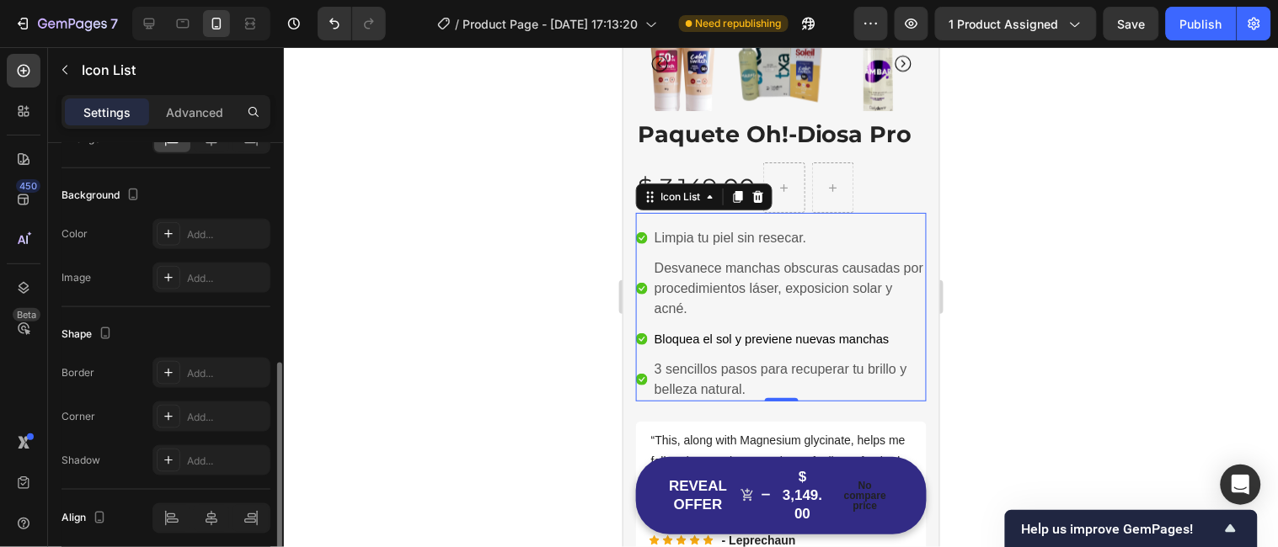
scroll to position [560, 0]
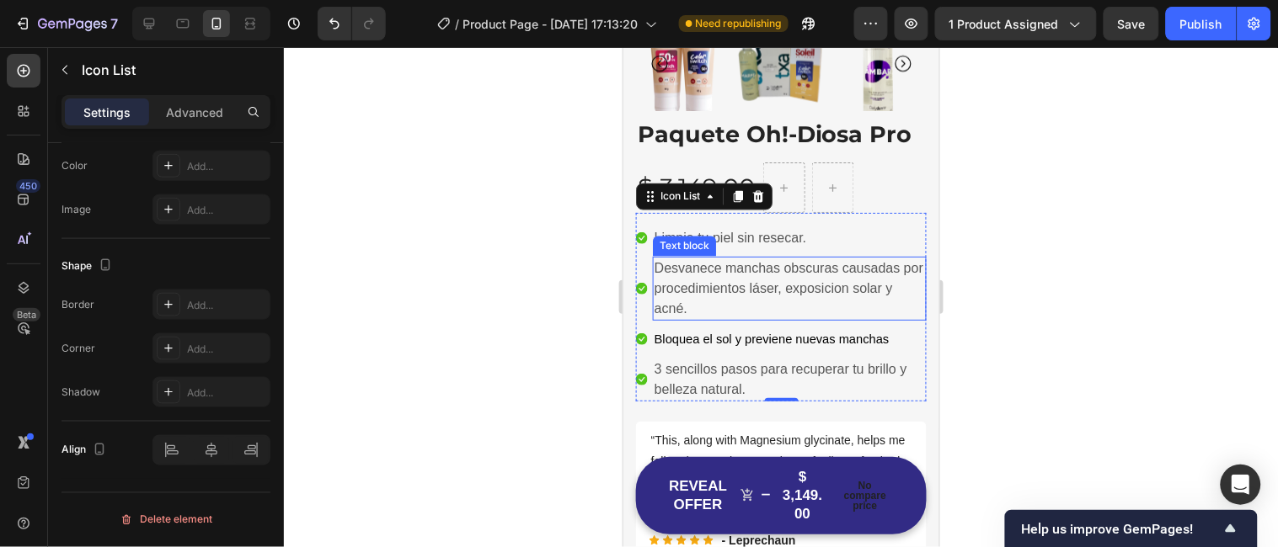
click at [798, 285] on p "Desvanece manchas obscuras causadas por procedimientos láser, exposicion solar …" at bounding box center [789, 288] width 270 height 61
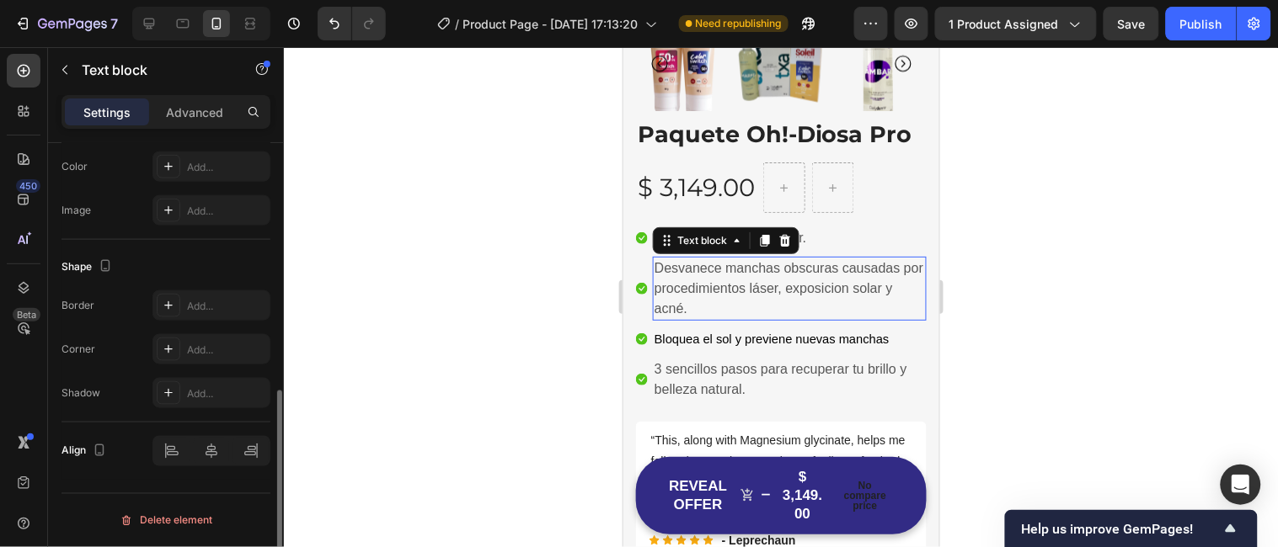
scroll to position [0, 0]
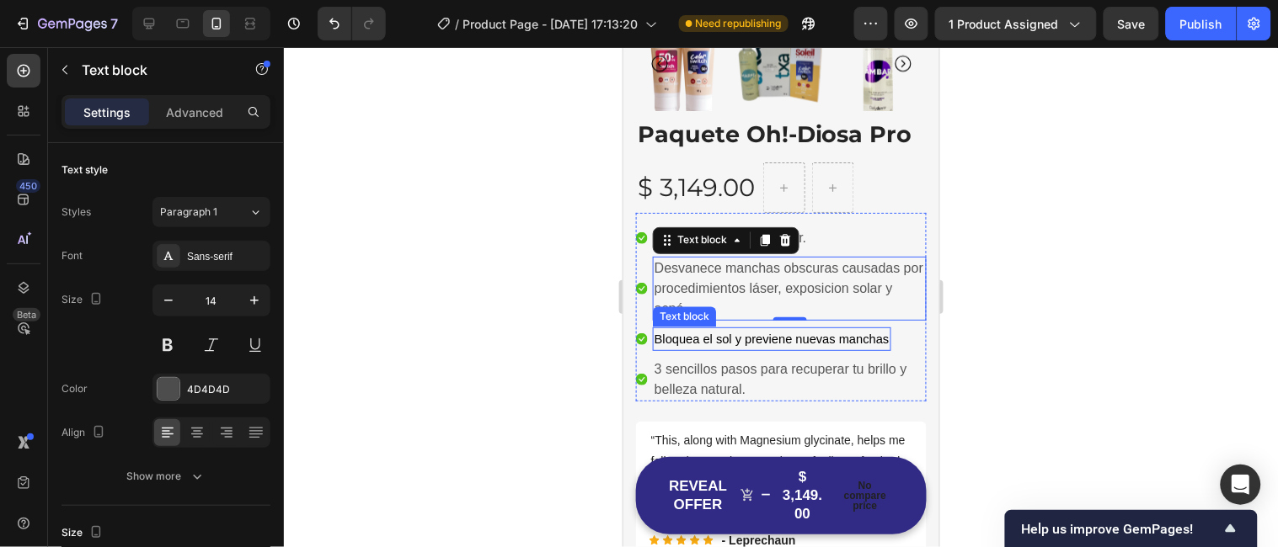
click at [759, 344] on span "Bloquea el sol y previene nuevas manchas" at bounding box center [771, 338] width 235 height 13
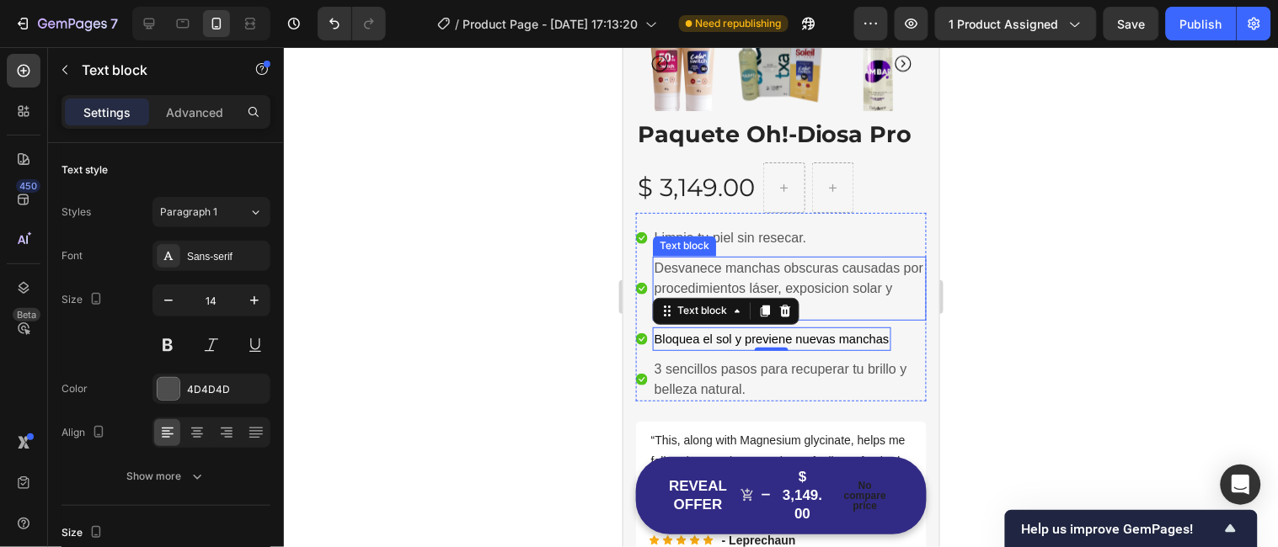
click at [820, 274] on p "Desvanece manchas obscuras causadas por procedimientos láser, exposicion solar …" at bounding box center [789, 288] width 270 height 61
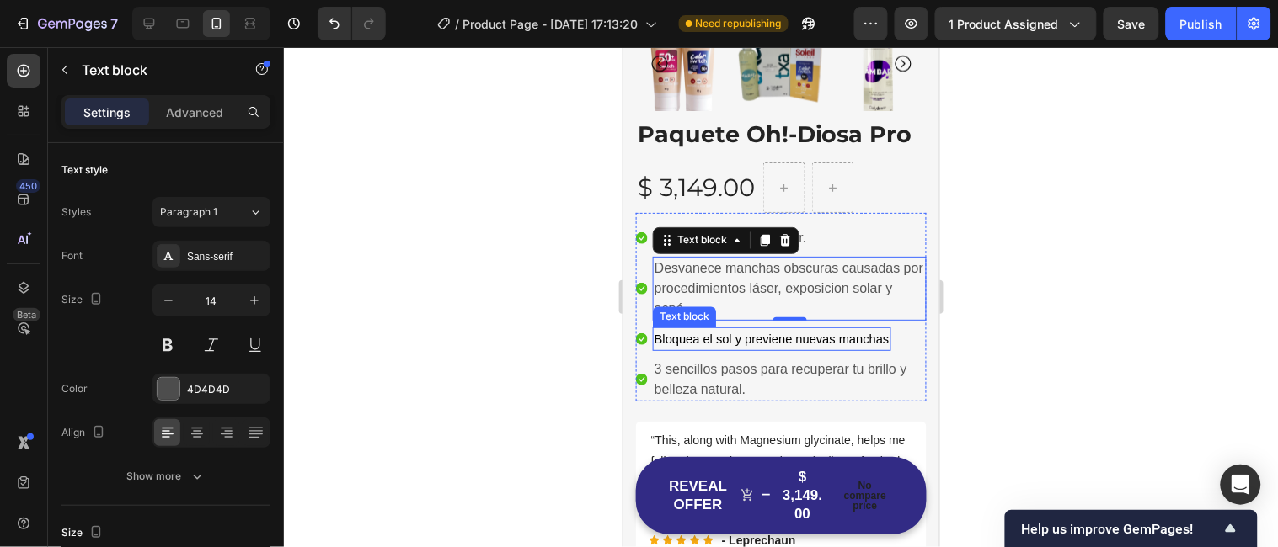
click at [758, 337] on span "Bloquea el sol y previene nuevas manchas" at bounding box center [771, 338] width 235 height 13
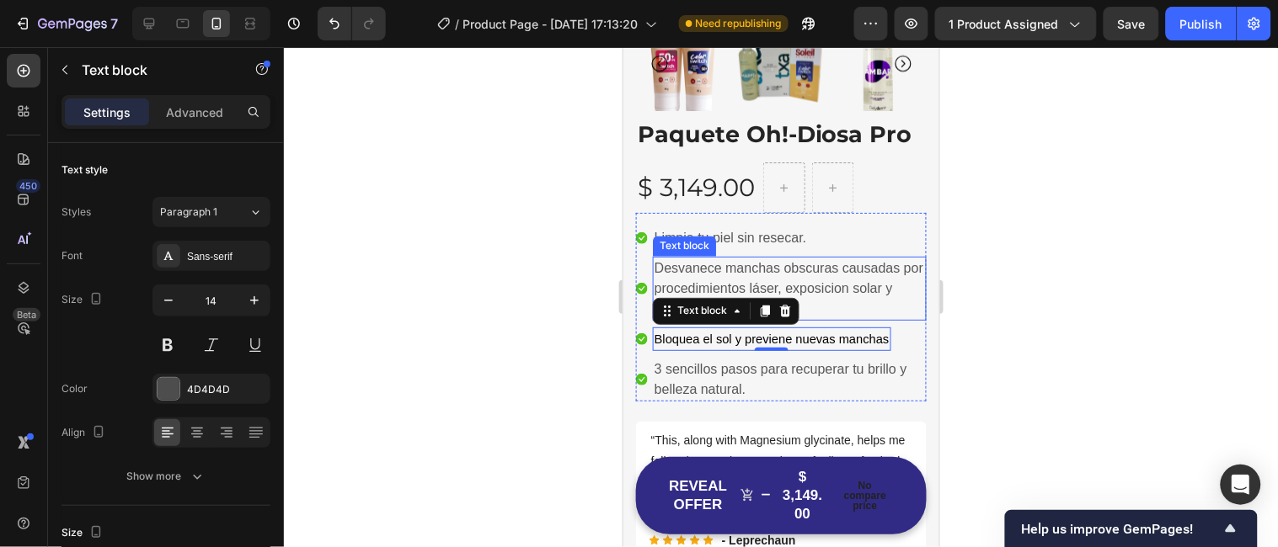
click at [820, 286] on p "Desvanece manchas obscuras causadas por procedimientos láser, exposicion solar …" at bounding box center [789, 288] width 270 height 61
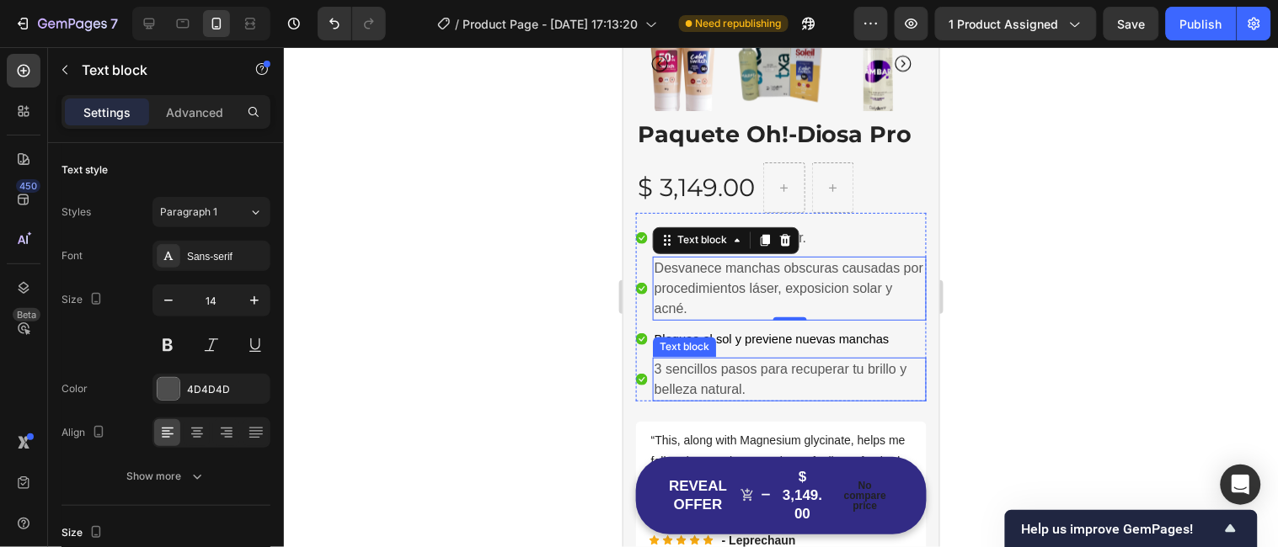
click at [761, 366] on p "3 sencillos pasos para recuperar tu brillo y belleza natural." at bounding box center [789, 379] width 270 height 40
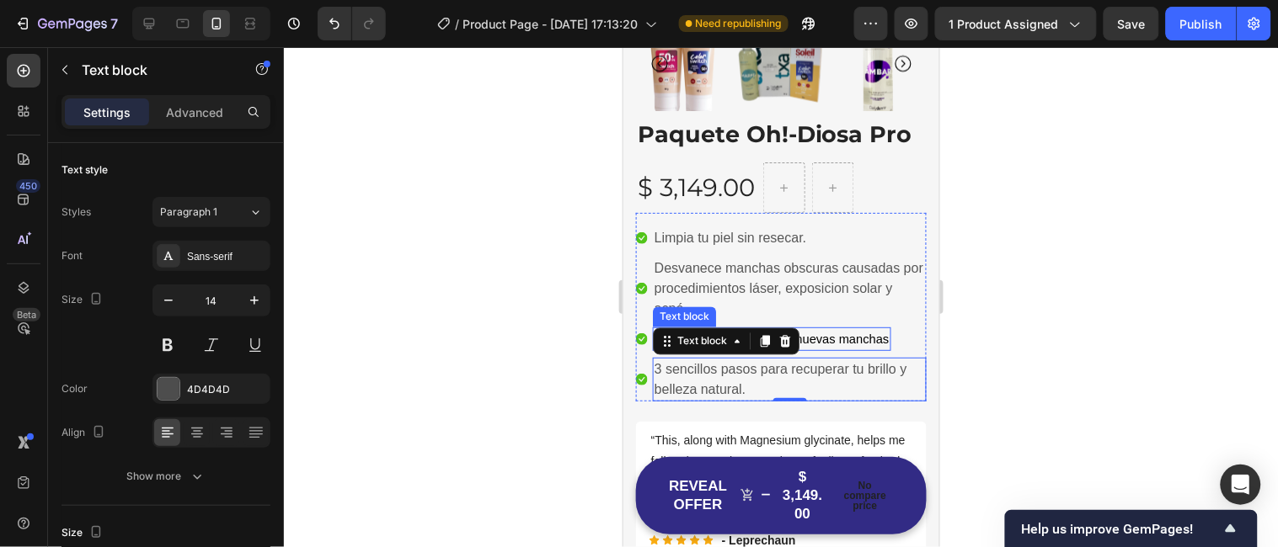
click at [806, 328] on p "Bloquea el sol y previene nuevas manchas" at bounding box center [771, 338] width 235 height 20
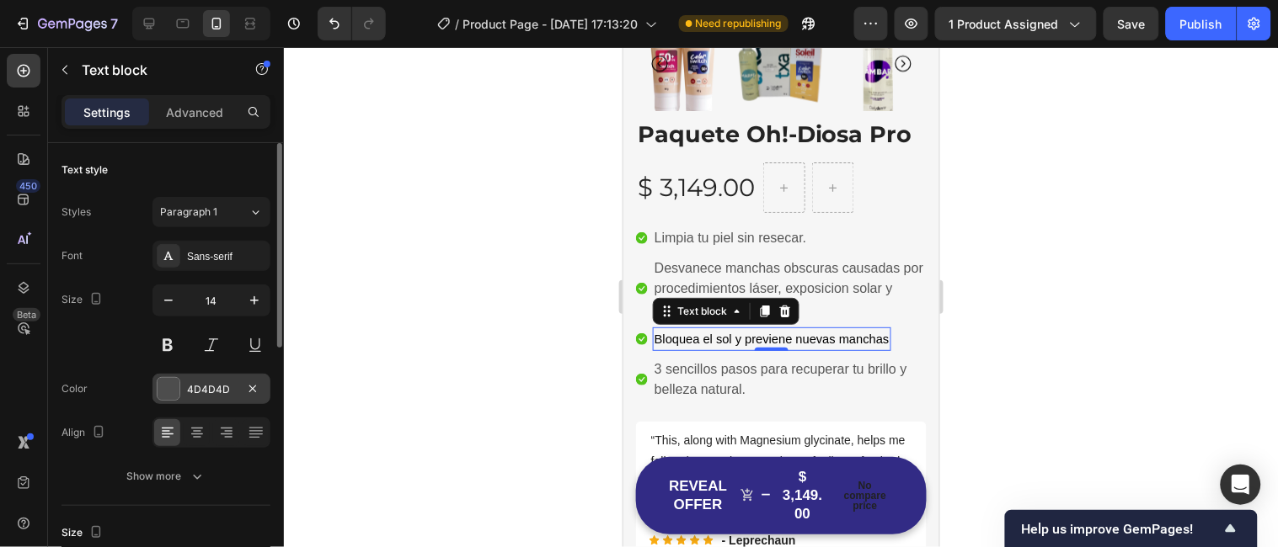
click at [180, 389] on div "4D4D4D" at bounding box center [211, 389] width 118 height 30
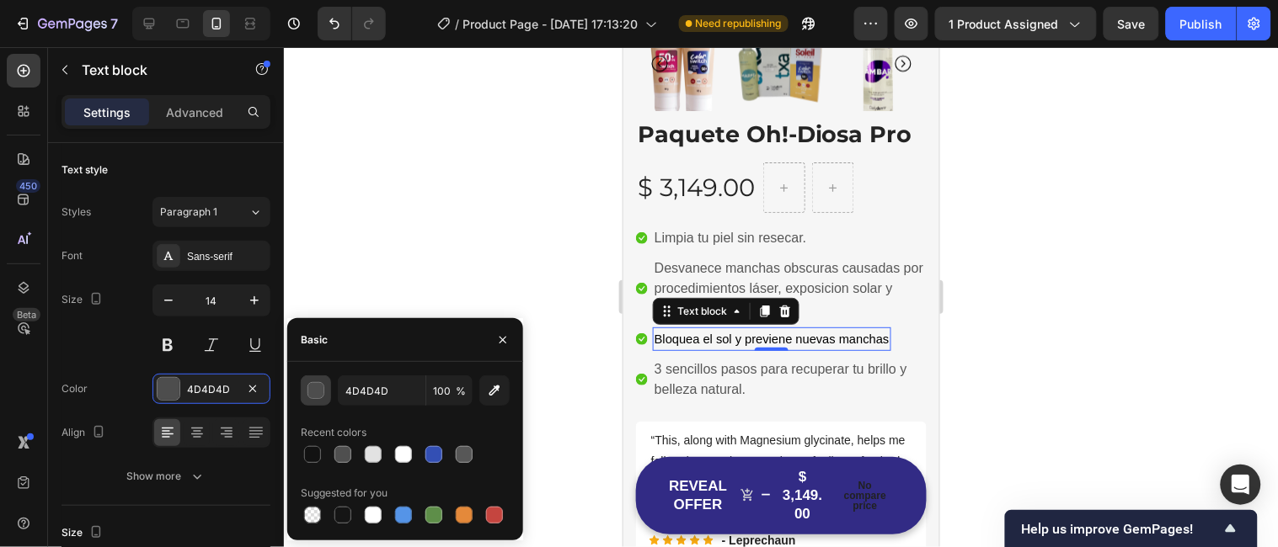
click at [318, 397] on div "button" at bounding box center [316, 391] width 17 height 17
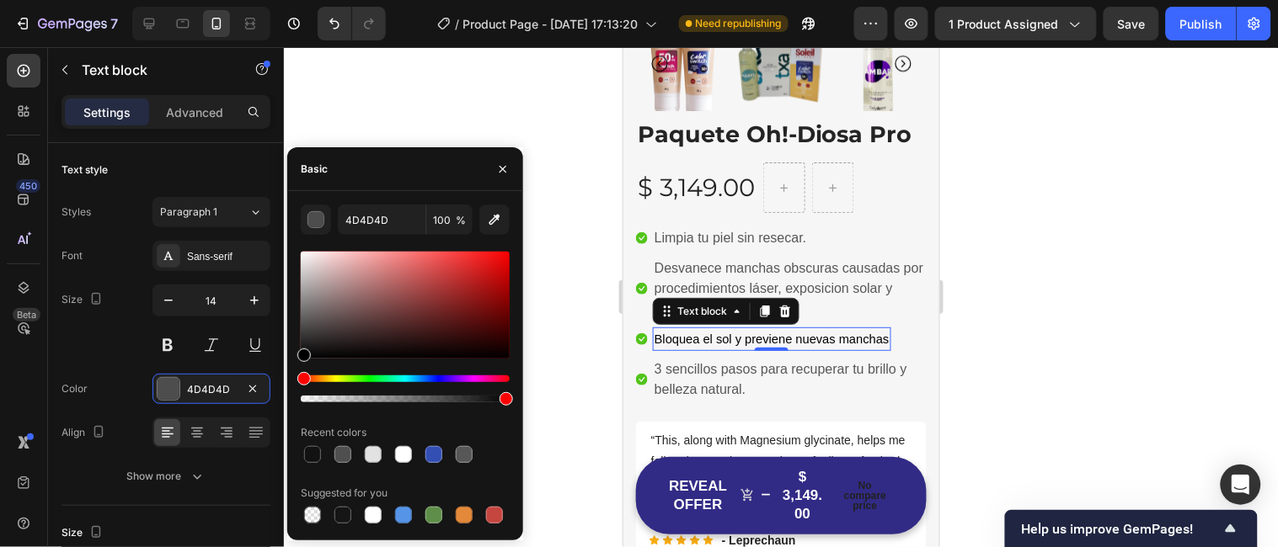
click at [559, 315] on div at bounding box center [781, 297] width 994 height 500
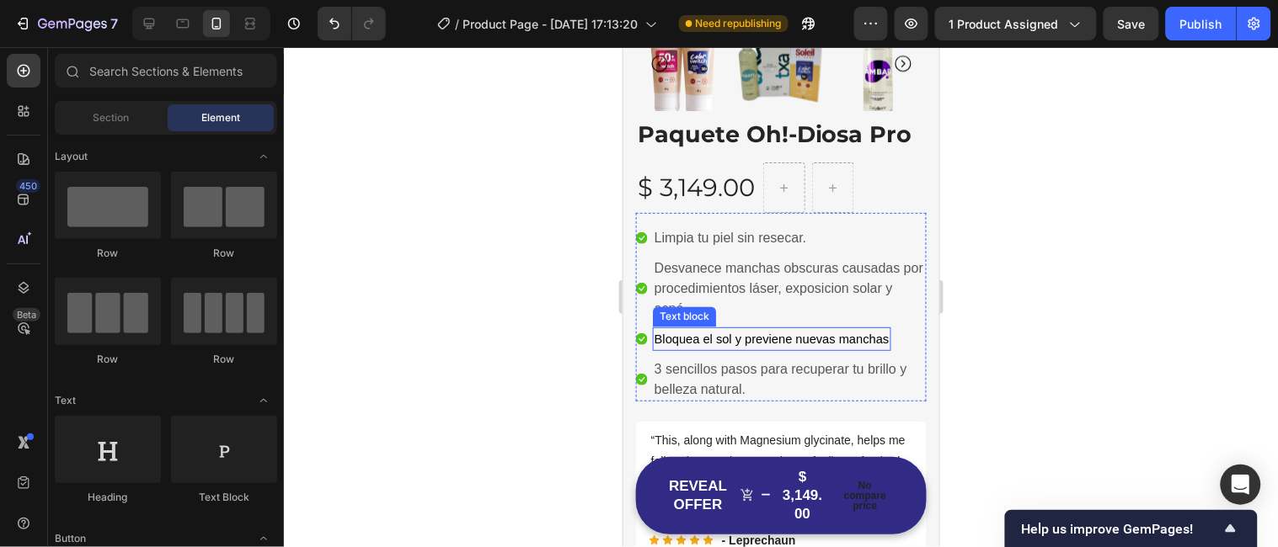
click at [796, 334] on span "Bloquea el sol y previene nuevas manchas" at bounding box center [771, 338] width 235 height 13
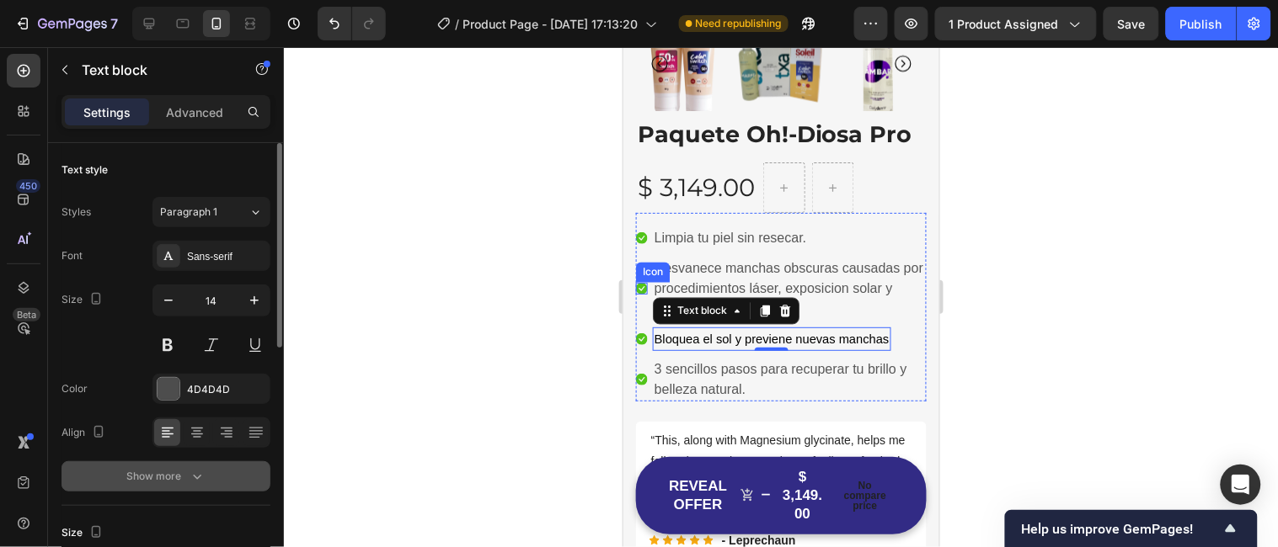
click at [186, 483] on div "Show more" at bounding box center [166, 476] width 78 height 17
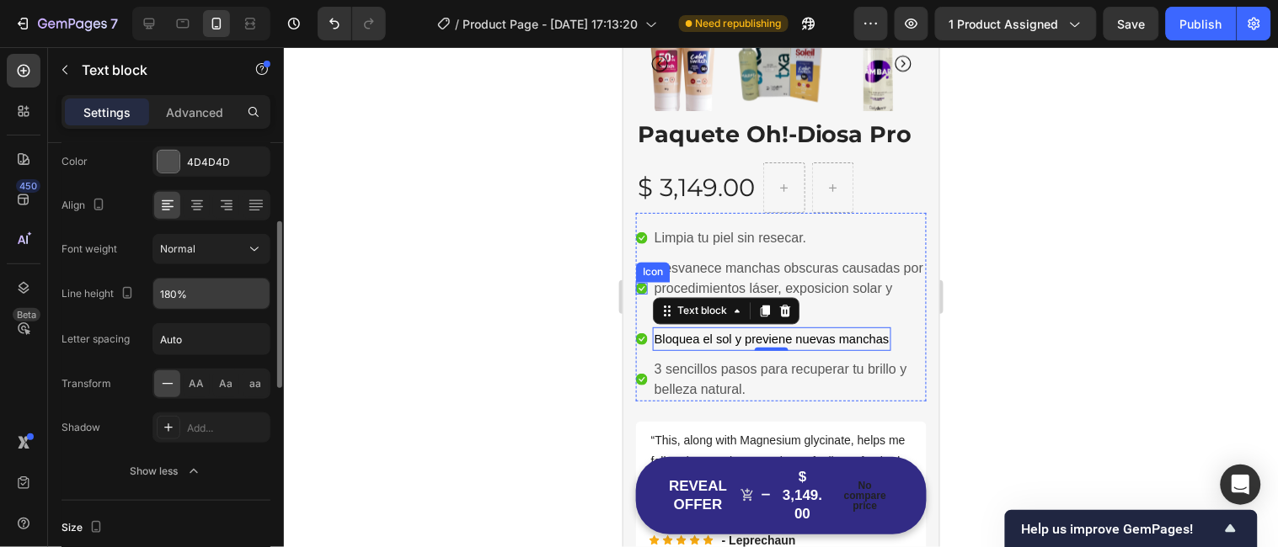
scroll to position [236, 0]
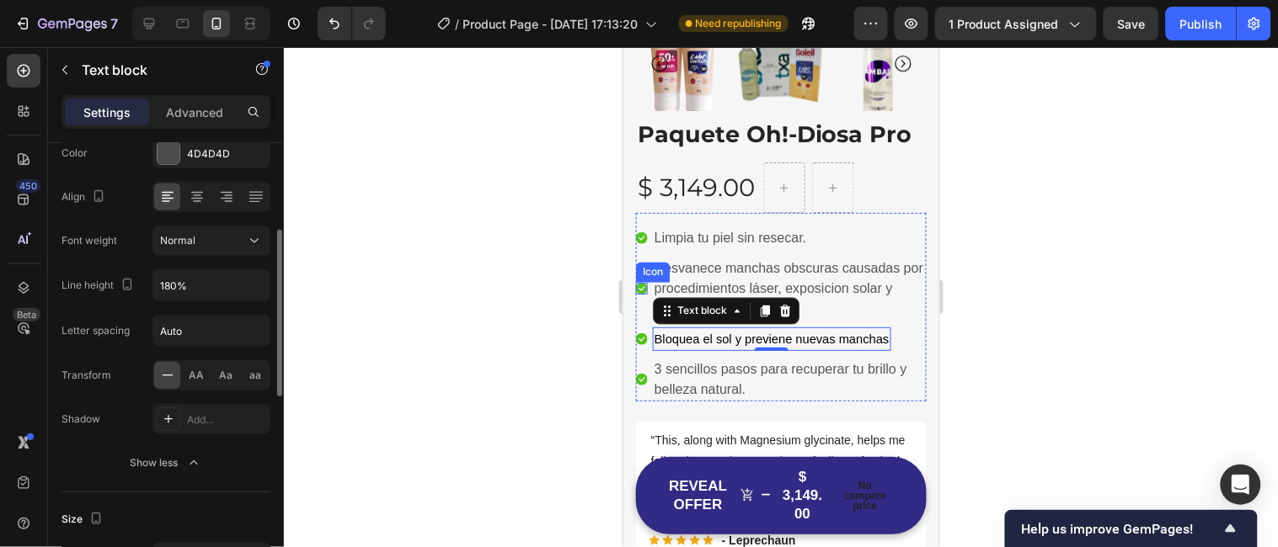
click at [491, 411] on div at bounding box center [781, 297] width 994 height 500
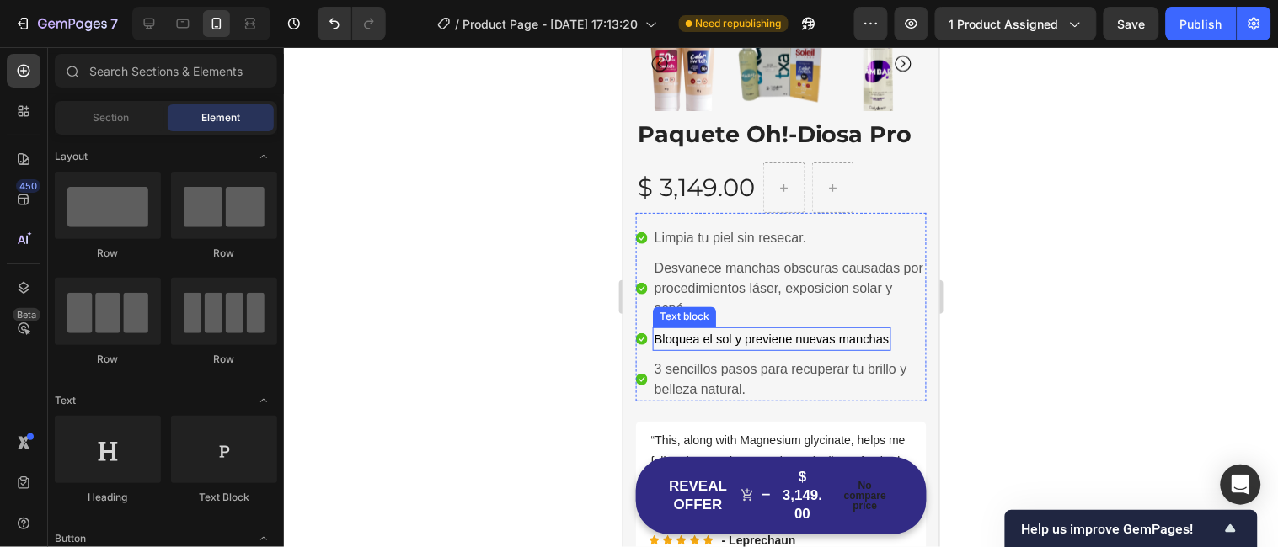
click at [724, 332] on span "Bloquea el sol y previene nuevas manchas" at bounding box center [771, 338] width 235 height 13
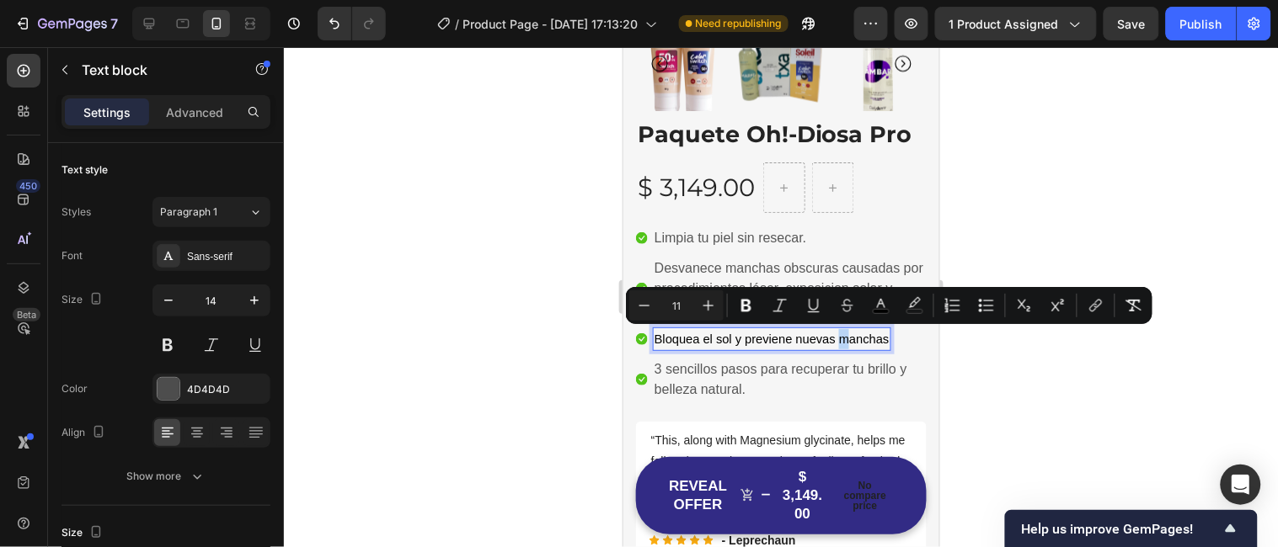
click at [879, 332] on span "Bloquea el sol y previene nuevas manchas" at bounding box center [771, 338] width 235 height 13
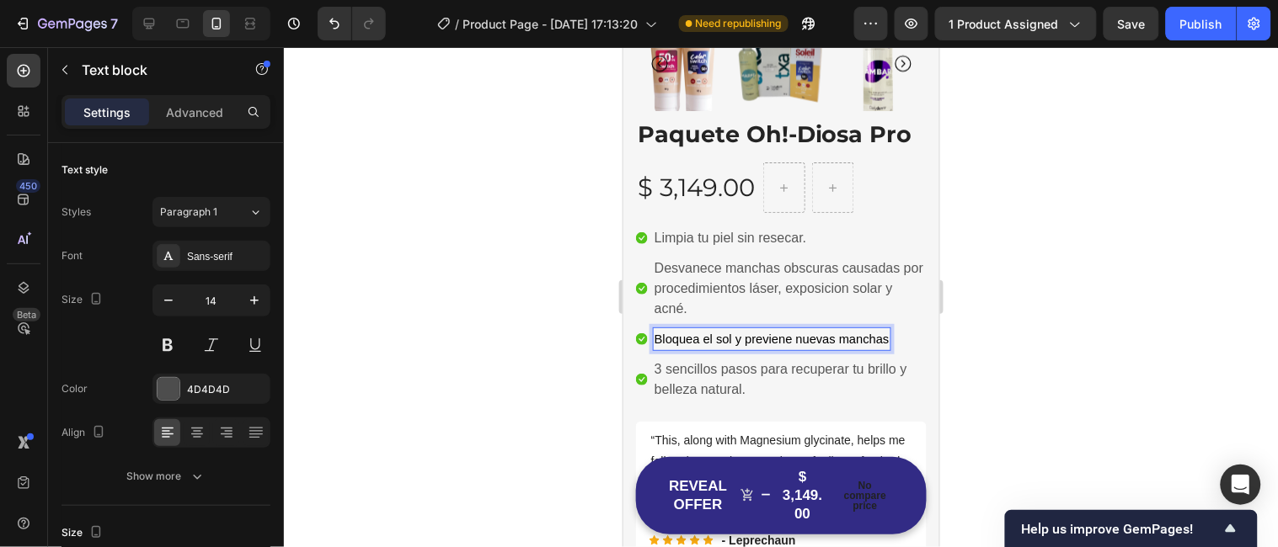
click at [879, 332] on span "Bloquea el sol y previene nuevas manchas" at bounding box center [771, 338] width 235 height 13
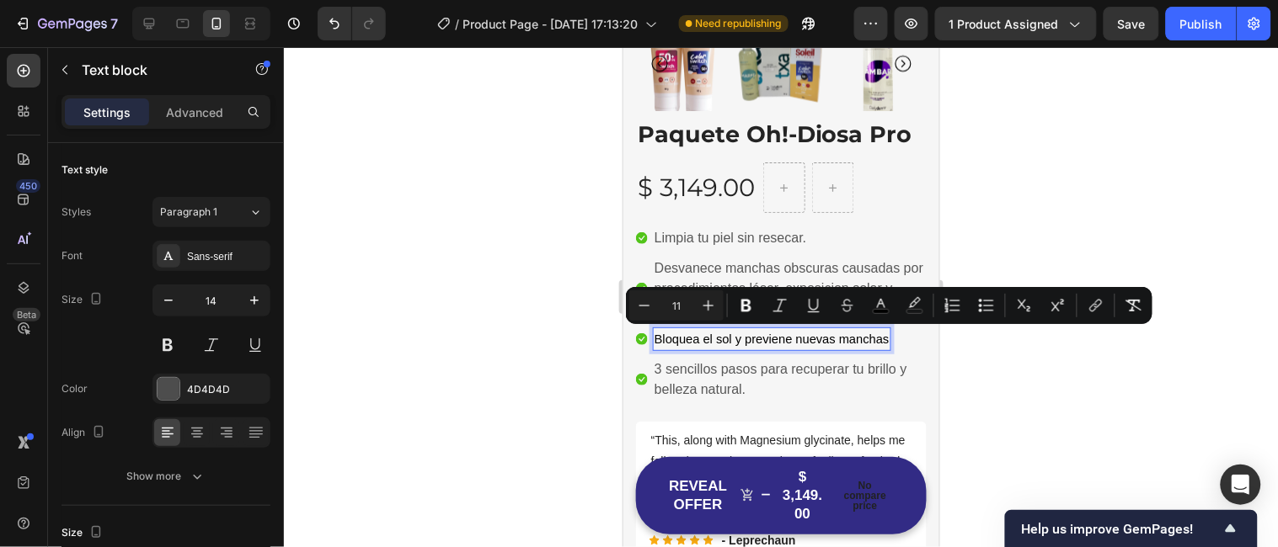
click at [879, 332] on span "Bloquea el sol y previene nuevas manchas" at bounding box center [771, 338] width 235 height 13
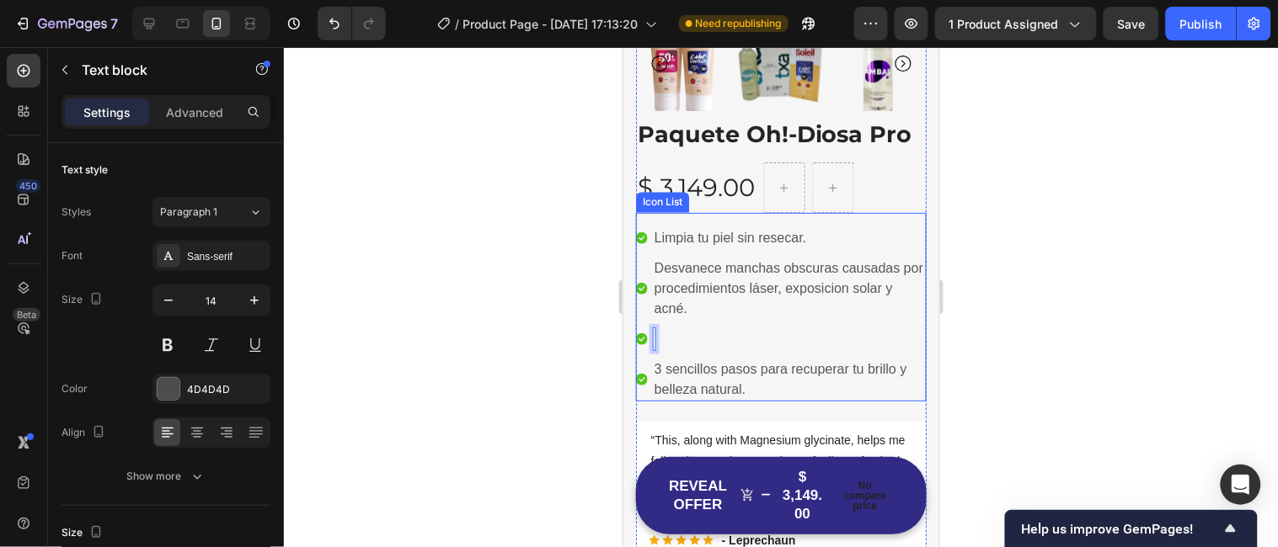
click at [730, 329] on li "Icon Text block 0" at bounding box center [780, 339] width 291 height 24
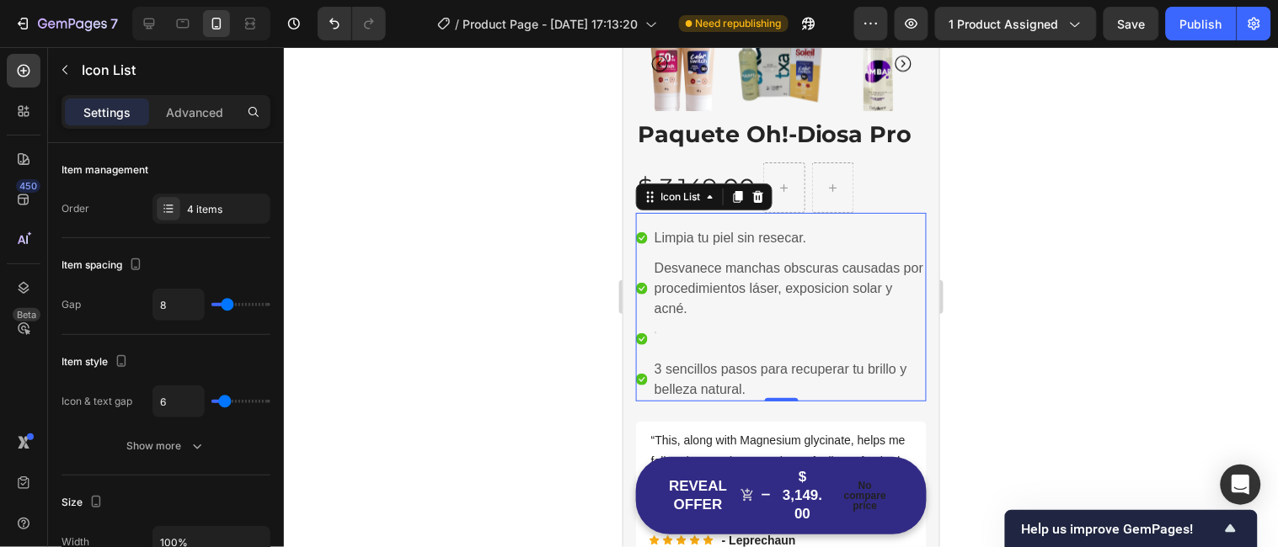
click at [700, 337] on li "Icon Text block" at bounding box center [780, 339] width 291 height 24
click at [649, 336] on li "Icon Text block" at bounding box center [780, 339] width 291 height 24
click at [640, 334] on icon at bounding box center [641, 339] width 12 height 12
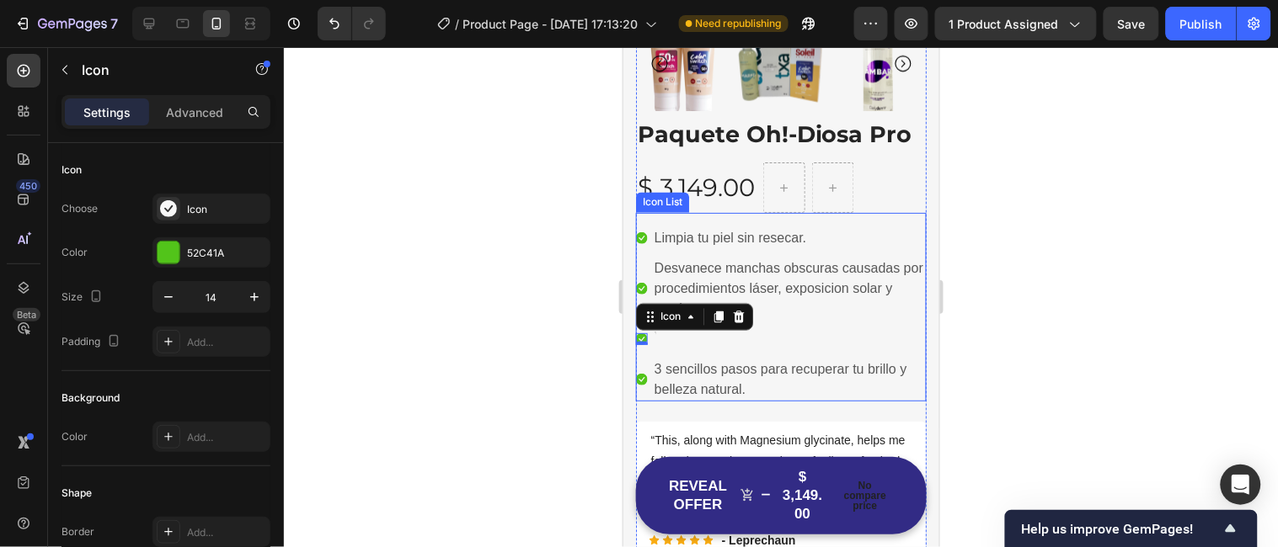
click at [679, 339] on li "Icon 0 Text block" at bounding box center [780, 339] width 291 height 24
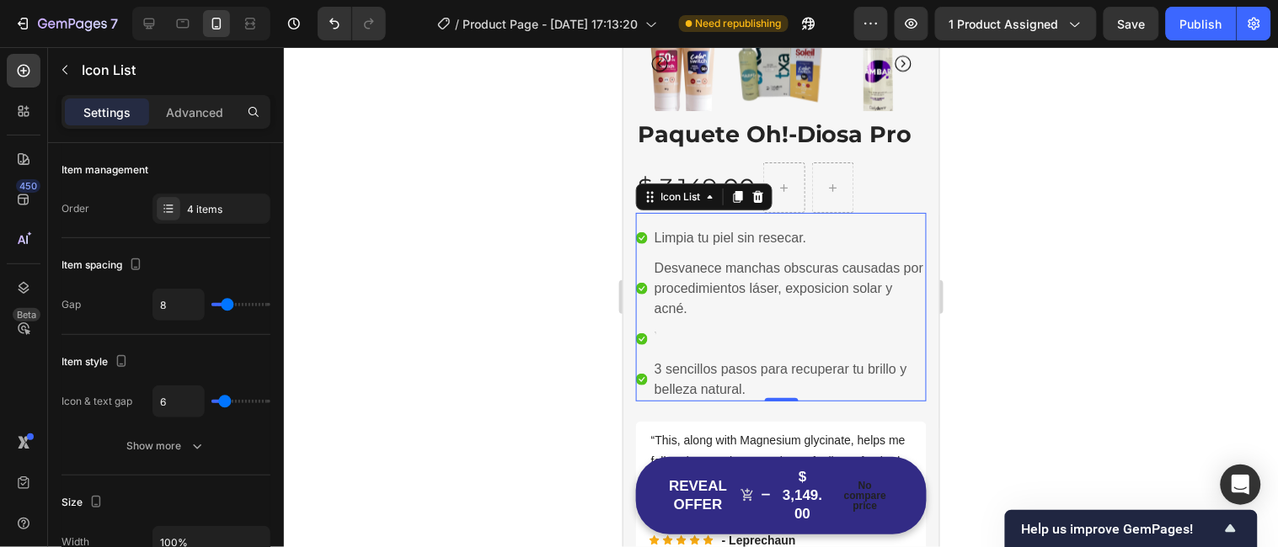
click at [679, 339] on li "Icon Text block" at bounding box center [780, 339] width 291 height 24
click at [657, 337] on li "Icon Text block" at bounding box center [780, 339] width 291 height 24
click at [655, 335] on li "Icon Text block" at bounding box center [780, 339] width 291 height 24
click at [649, 332] on li "Icon Text block" at bounding box center [780, 339] width 291 height 24
click at [653, 332] on div "Rich Text Editor. Editing area: main" at bounding box center [653, 339] width 3 height 24
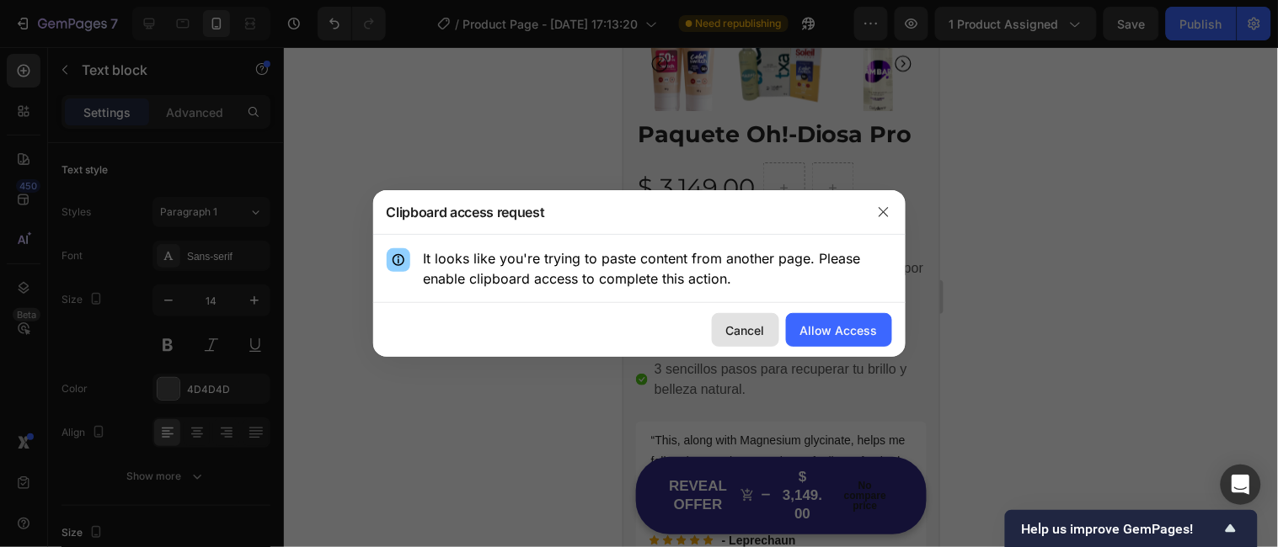
click at [747, 325] on div "Cancel" at bounding box center [745, 331] width 39 height 18
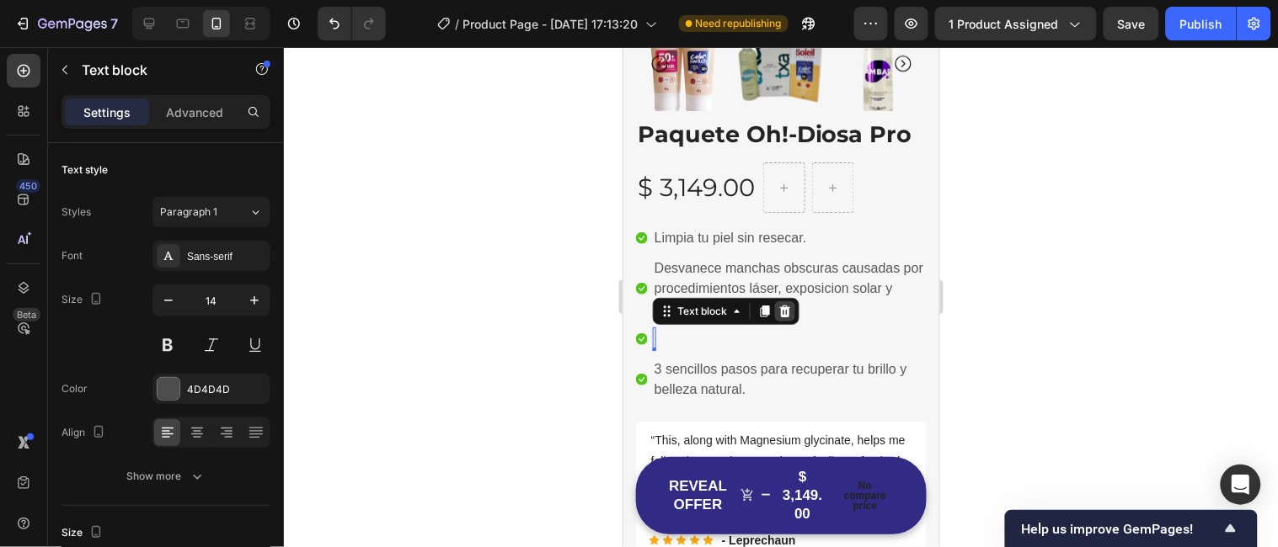
click at [790, 308] on icon at bounding box center [783, 310] width 13 height 13
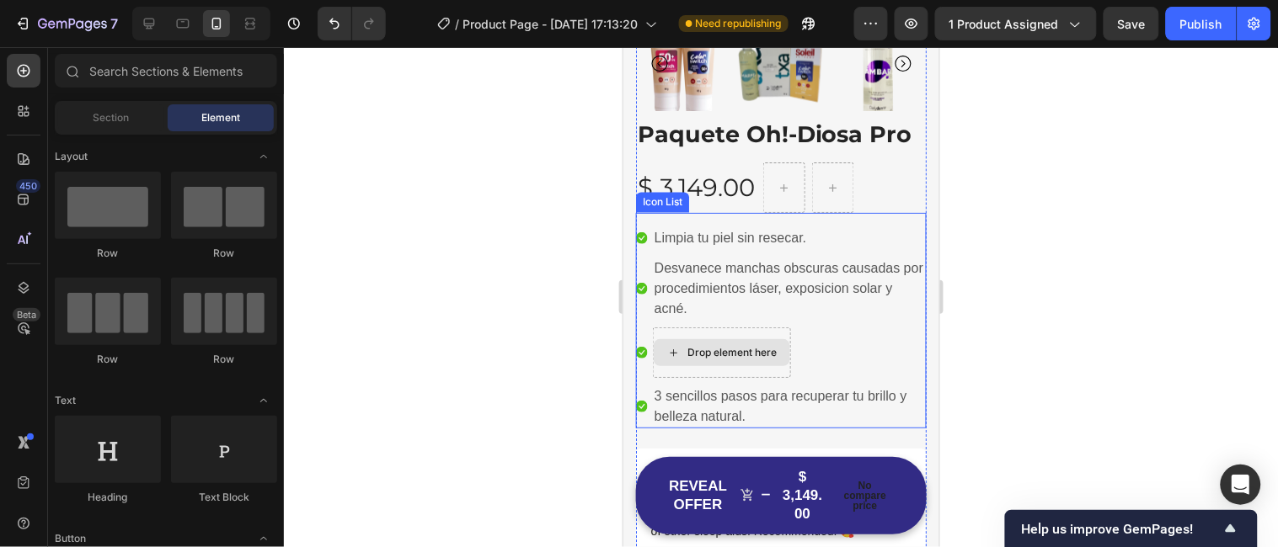
click at [713, 349] on div "Drop element here" at bounding box center [730, 351] width 89 height 13
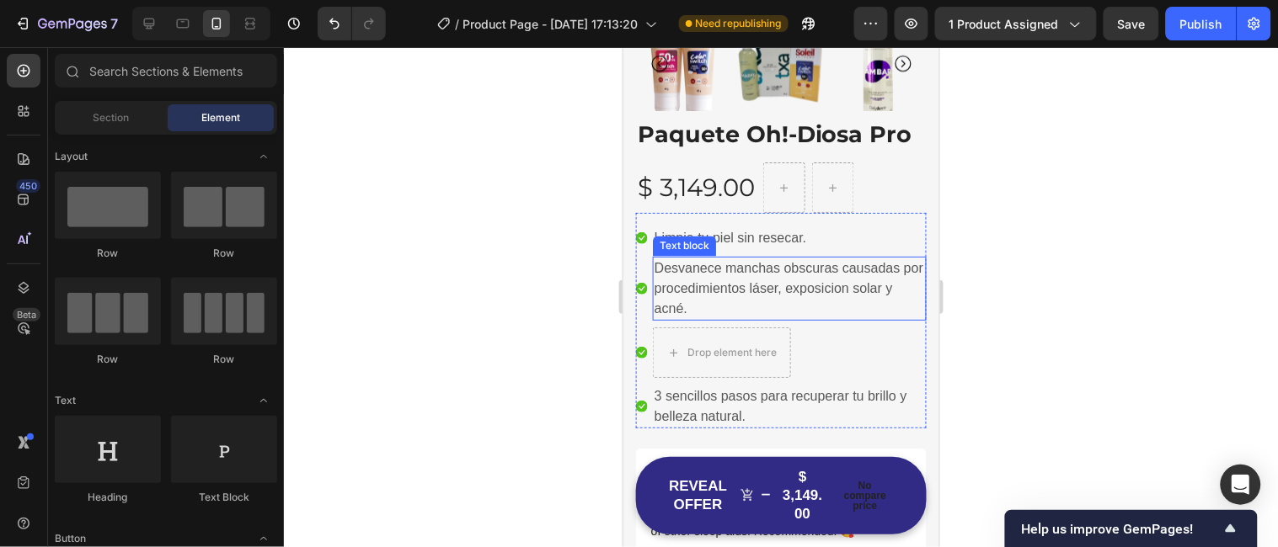
click at [713, 297] on p "Desvanece manchas obscuras causadas por procedimientos láser, exposicion solar …" at bounding box center [789, 288] width 270 height 61
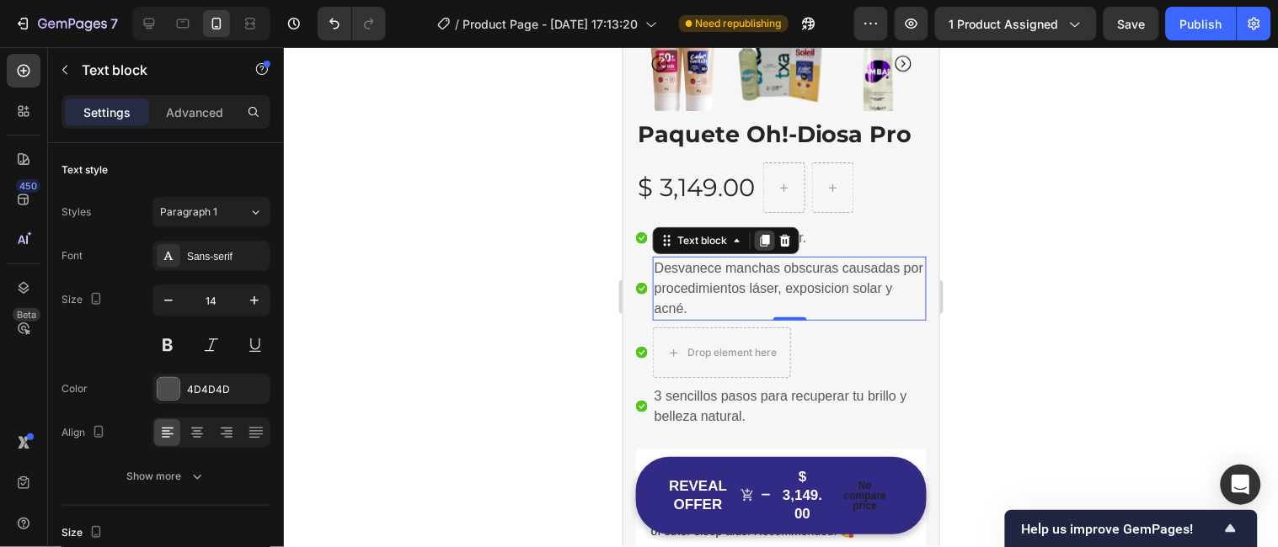
click at [764, 241] on icon at bounding box center [764, 240] width 9 height 12
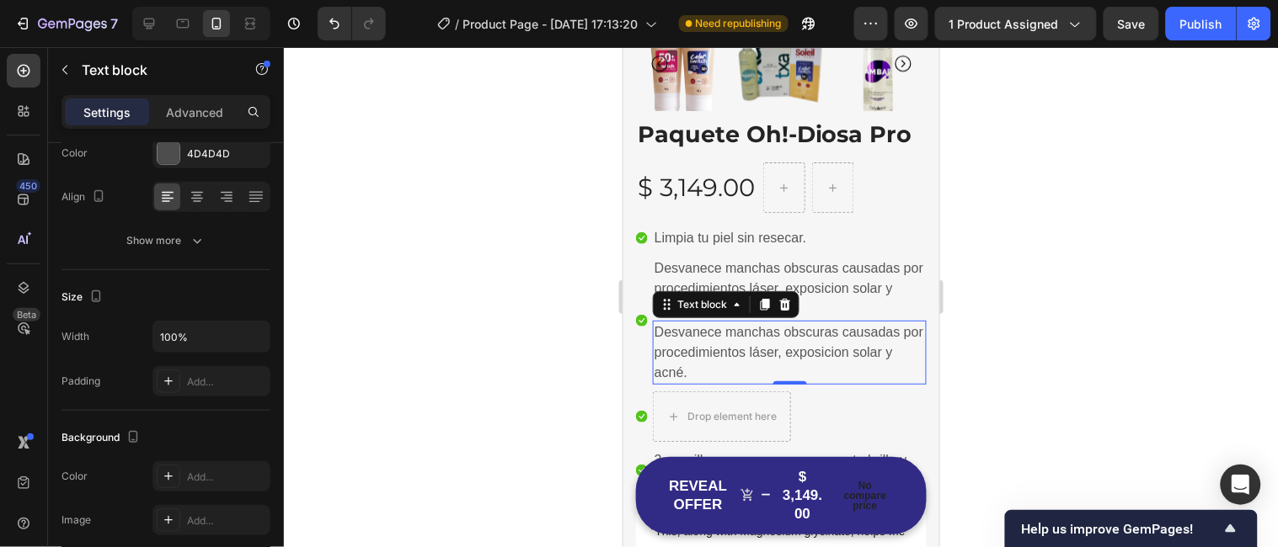
click at [741, 372] on p "Desvanece manchas obscuras causadas por procedimientos láser, exposicion solar …" at bounding box center [789, 352] width 270 height 61
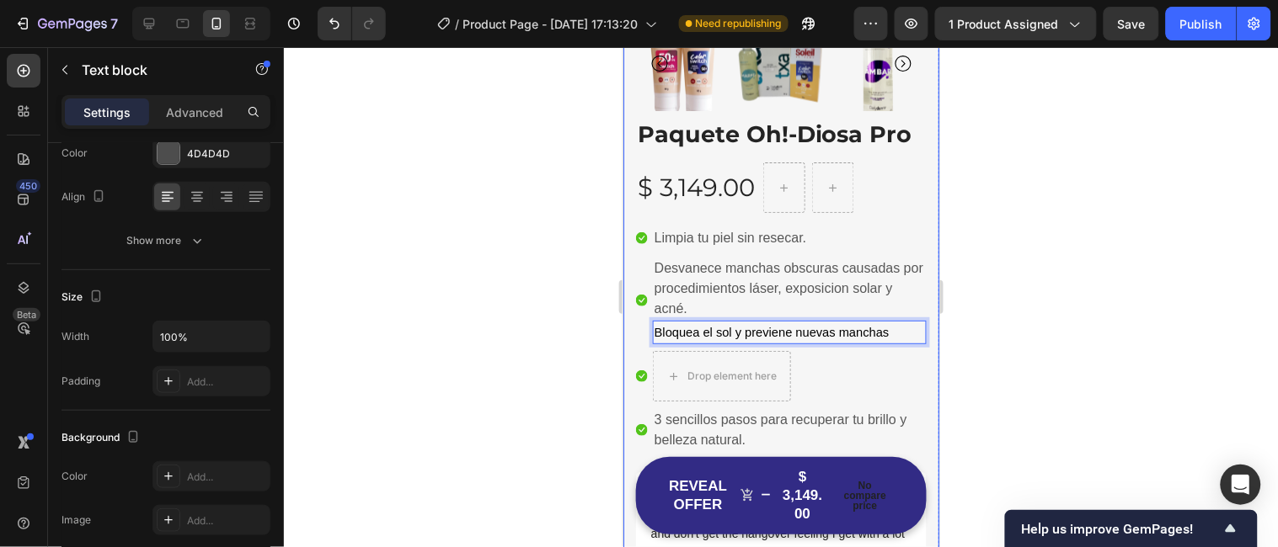
click at [961, 403] on div at bounding box center [781, 297] width 994 height 500
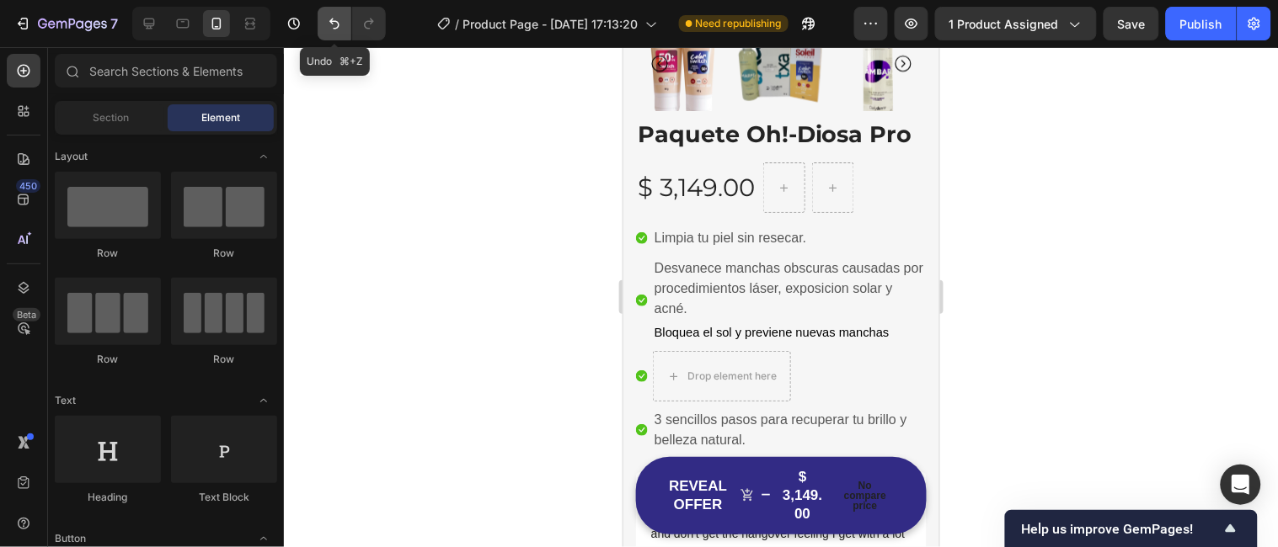
click at [333, 22] on icon "Undo/Redo" at bounding box center [334, 23] width 17 height 17
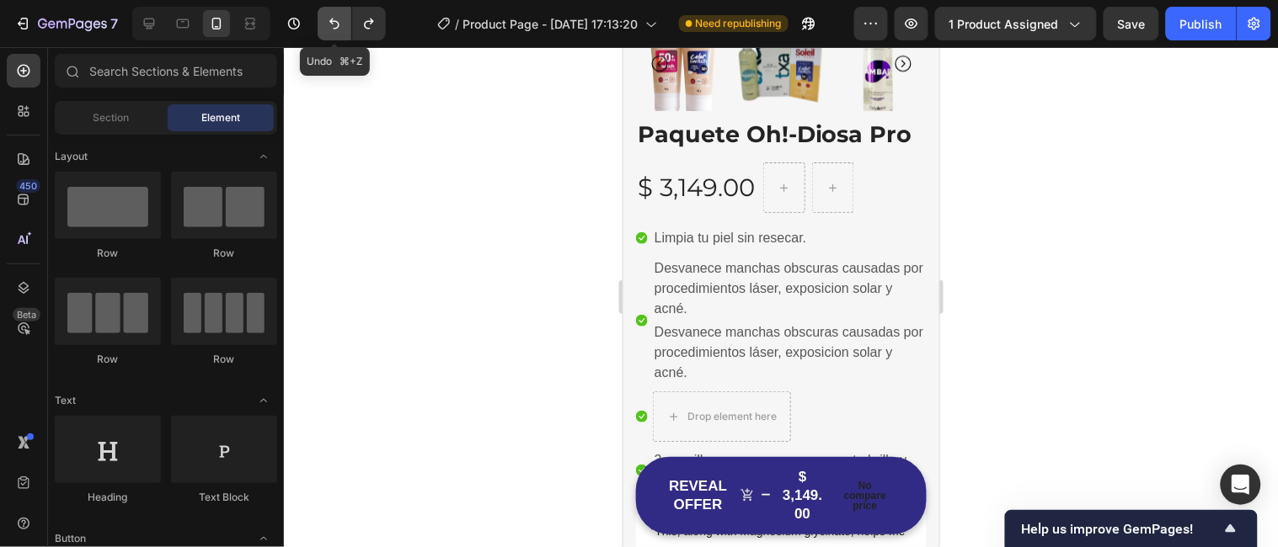
click at [333, 22] on icon "Undo/Redo" at bounding box center [334, 23] width 17 height 17
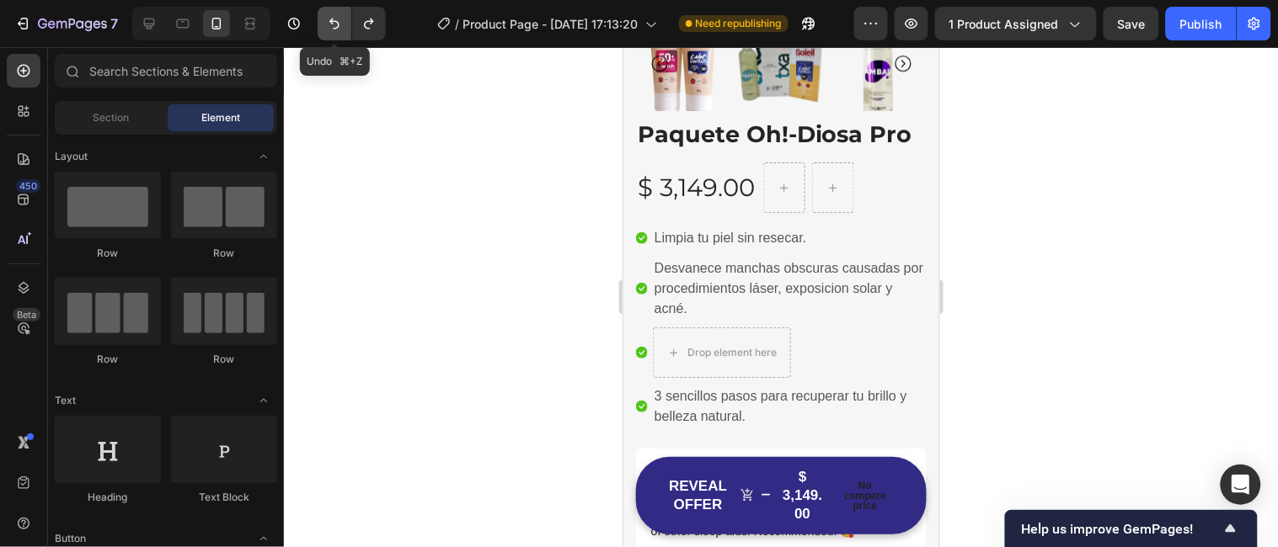
click at [333, 22] on icon "Undo/Redo" at bounding box center [334, 23] width 17 height 17
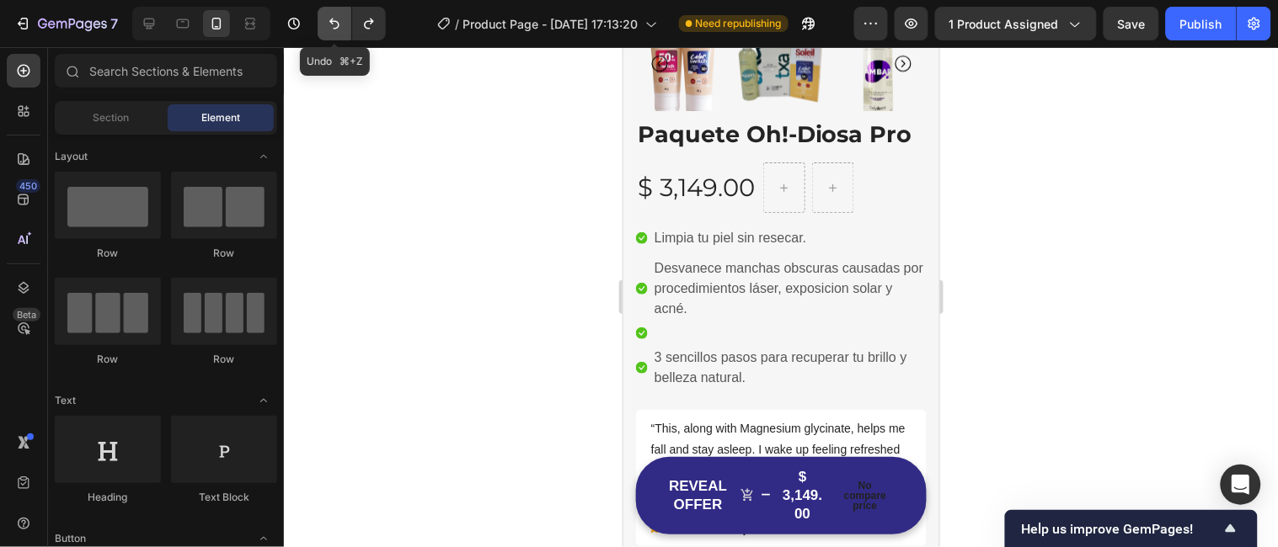
click at [333, 22] on icon "Undo/Redo" at bounding box center [334, 23] width 17 height 17
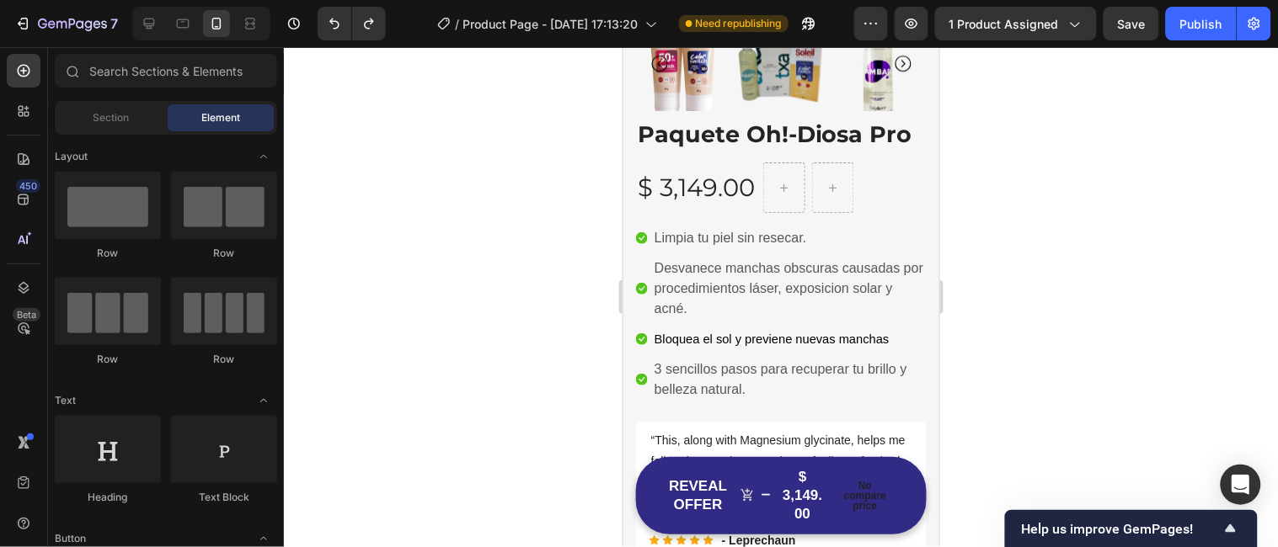
click at [510, 320] on div at bounding box center [781, 297] width 994 height 500
click at [535, 414] on div at bounding box center [781, 297] width 994 height 500
click at [1030, 315] on div at bounding box center [781, 297] width 994 height 500
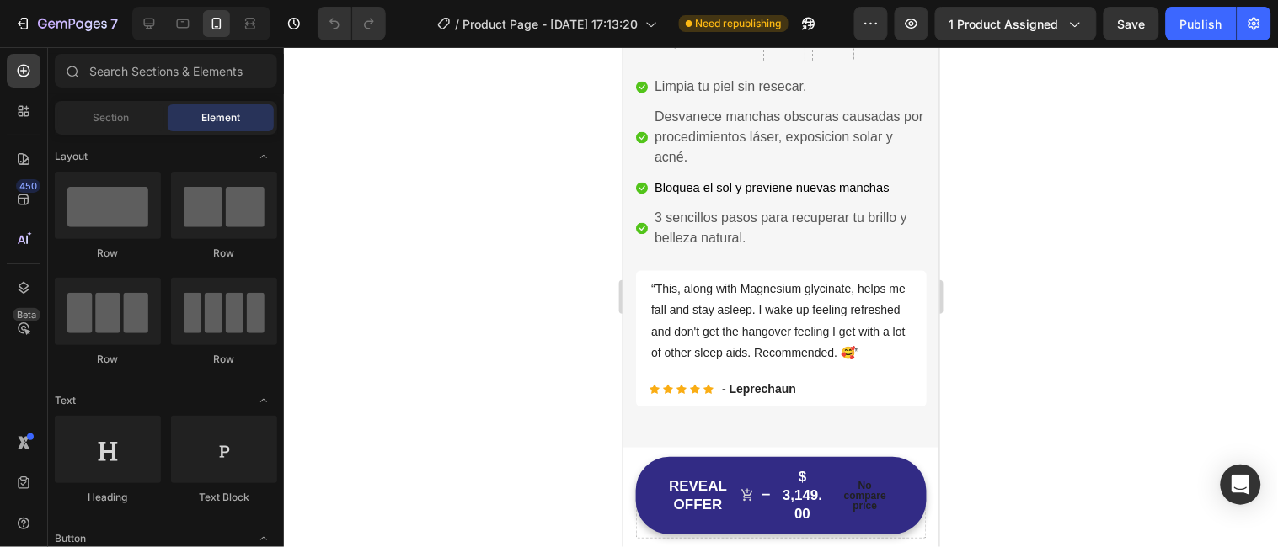
scroll to position [859, 0]
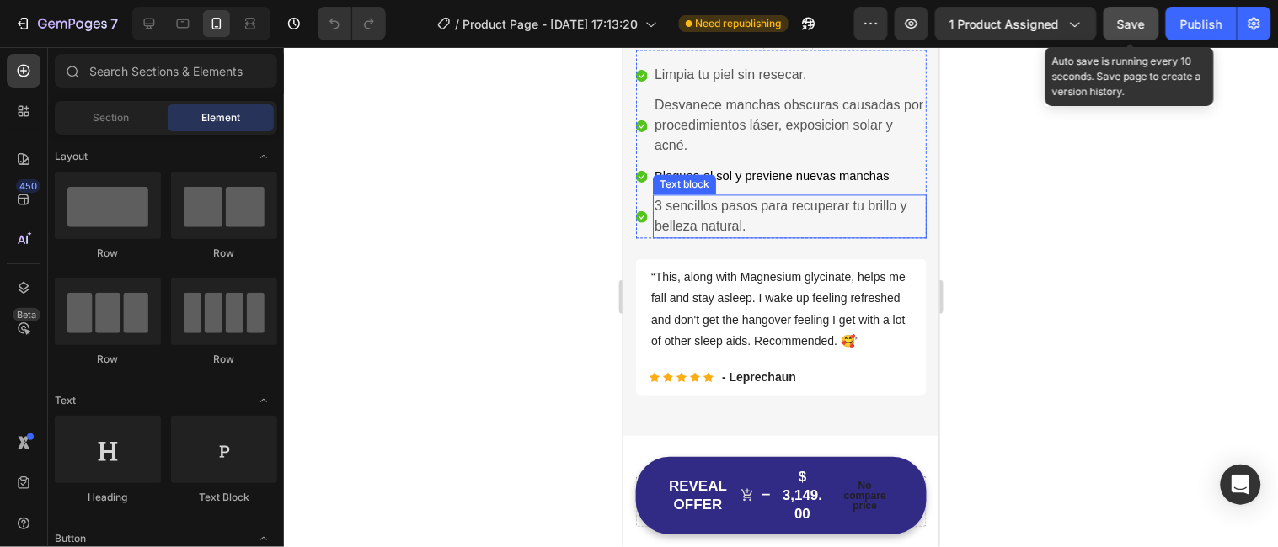
click at [1136, 22] on span "Save" at bounding box center [1132, 24] width 28 height 14
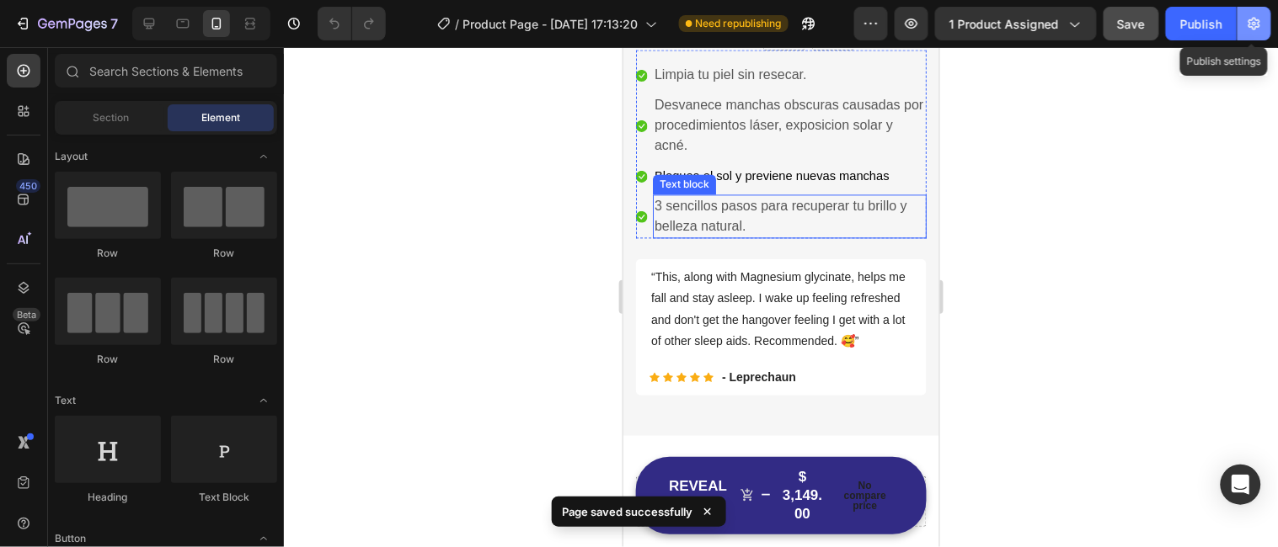
click at [1258, 19] on icon "button" at bounding box center [1254, 24] width 12 height 13
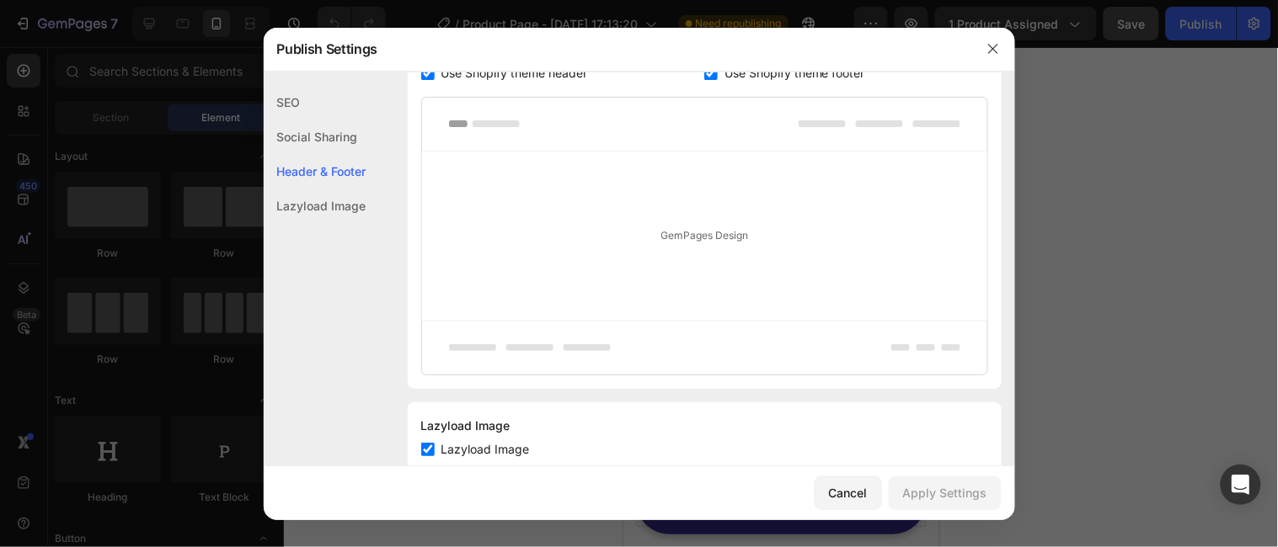
scroll to position [398, 0]
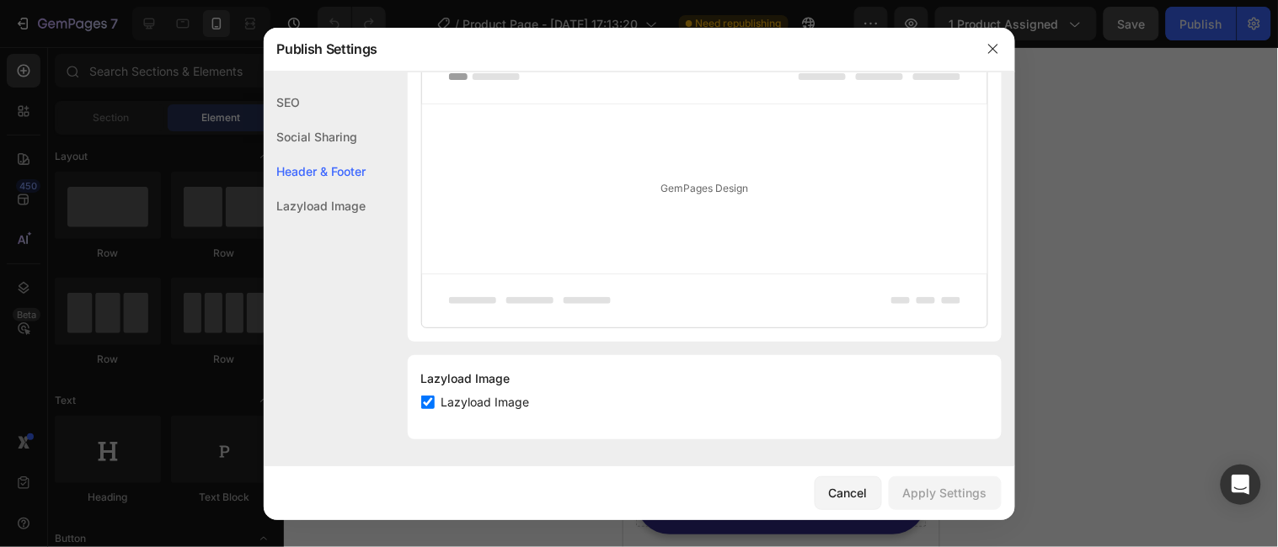
click at [1081, 418] on div at bounding box center [639, 273] width 1278 height 547
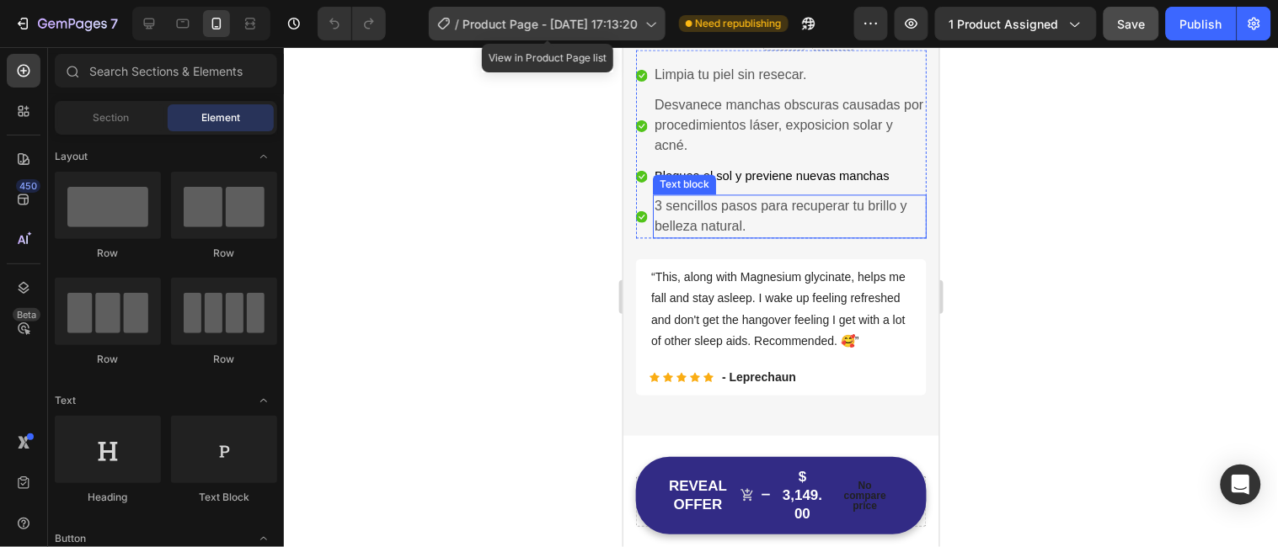
click at [651, 25] on icon at bounding box center [650, 25] width 9 height 5
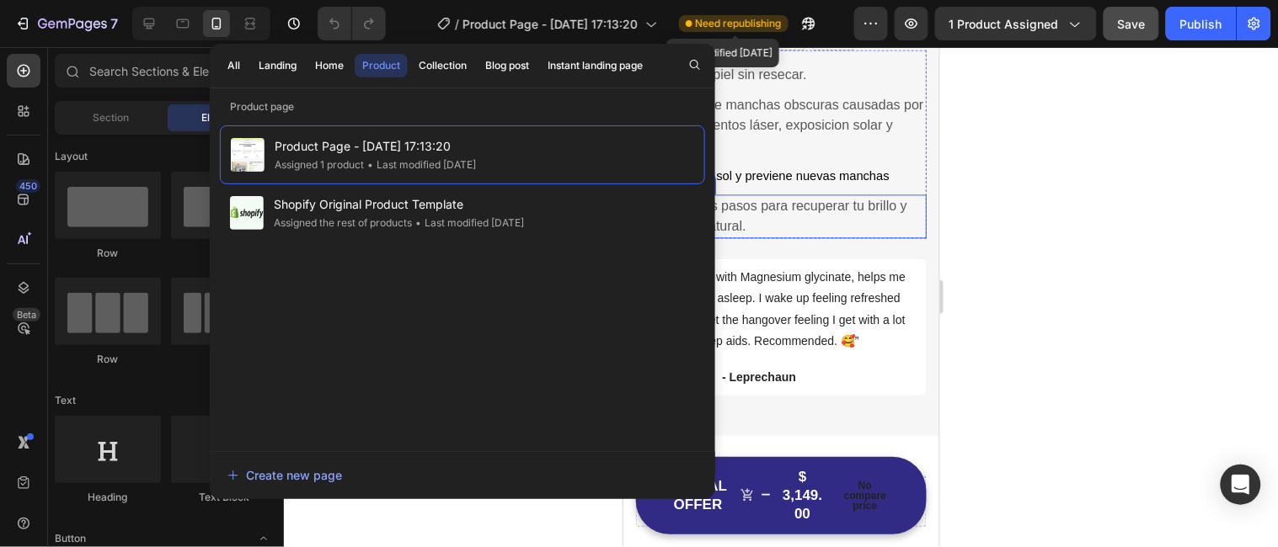
click at [716, 19] on span "Need republishing" at bounding box center [739, 23] width 86 height 15
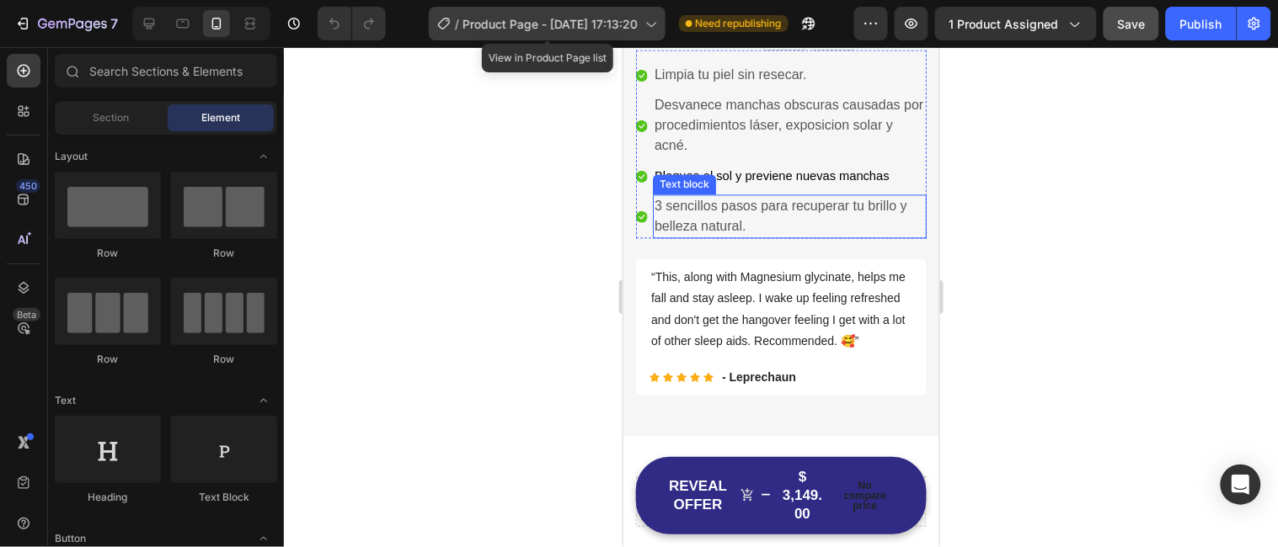
click at [646, 20] on icon at bounding box center [650, 23] width 17 height 17
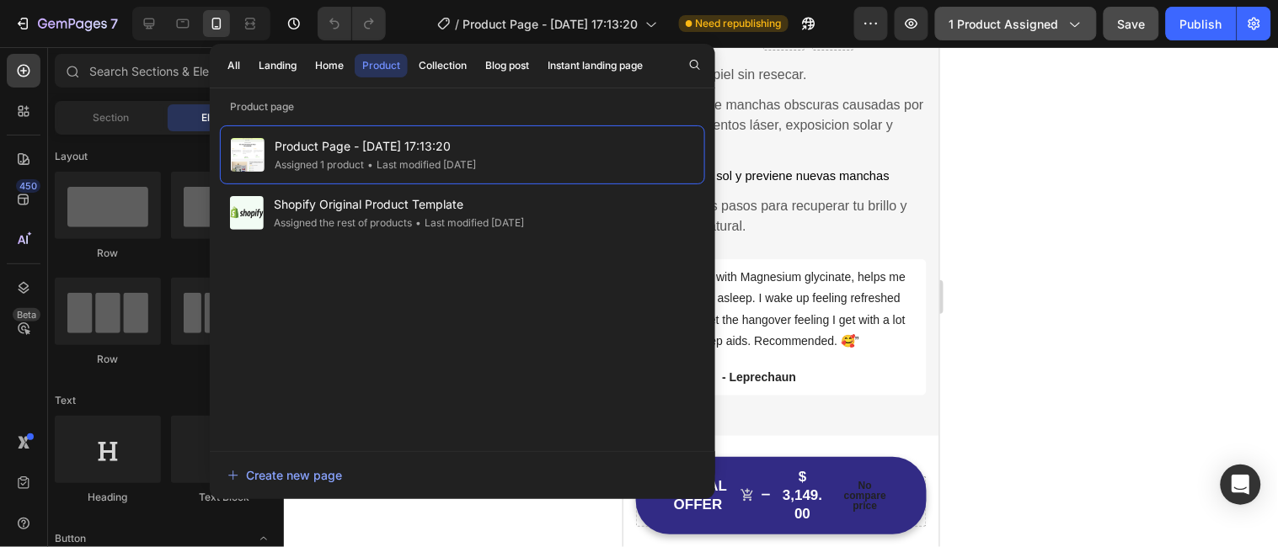
click at [1083, 19] on button "1 product assigned" at bounding box center [1016, 24] width 162 height 34
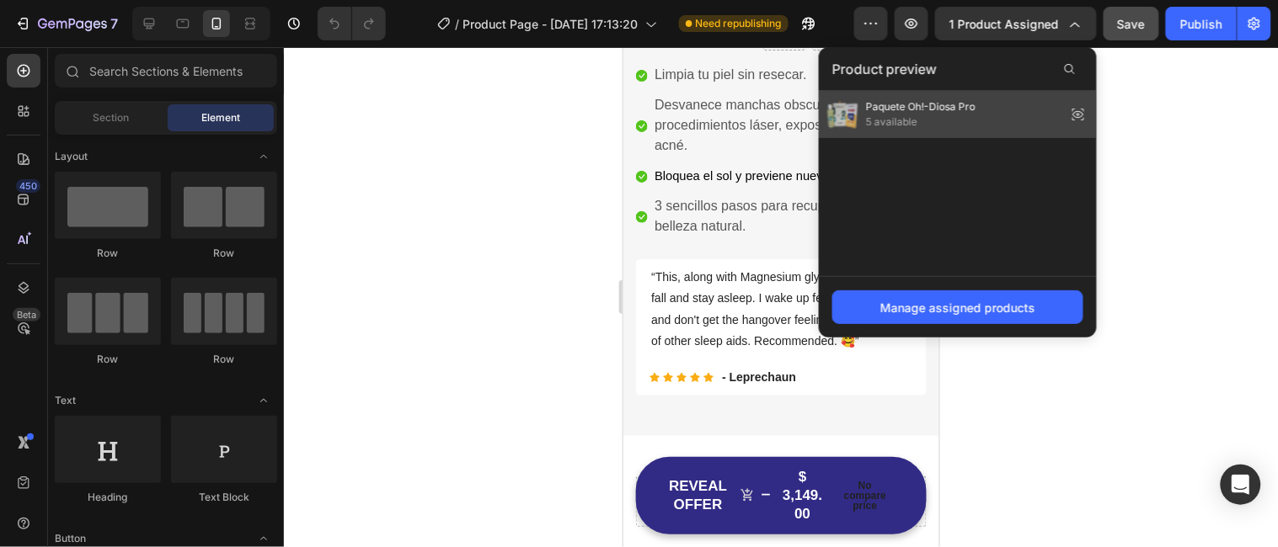
click at [969, 108] on span "Paquete Oh!-Diosa Pro" at bounding box center [920, 106] width 109 height 15
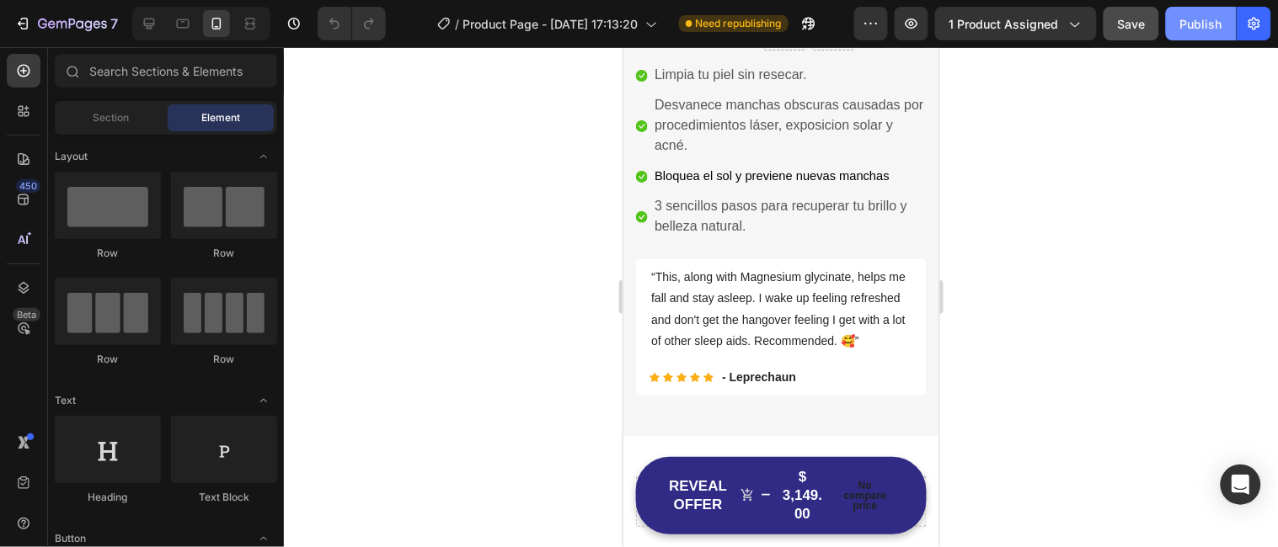
click at [1201, 23] on div "Publish" at bounding box center [1201, 24] width 42 height 18
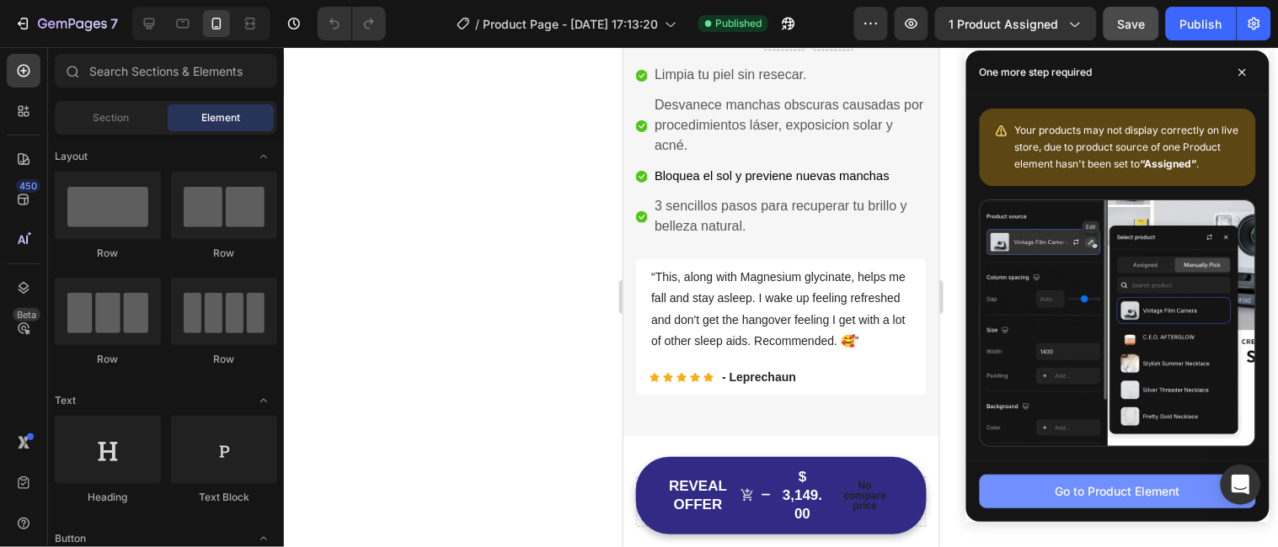
click at [1115, 494] on div "Go to Product Element" at bounding box center [1117, 492] width 125 height 18
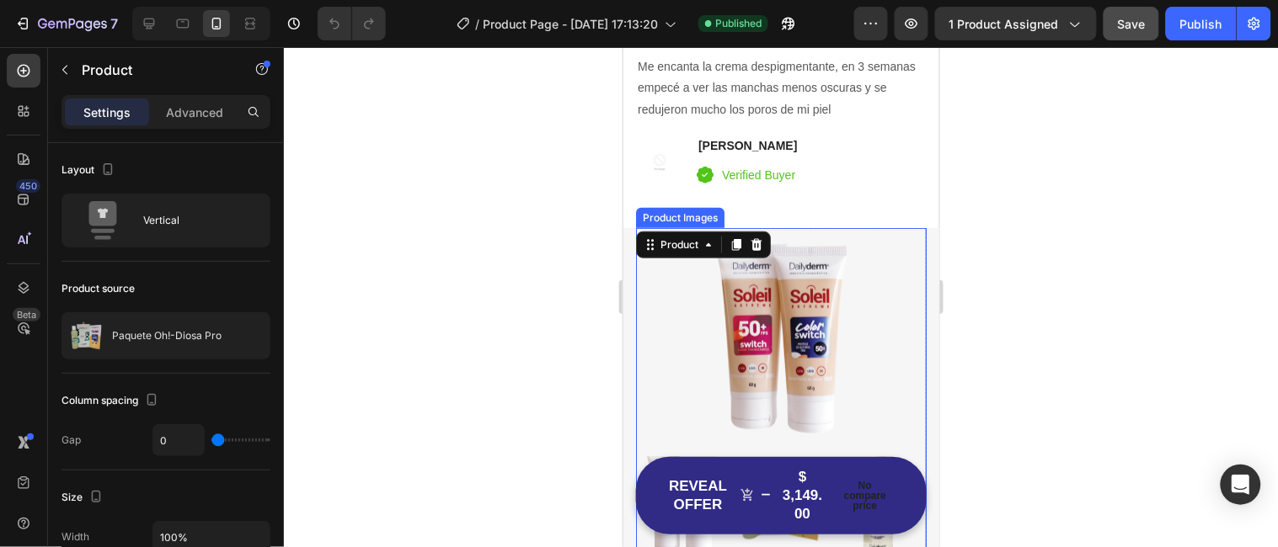
scroll to position [247, 0]
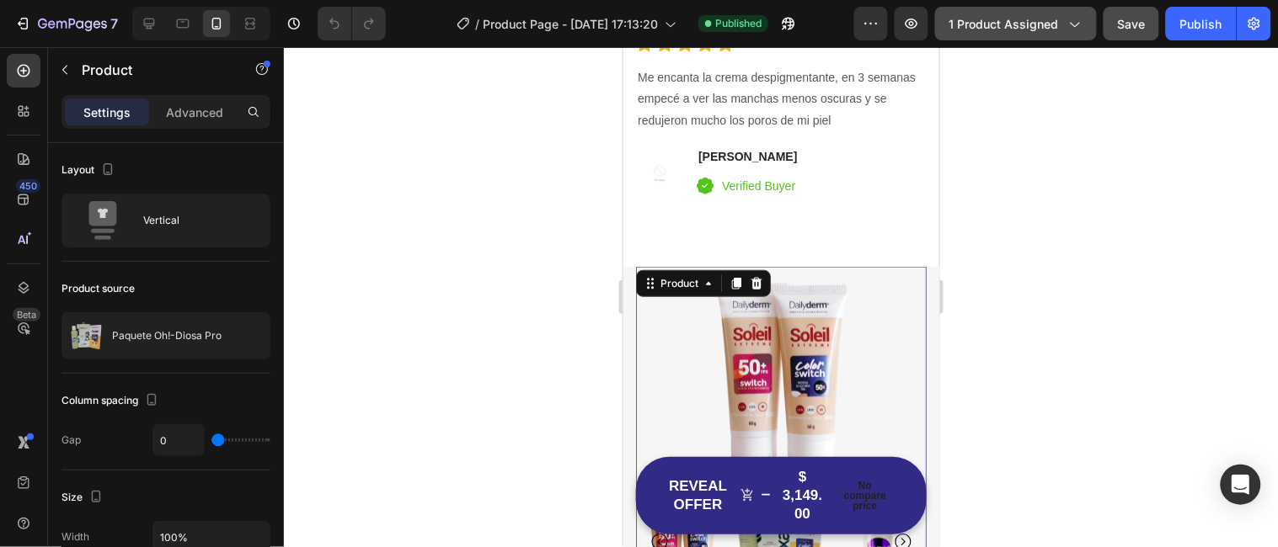
click at [1068, 19] on icon "button" at bounding box center [1073, 23] width 17 height 17
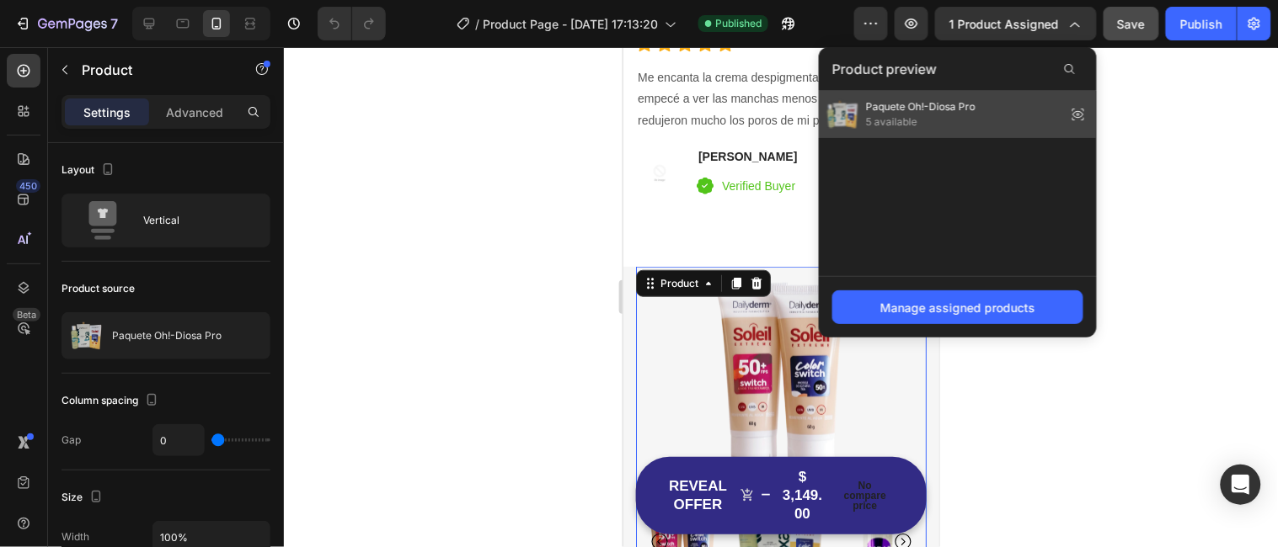
click at [925, 106] on span "Paquete Oh!-Diosa Pro" at bounding box center [920, 106] width 109 height 15
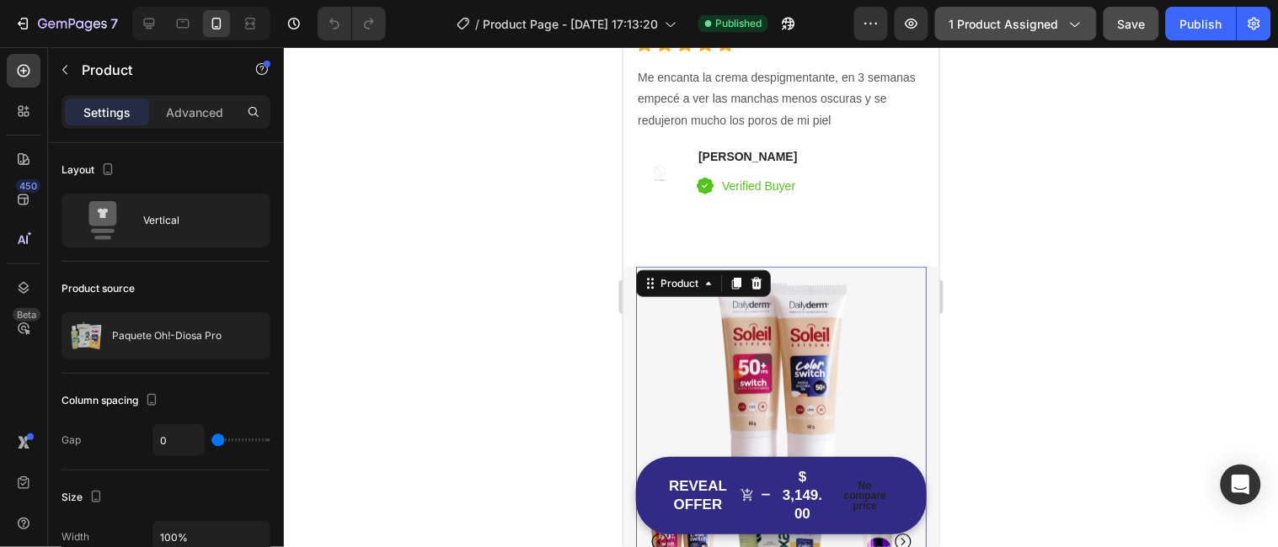
click at [1072, 24] on icon "button" at bounding box center [1073, 23] width 17 height 17
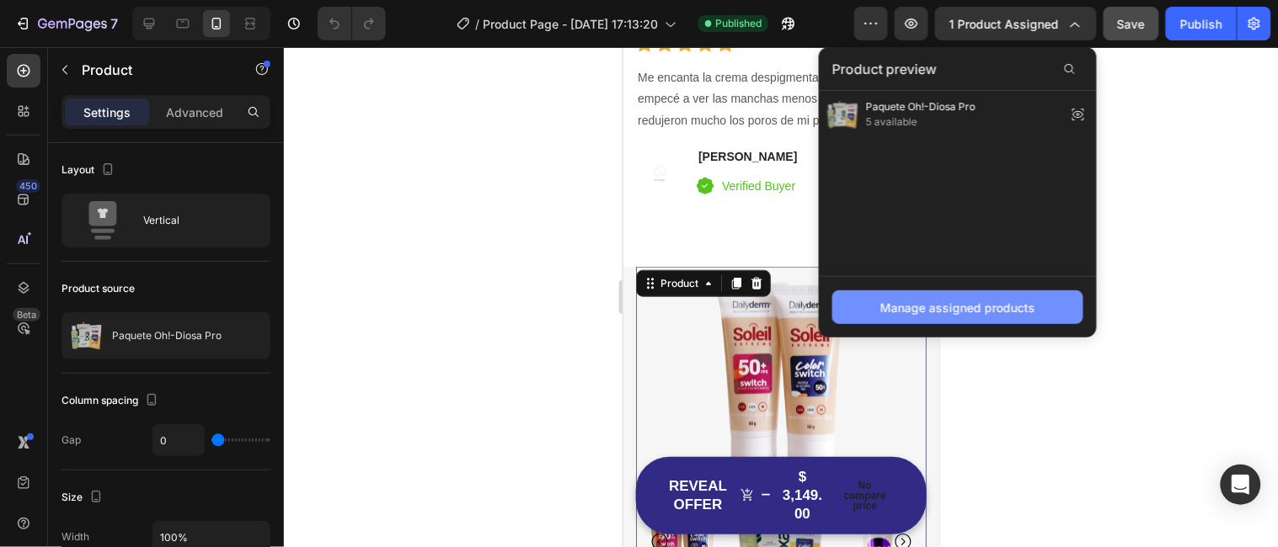
click at [950, 307] on div "Manage assigned products" at bounding box center [957, 308] width 155 height 18
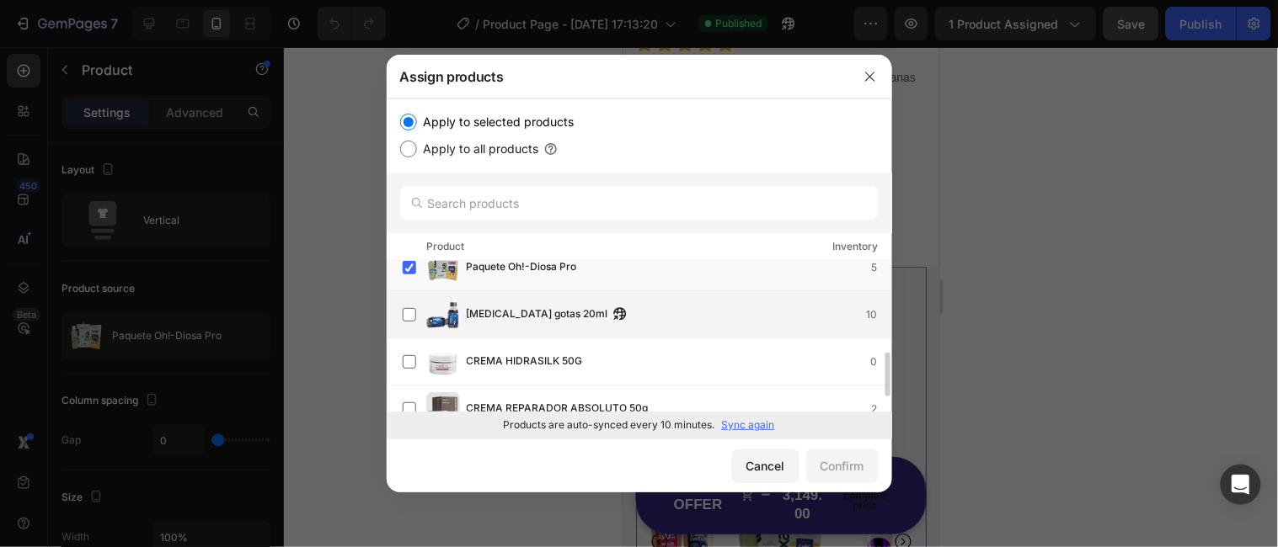
scroll to position [0, 0]
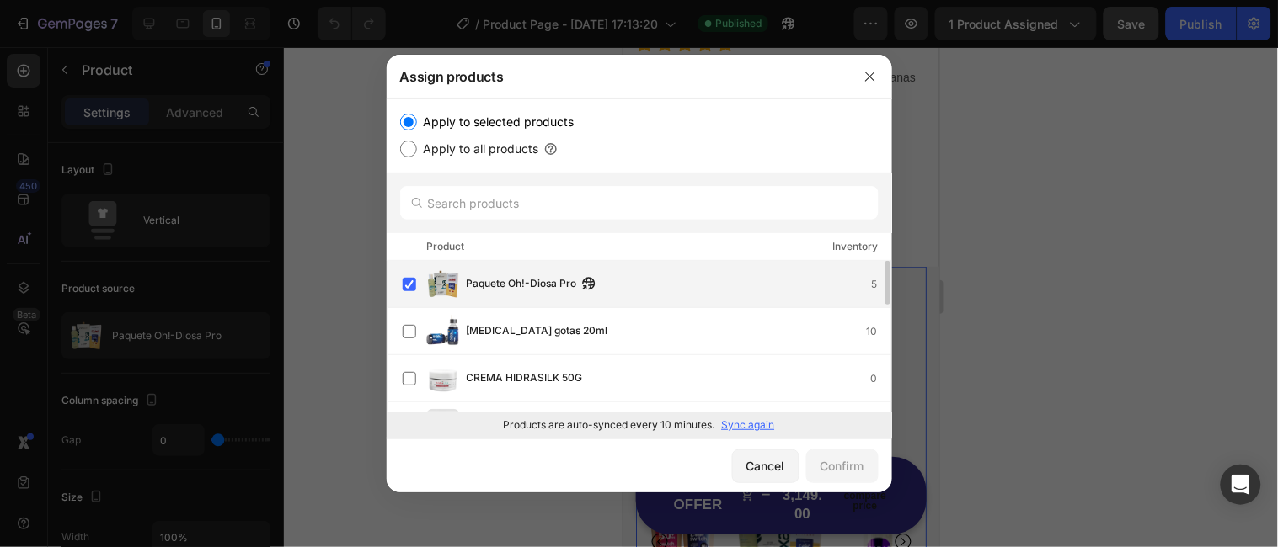
click at [536, 280] on span "Paquete Oh!-Diosa Pro" at bounding box center [522, 284] width 110 height 19
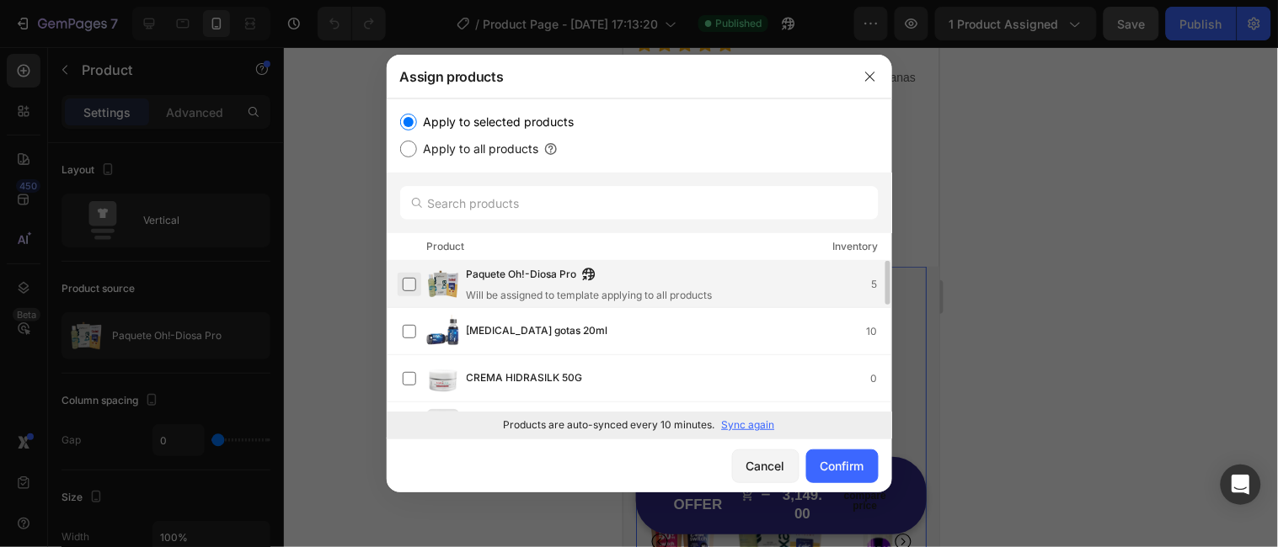
click at [410, 279] on label at bounding box center [409, 284] width 13 height 13
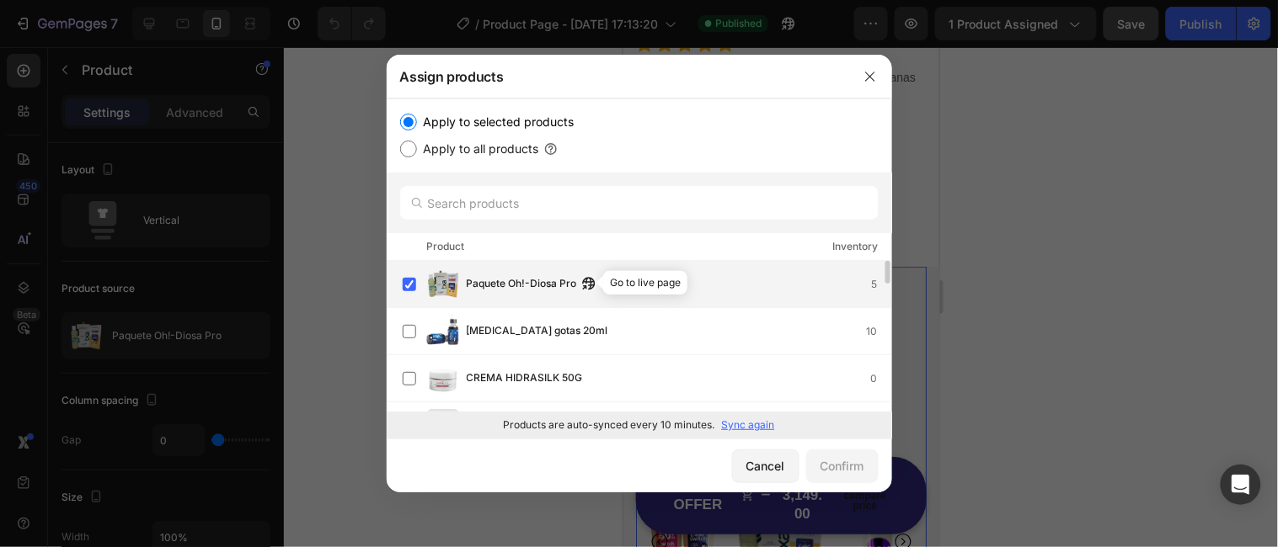
click at [590, 283] on icon "button" at bounding box center [588, 283] width 13 height 13
click at [587, 280] on icon "button" at bounding box center [588, 283] width 13 height 13
